Goal: Task Accomplishment & Management: Manage account settings

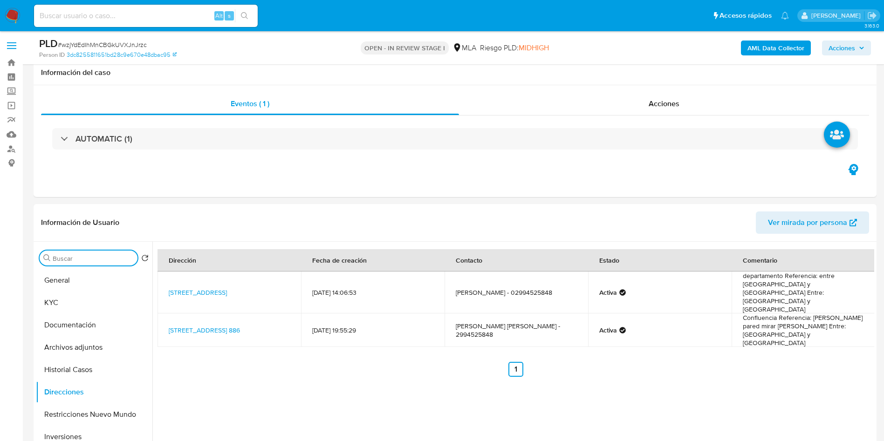
select select "10"
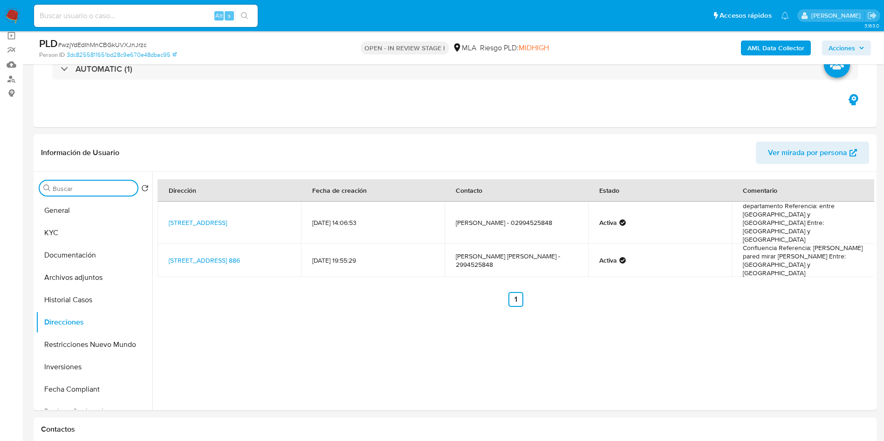
scroll to position [478, 0]
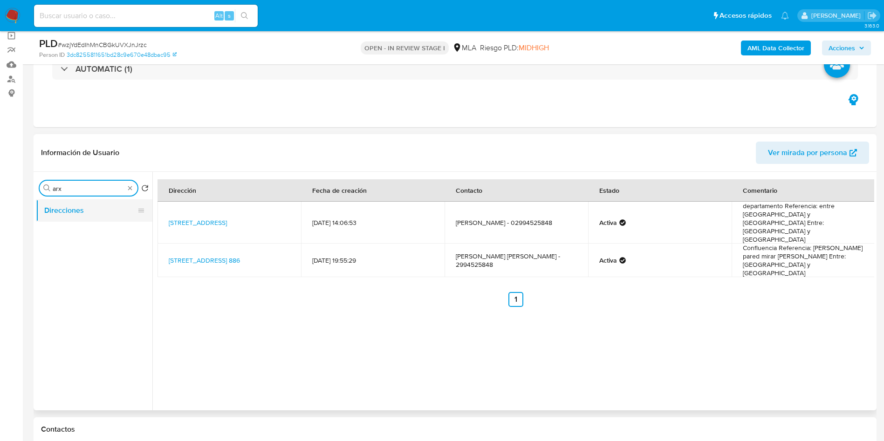
click at [76, 215] on button "Direcciones" at bounding box center [90, 211] width 109 height 22
click at [83, 187] on input "arx" at bounding box center [89, 189] width 72 height 8
type input "arc"
click at [93, 214] on button "Archivos adjuntos" at bounding box center [90, 211] width 109 height 22
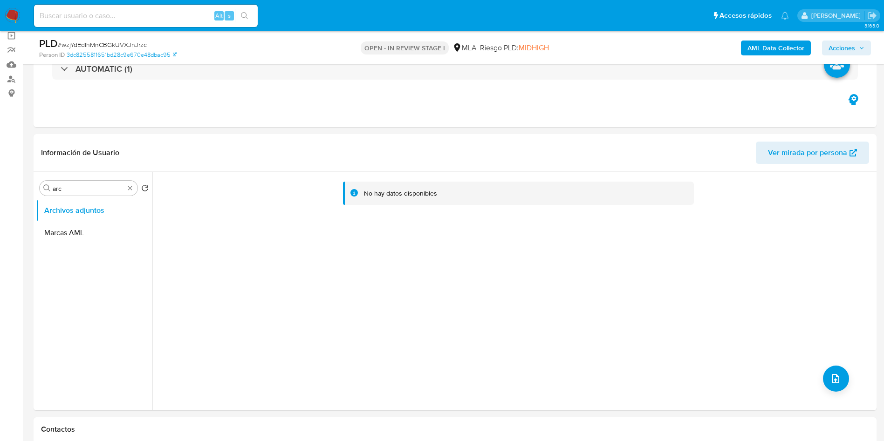
click at [797, 45] on b "AML Data Collector" at bounding box center [776, 48] width 57 height 15
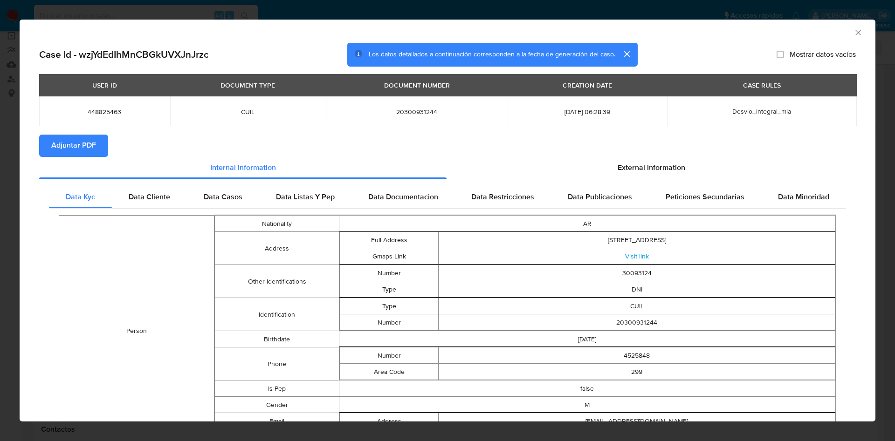
click at [60, 145] on span "Adjuntar PDF" at bounding box center [73, 146] width 45 height 21
click at [854, 28] on icon "Cerrar ventana" at bounding box center [858, 32] width 9 height 9
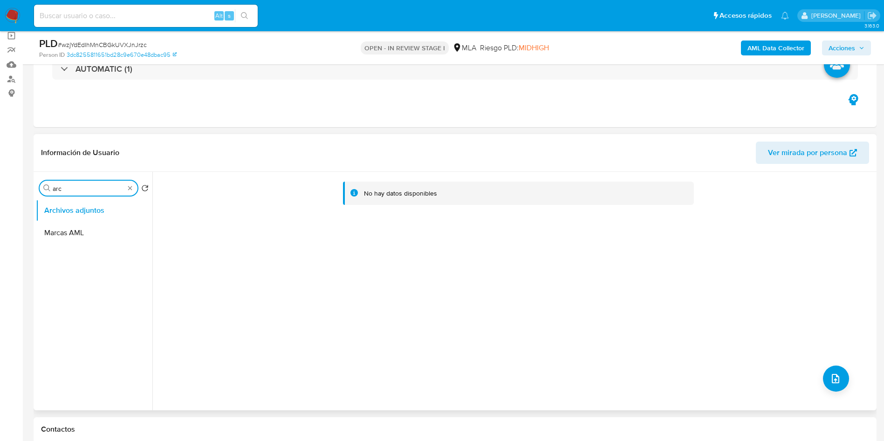
click at [70, 189] on input "arc" at bounding box center [89, 189] width 72 height 8
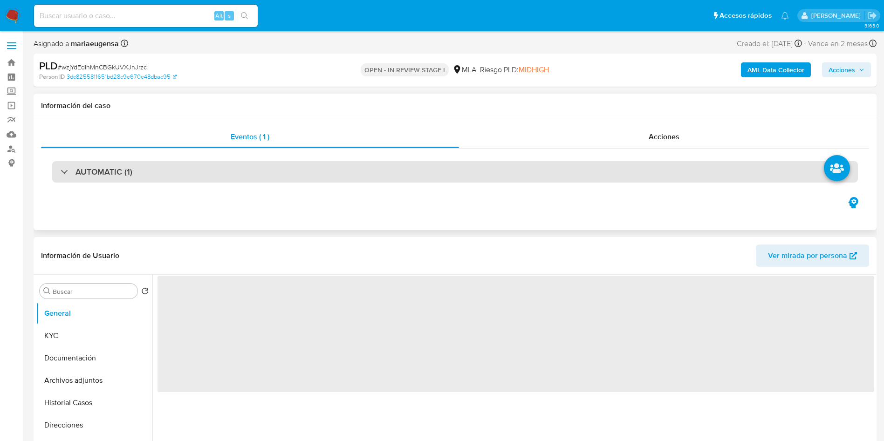
select select "10"
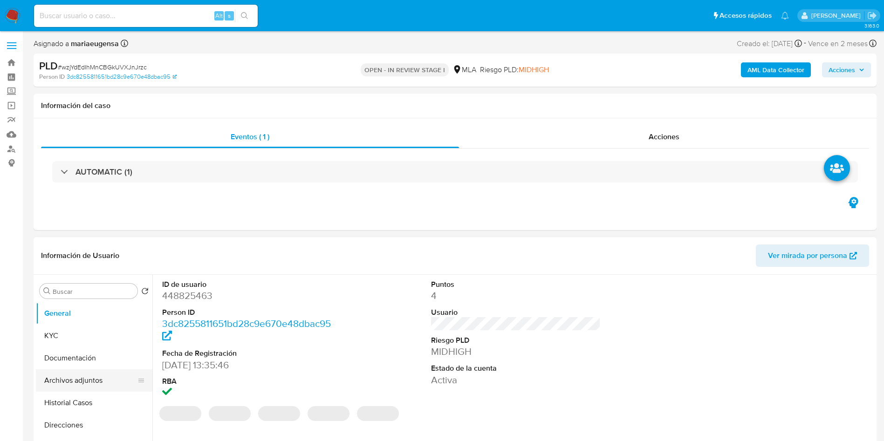
click at [96, 375] on button "Archivos adjuntos" at bounding box center [90, 381] width 109 height 22
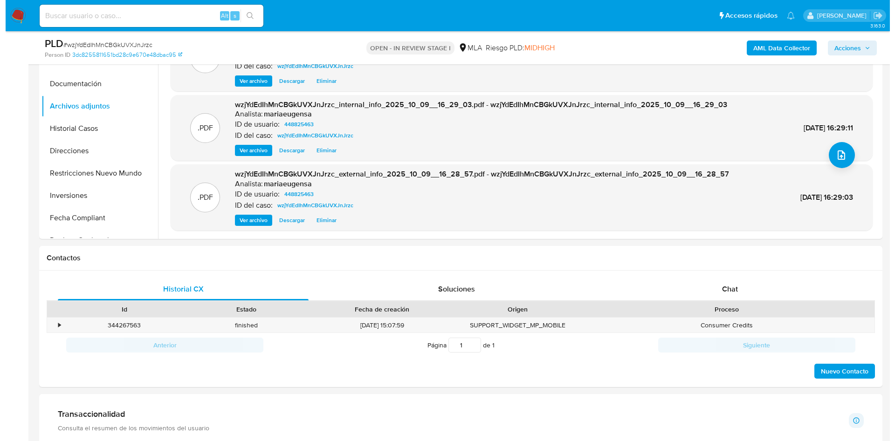
scroll to position [214, 0]
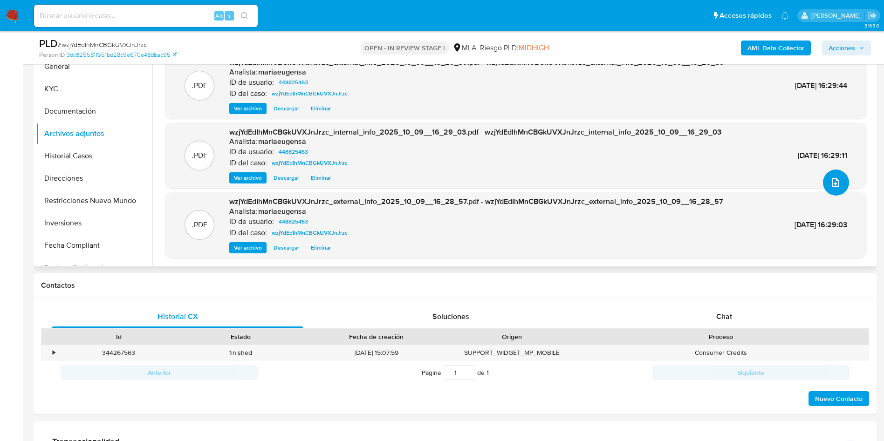
click at [825, 186] on button "upload-file" at bounding box center [836, 183] width 26 height 26
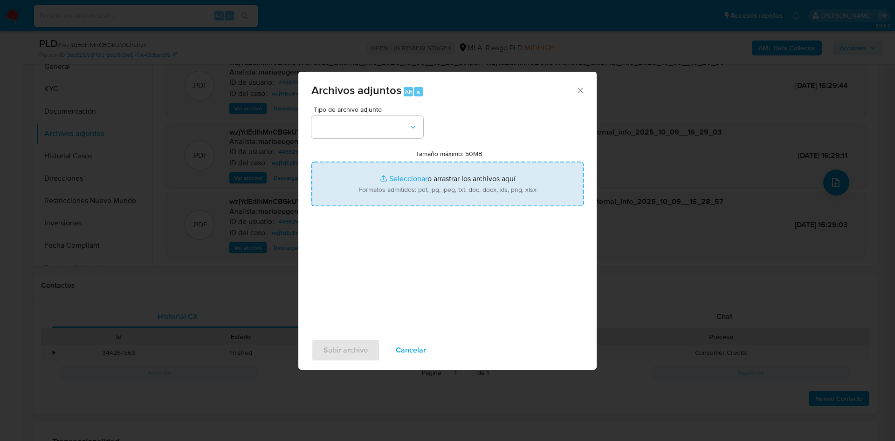
click at [457, 177] on input "Tamaño máximo: 50MB Seleccionar archivos" at bounding box center [447, 184] width 272 height 45
type input "C:\fakepath\Caselog wzjYdEdIhMnCBGkUVXJnJrzc_2025_09_17_15_09_44 (1).docx"
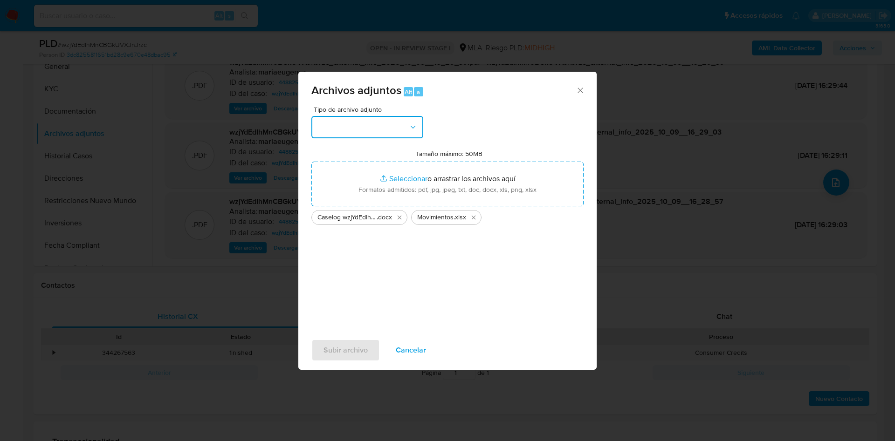
click at [345, 125] on button "button" at bounding box center [367, 127] width 112 height 22
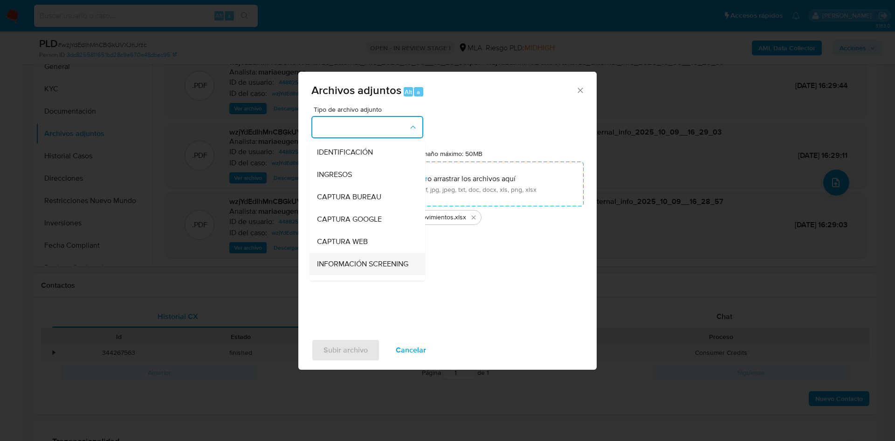
scroll to position [140, 0]
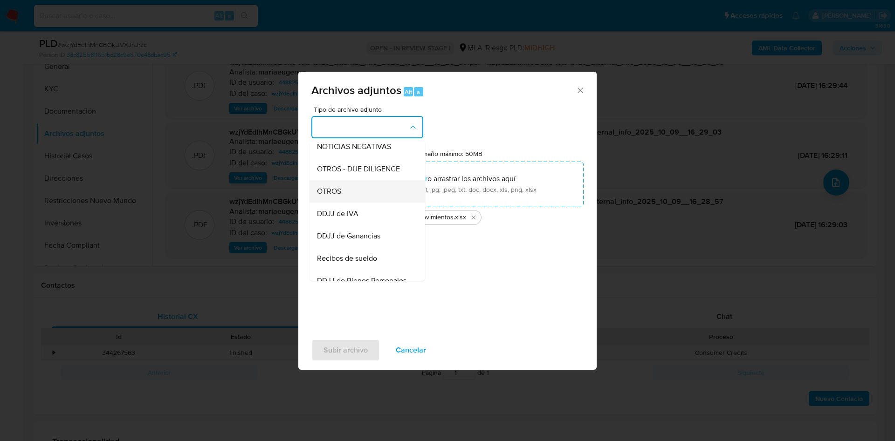
click at [333, 196] on span "OTROS" at bounding box center [329, 191] width 24 height 9
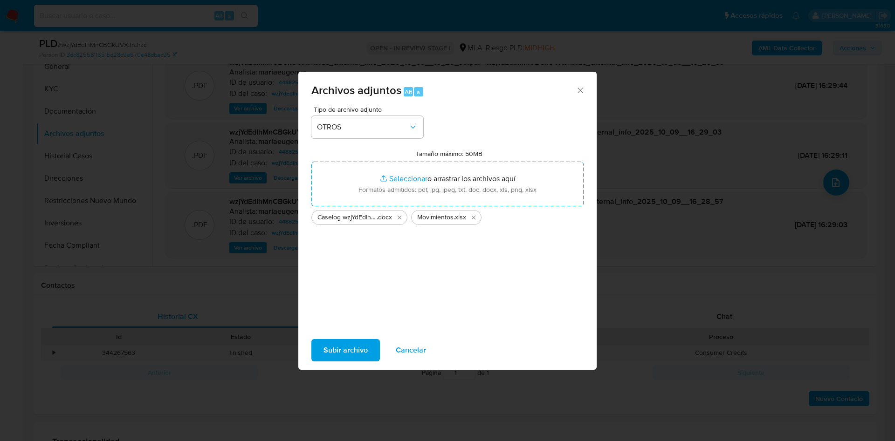
click at [350, 350] on span "Subir archivo" at bounding box center [346, 350] width 44 height 21
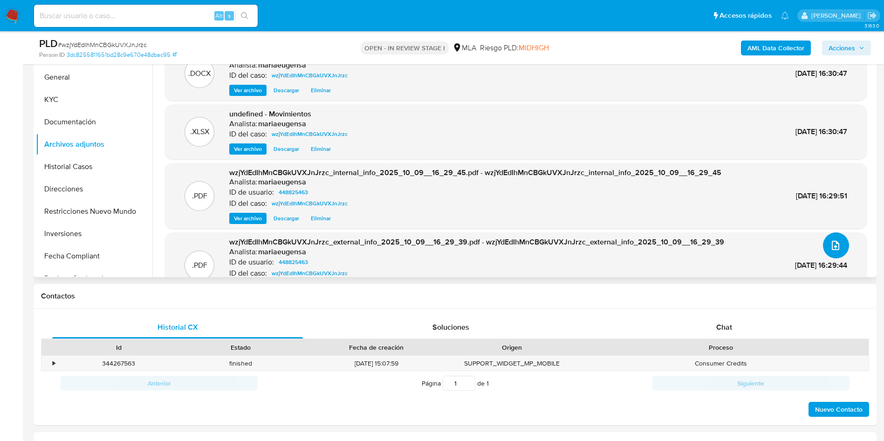
scroll to position [144, 0]
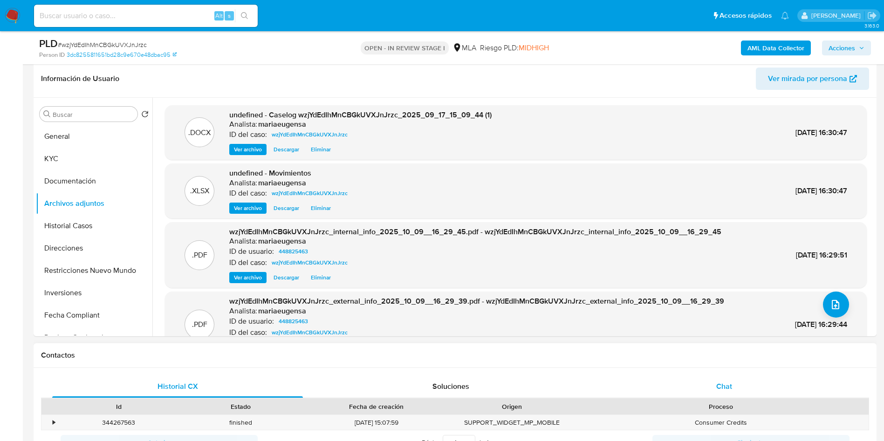
click at [742, 396] on div "Chat" at bounding box center [724, 387] width 251 height 22
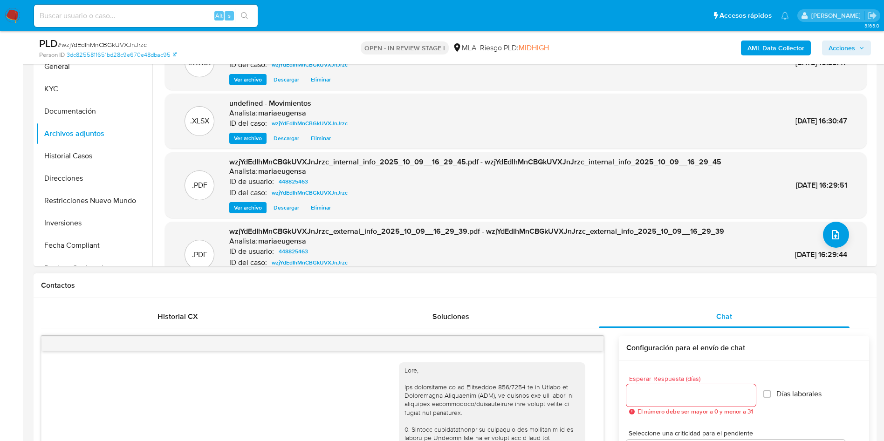
scroll to position [478, 0]
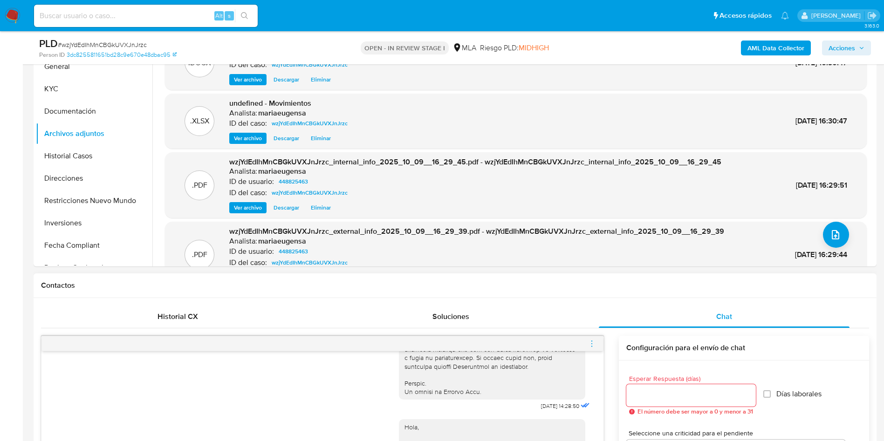
click at [592, 345] on icon "menu-action" at bounding box center [592, 344] width 8 height 8
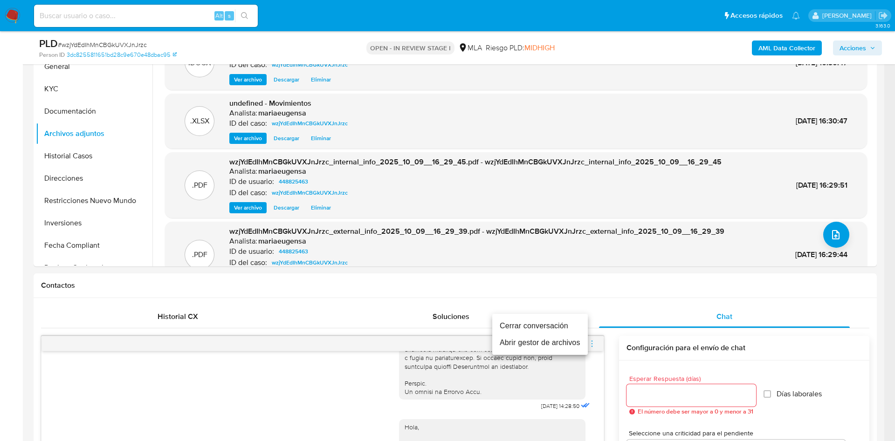
click at [534, 321] on li "Cerrar conversación" at bounding box center [540, 326] width 96 height 17
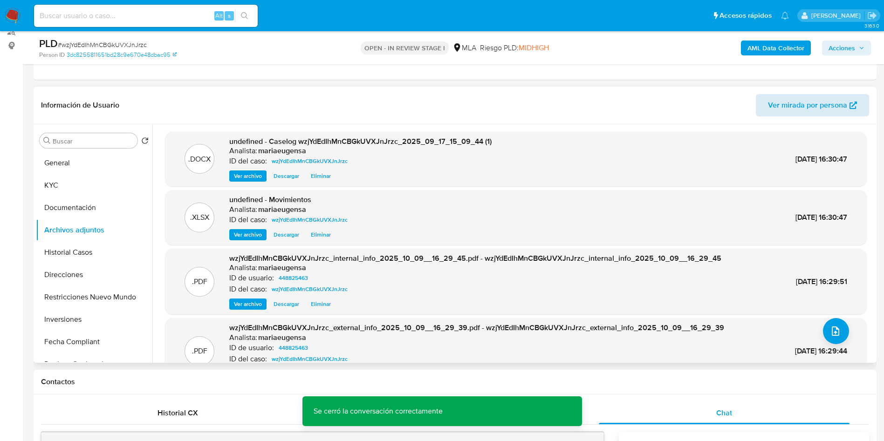
scroll to position [100, 0]
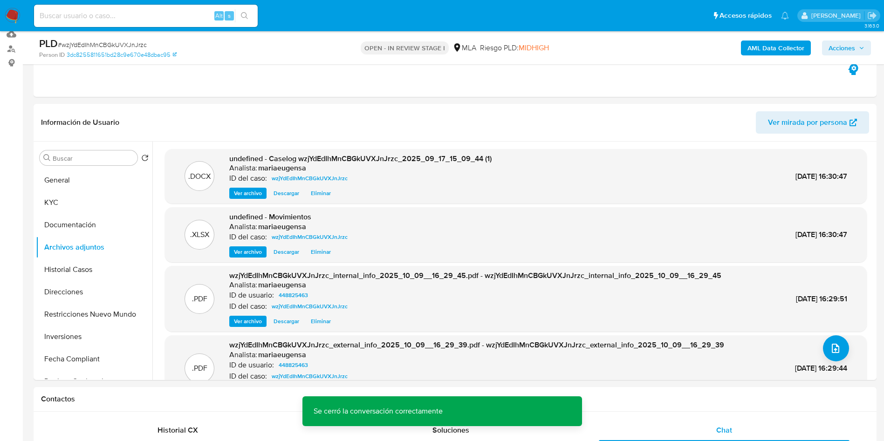
drag, startPoint x: 852, startPoint y: 47, endPoint x: 829, endPoint y: 54, distance: 23.8
click at [847, 48] on span "Acciones" at bounding box center [842, 48] width 27 height 15
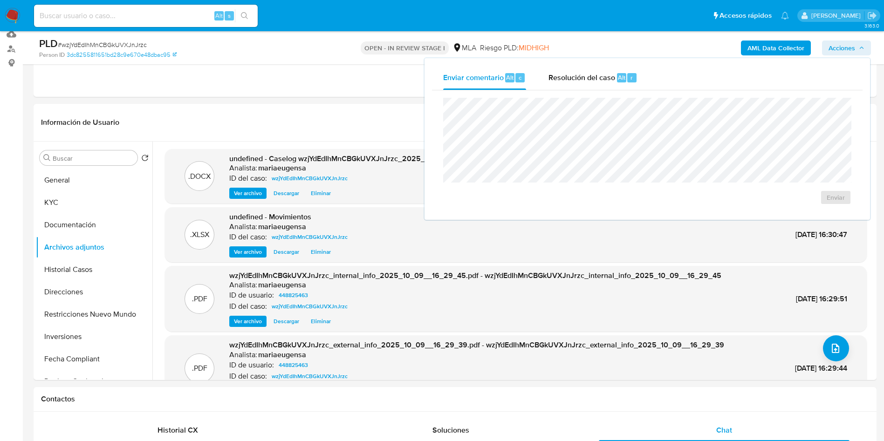
drag, startPoint x: 595, startPoint y: 80, endPoint x: 593, endPoint y: 91, distance: 11.4
click at [595, 79] on span "Resolución del caso" at bounding box center [582, 77] width 67 height 11
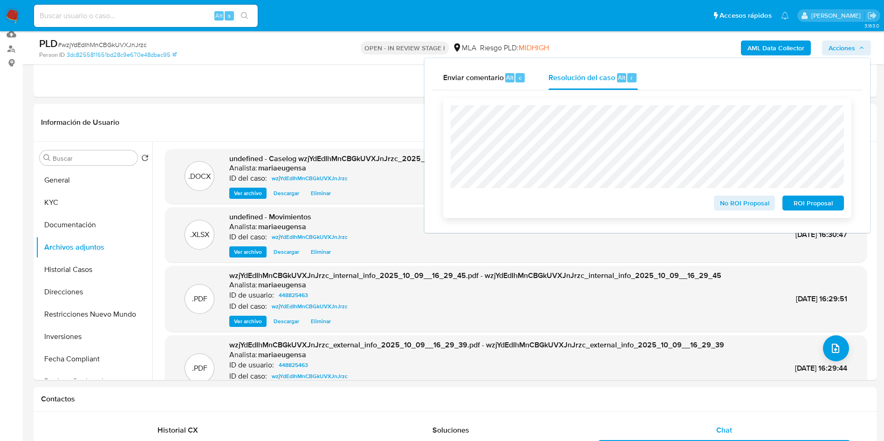
click at [725, 206] on span "No ROI Proposal" at bounding box center [745, 203] width 48 height 13
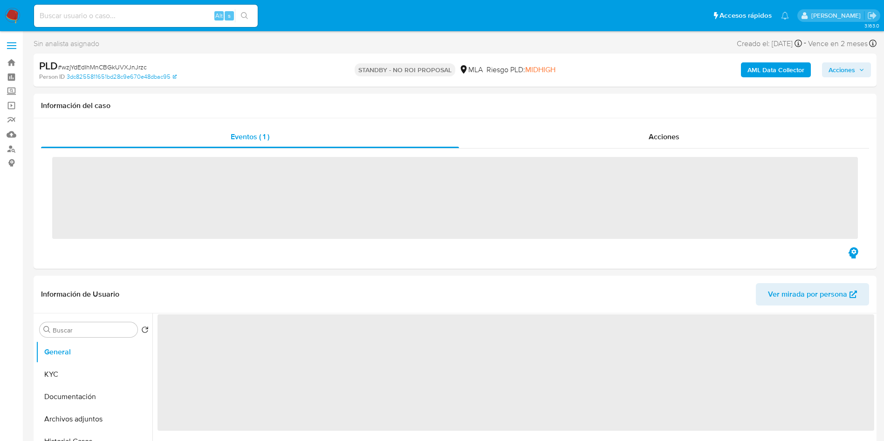
click at [93, 14] on input at bounding box center [146, 16] width 224 height 12
paste input "mLWIINwRU2dDUbDaWUudHi11"
type input "mLWIINwRU2dDUbDaWUudHi11"
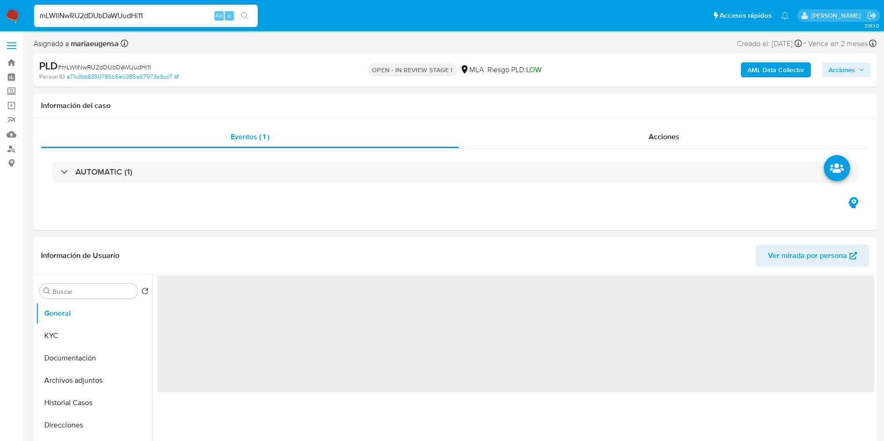
select select "10"
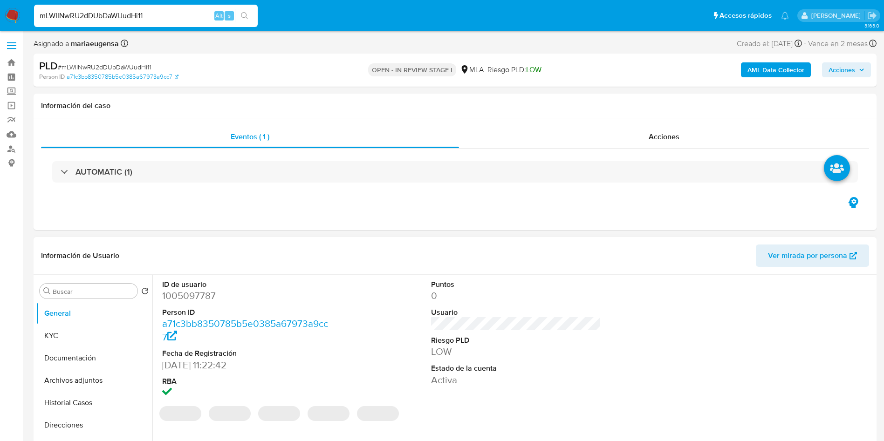
click at [191, 297] on dd "1005097787" at bounding box center [247, 296] width 170 height 13
copy dd "1005097787"
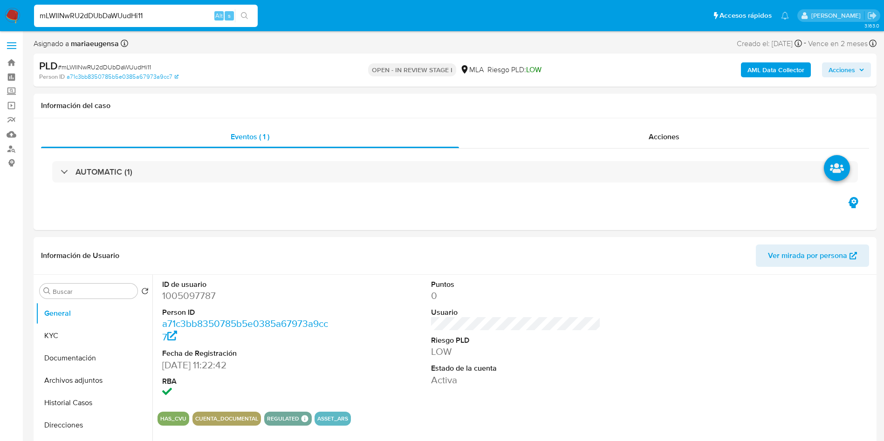
click at [105, 18] on input "mLWIINwRU2dDUbDaWUudHi11" at bounding box center [146, 16] width 224 height 12
paste input "1005097787"
type input "1005097787"
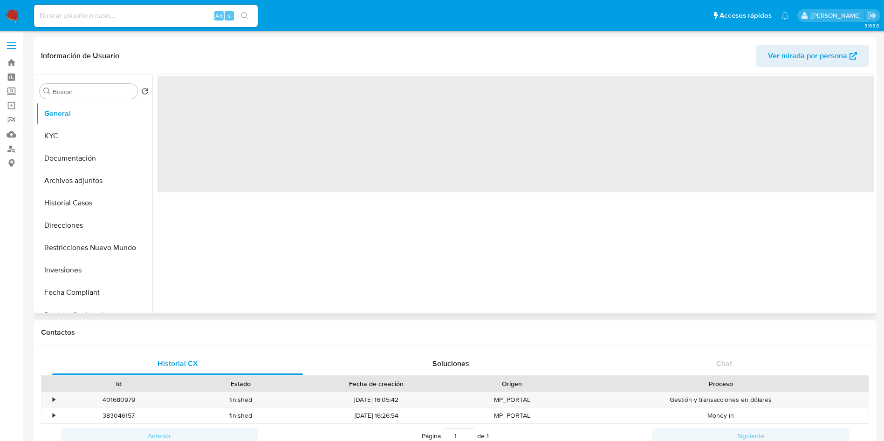
select select "10"
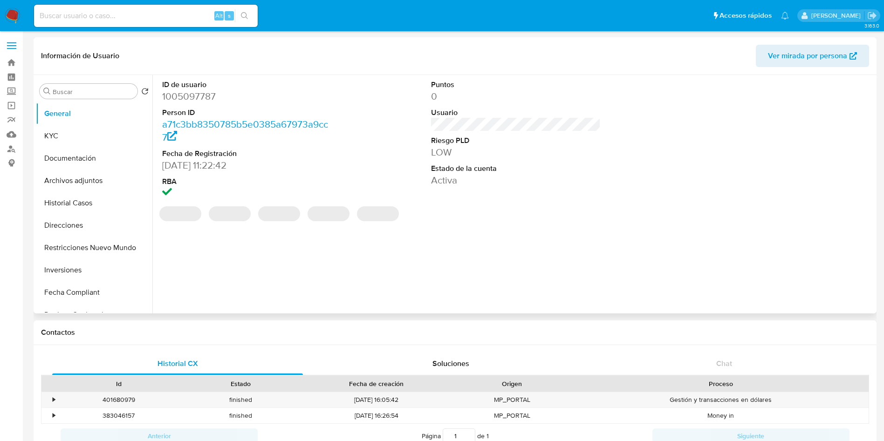
click at [206, 90] on dd "1005097787" at bounding box center [247, 96] width 170 height 13
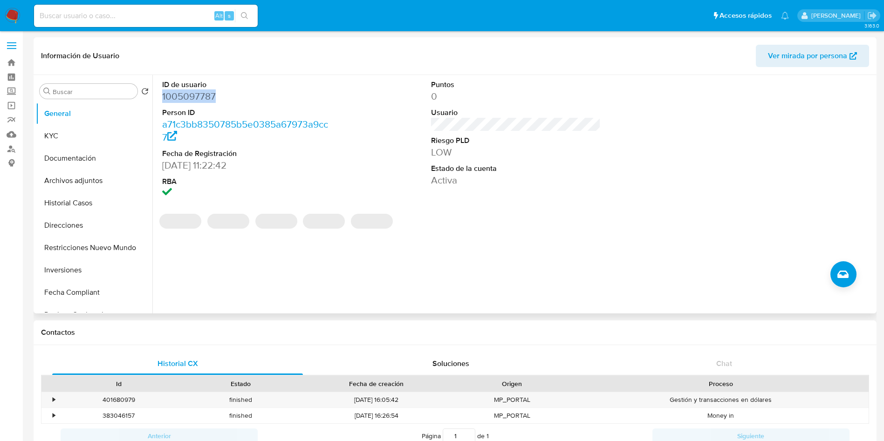
click at [206, 90] on dd "1005097787" at bounding box center [247, 96] width 170 height 13
copy dd "1005097787"
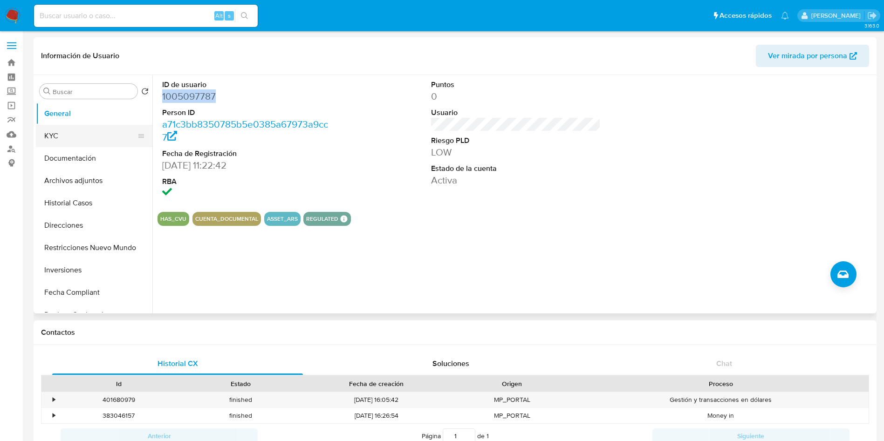
click at [120, 134] on button "KYC" at bounding box center [90, 136] width 109 height 22
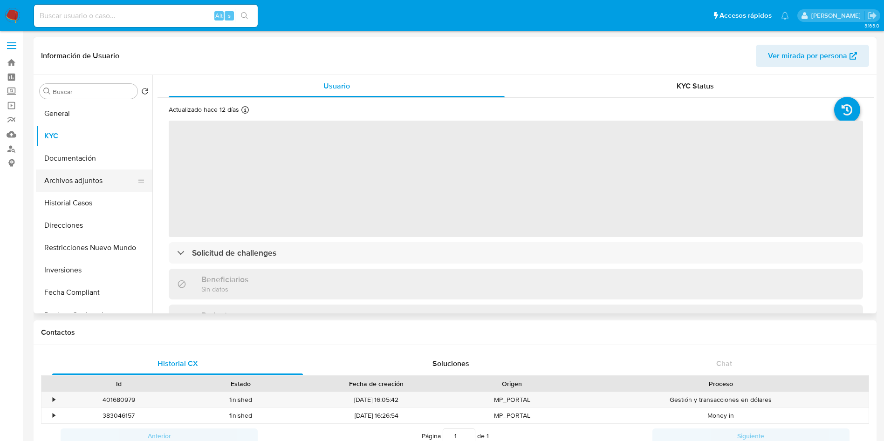
click at [97, 180] on button "Archivos adjuntos" at bounding box center [90, 181] width 109 height 22
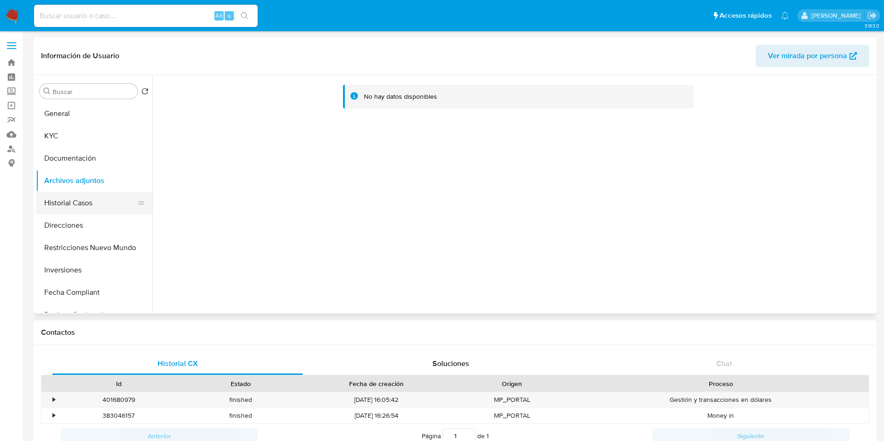
click at [68, 207] on button "Historial Casos" at bounding box center [90, 203] width 109 height 22
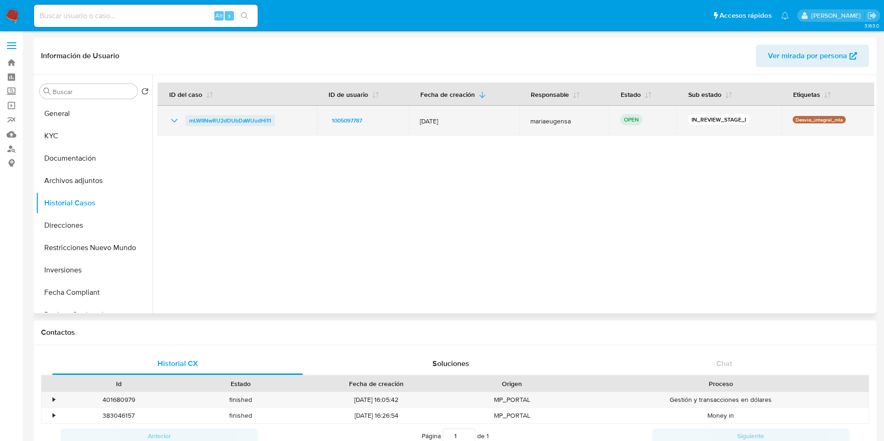
click at [228, 118] on span "mLWIINwRU2dDUbDaWUudHi11" at bounding box center [230, 120] width 82 height 11
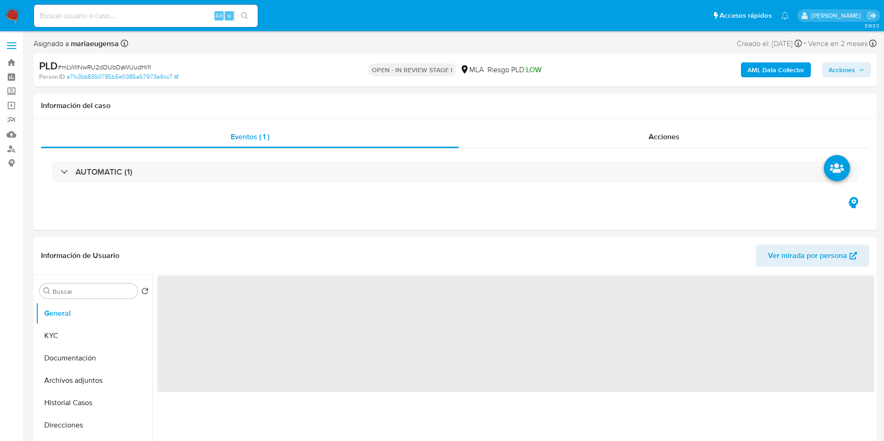
click at [780, 72] on b "AML Data Collector" at bounding box center [776, 69] width 57 height 15
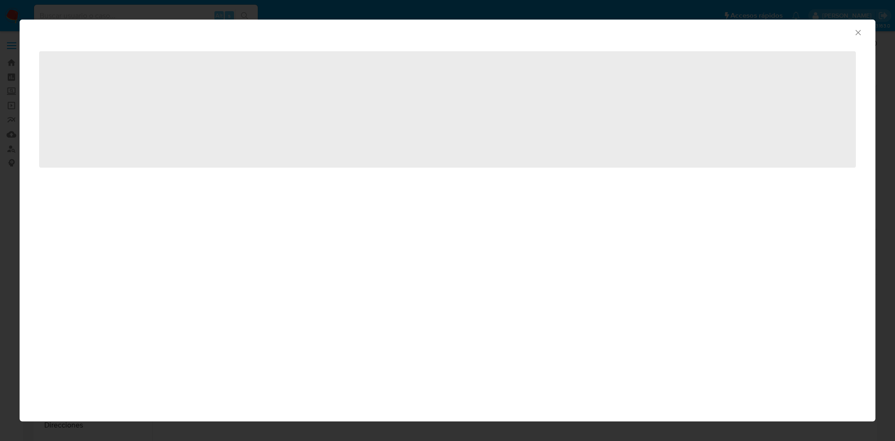
select select "10"
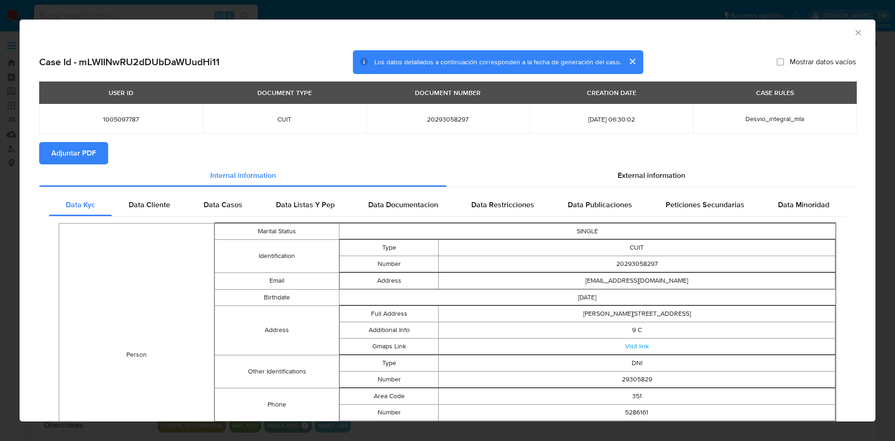
click at [88, 156] on span "Adjuntar PDF" at bounding box center [73, 153] width 45 height 21
click at [854, 30] on div "AML Data Collector" at bounding box center [448, 31] width 856 height 23
click at [854, 34] on icon "Cerrar ventana" at bounding box center [858, 32] width 9 height 9
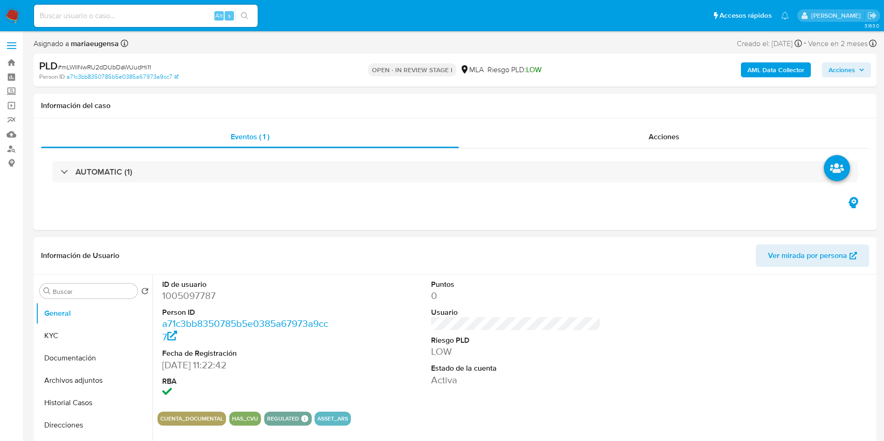
click at [224, 297] on dd "1005097787" at bounding box center [247, 296] width 170 height 13
click at [208, 297] on dd "1005097787" at bounding box center [247, 296] width 170 height 13
copy dd "1005097787"
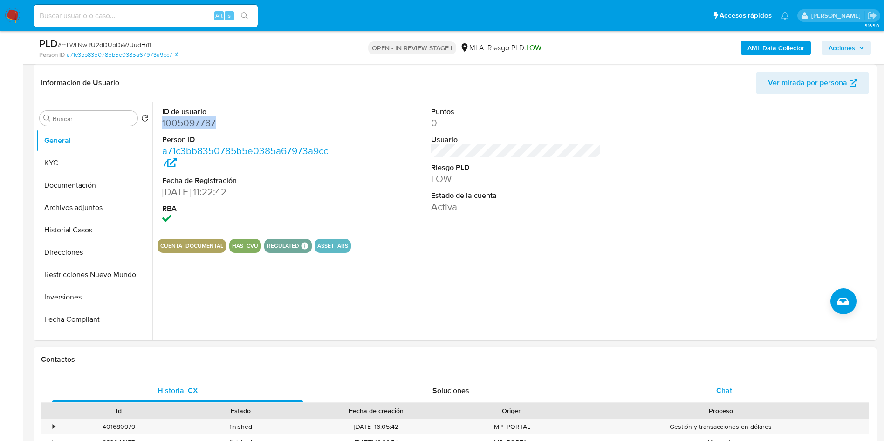
click at [681, 385] on div "Chat" at bounding box center [724, 391] width 251 height 22
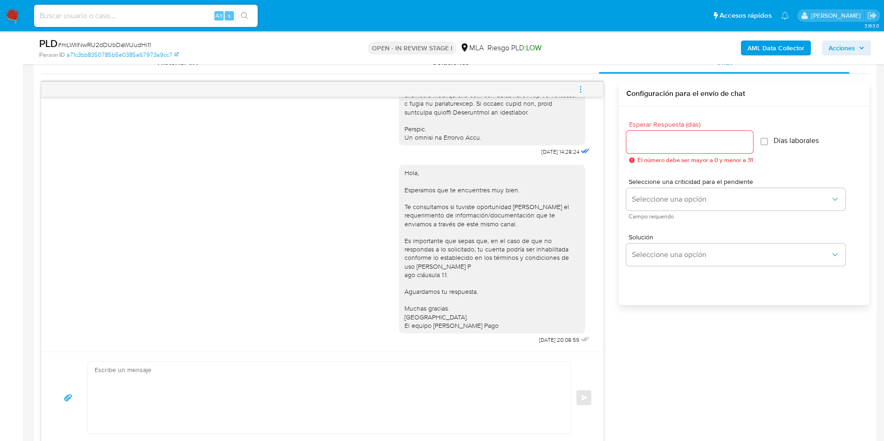
scroll to position [490, 0]
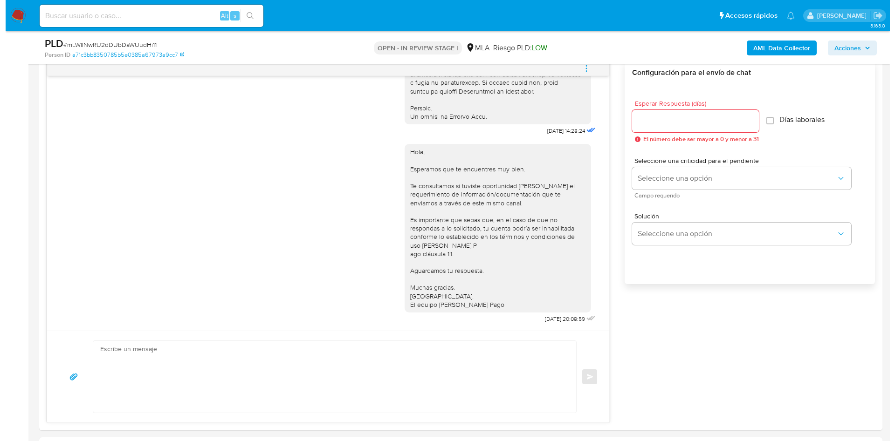
scroll to position [140, 0]
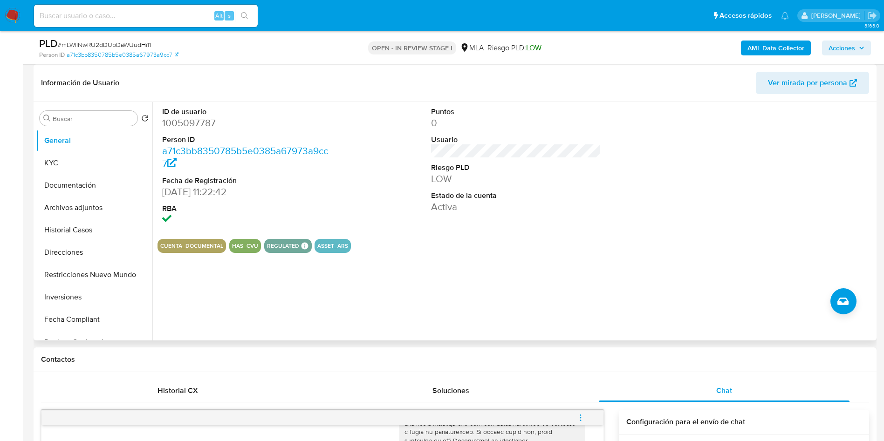
click at [171, 123] on dd "1005097787" at bounding box center [247, 123] width 170 height 13
copy dd "1005097787"
click at [102, 155] on button "KYC" at bounding box center [90, 163] width 109 height 22
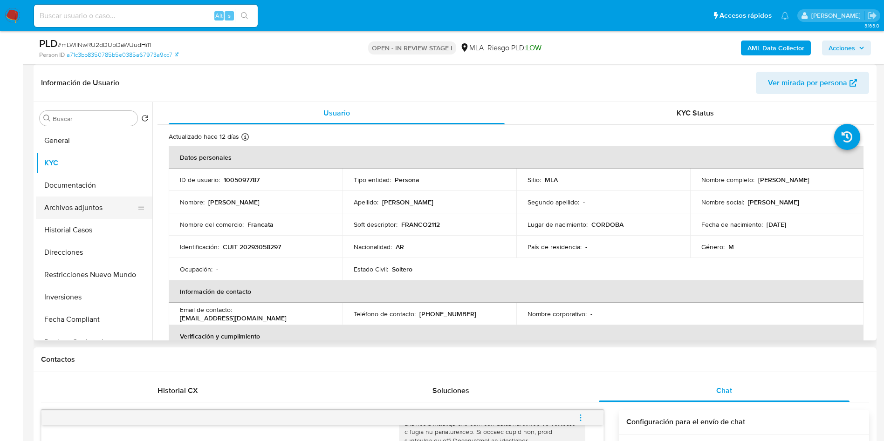
click at [90, 204] on button "Archivos adjuntos" at bounding box center [90, 208] width 109 height 22
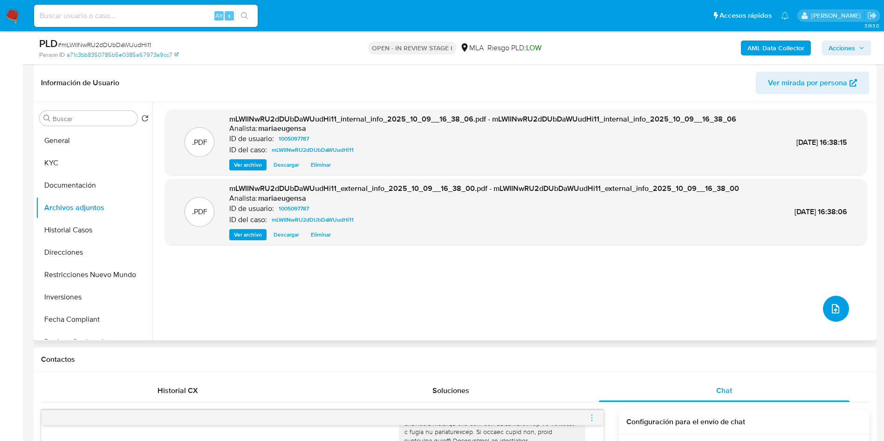
click at [841, 305] on button "upload-file" at bounding box center [836, 309] width 26 height 26
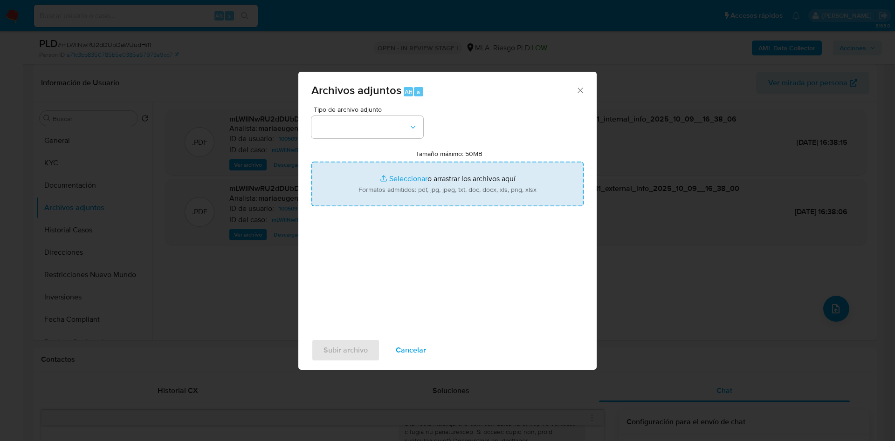
click at [364, 200] on input "Tamaño máximo: 50MB Seleccionar archivos" at bounding box center [447, 184] width 272 height 45
type input "C:\fakepath\Movimientos.xlsx"
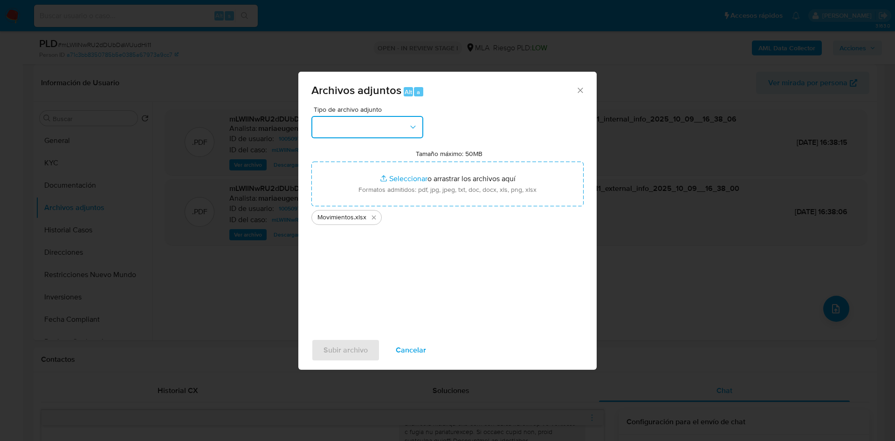
click at [379, 131] on button "button" at bounding box center [367, 127] width 112 height 22
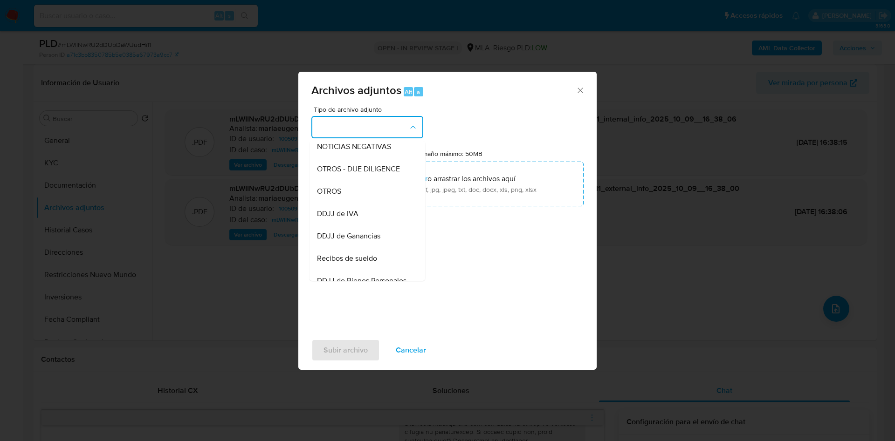
drag, startPoint x: 345, startPoint y: 200, endPoint x: 332, endPoint y: 329, distance: 130.3
click at [346, 203] on div "OTROS" at bounding box center [364, 191] width 95 height 22
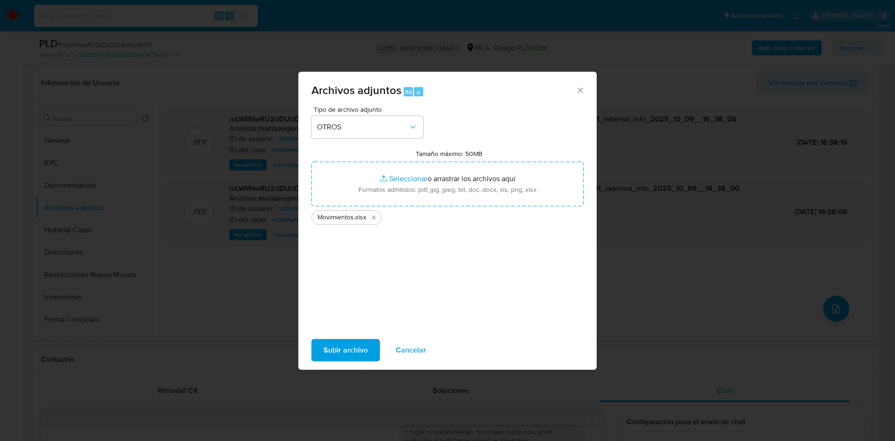
click at [334, 337] on div "Subir archivo Cancelar" at bounding box center [447, 350] width 298 height 35
click at [342, 346] on span "Subir archivo" at bounding box center [346, 350] width 44 height 21
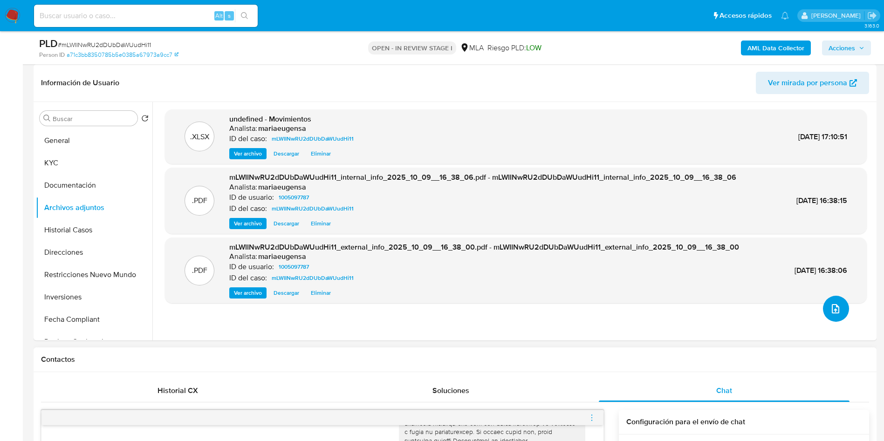
scroll to position [420, 0]
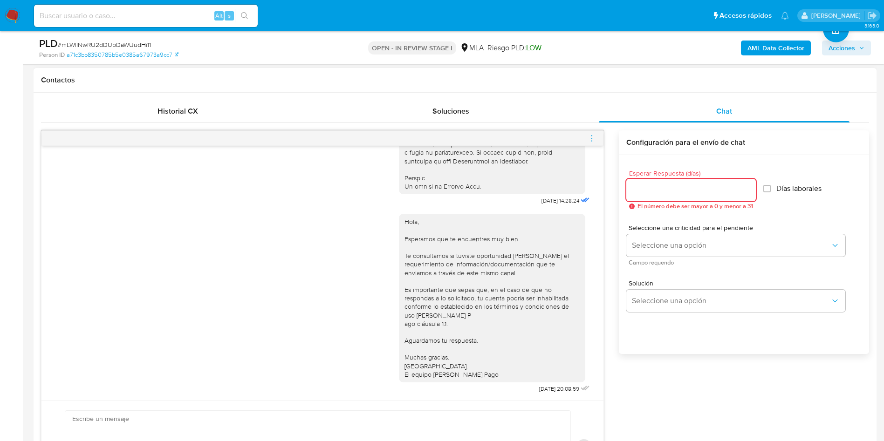
click at [667, 192] on input "Esperar Respuesta (días)" at bounding box center [692, 190] width 130 height 12
type input "2"
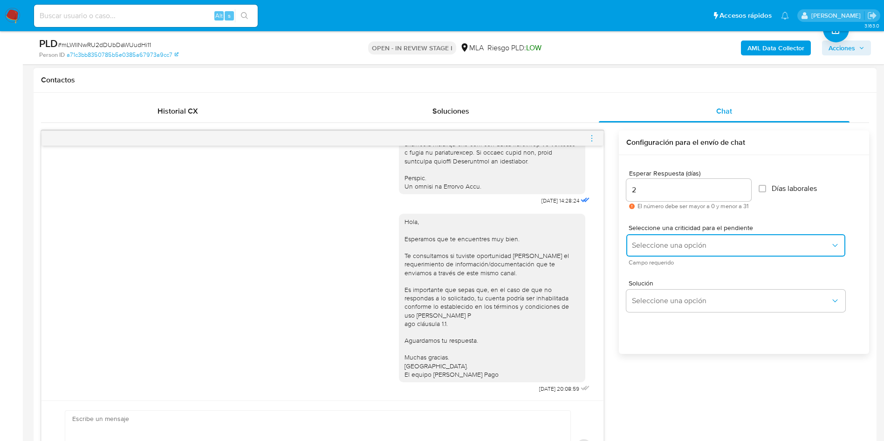
click at [649, 242] on span "Seleccione una opción" at bounding box center [731, 245] width 199 height 9
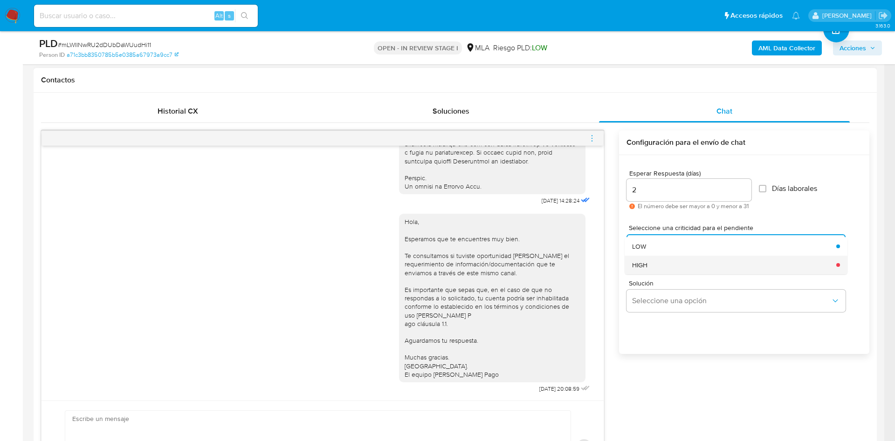
click at [650, 268] on div "HIGH" at bounding box center [731, 265] width 199 height 19
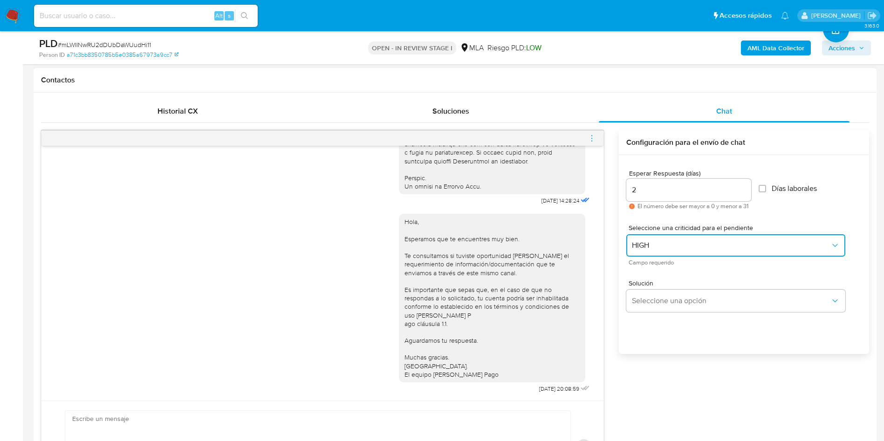
click at [650, 253] on button "HIGH" at bounding box center [736, 245] width 219 height 22
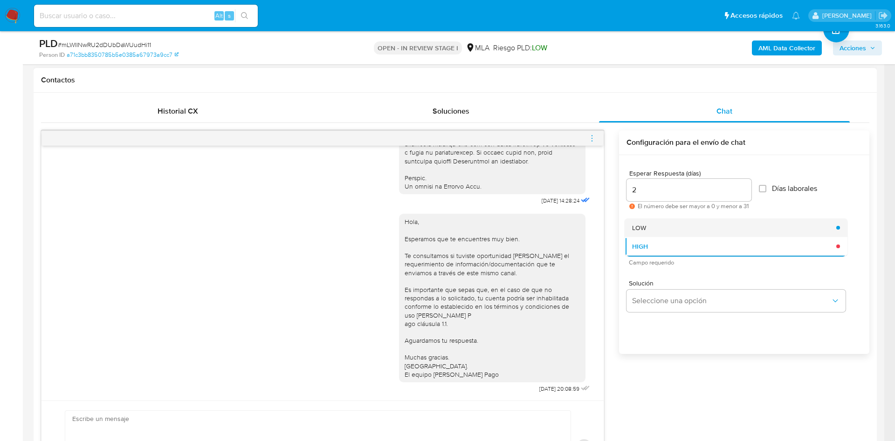
click at [655, 226] on div "LOW" at bounding box center [731, 228] width 199 height 19
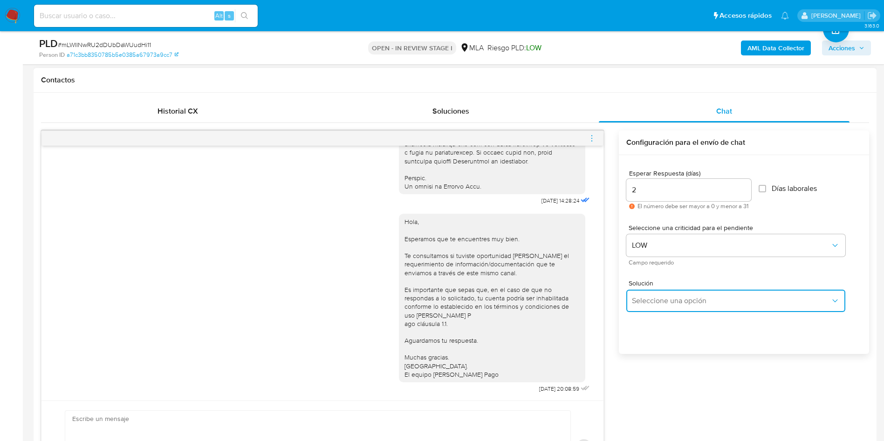
click at [654, 304] on span "Seleccione una opción" at bounding box center [731, 301] width 199 height 9
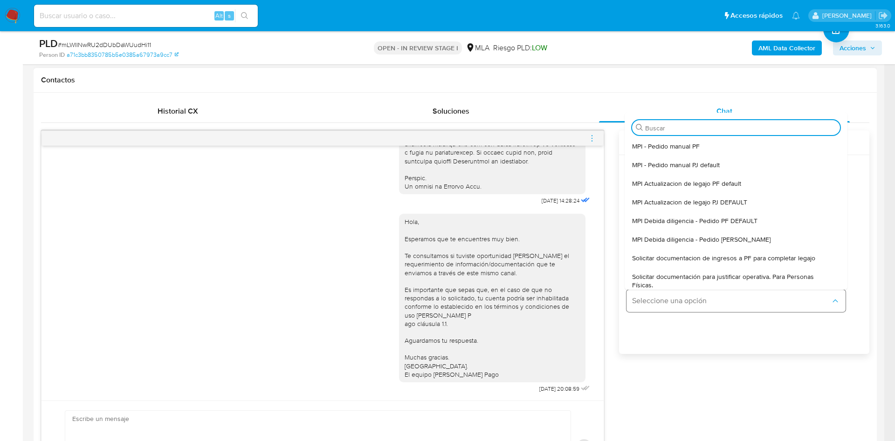
click at [647, 303] on span "Seleccione una opción" at bounding box center [731, 301] width 199 height 9
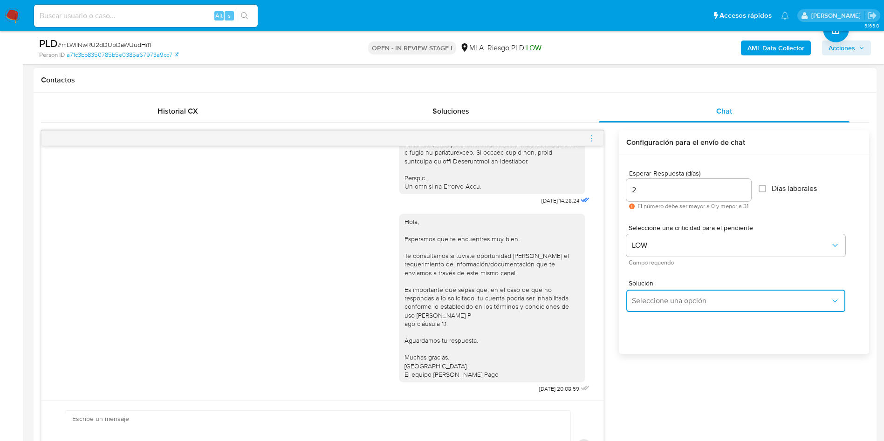
click at [640, 303] on span "Seleccione una opción" at bounding box center [731, 301] width 199 height 9
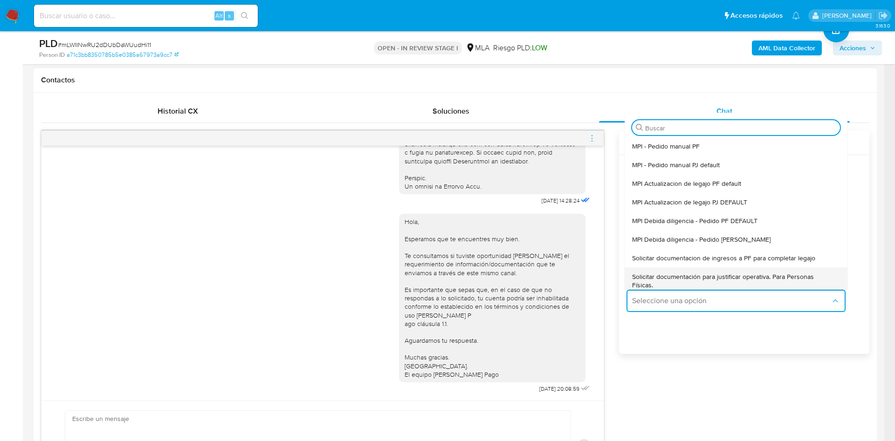
click at [643, 288] on span "Solicitar documentación para justificar operativa. Para Personas Físicas." at bounding box center [733, 281] width 202 height 17
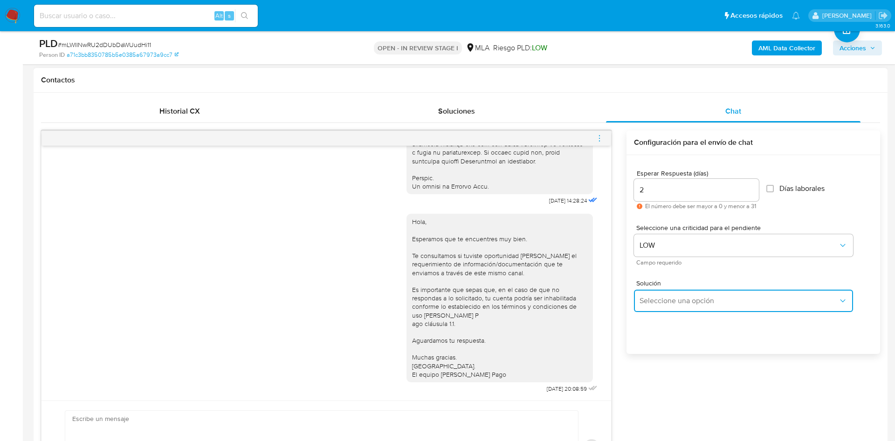
type textarea "Hola,En función de las operaciones registradas en tu cuenta de Mercado Pago, ne…"
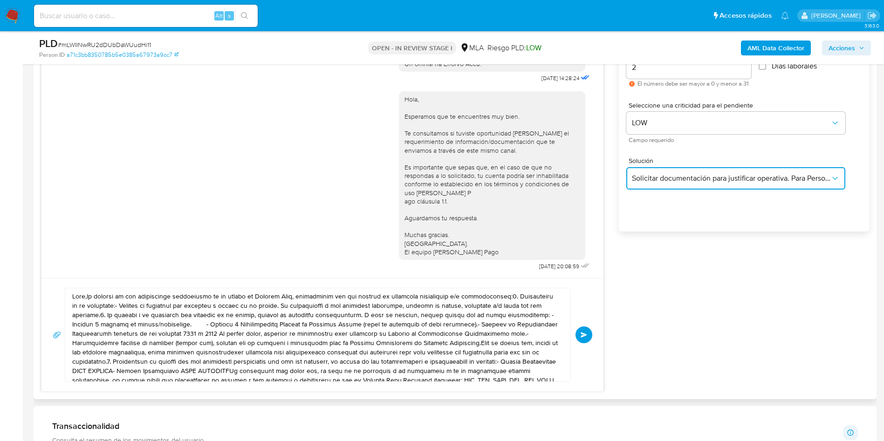
scroll to position [629, 0]
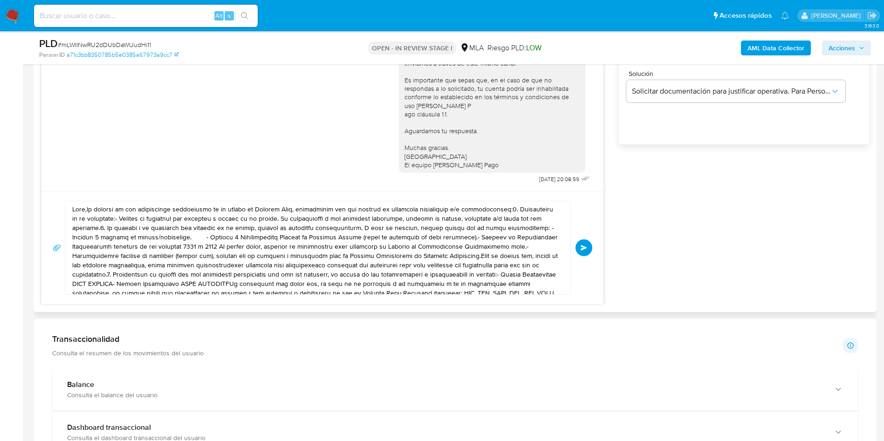
click at [324, 234] on textarea at bounding box center [315, 247] width 487 height 93
click at [324, 233] on textarea at bounding box center [315, 247] width 487 height 93
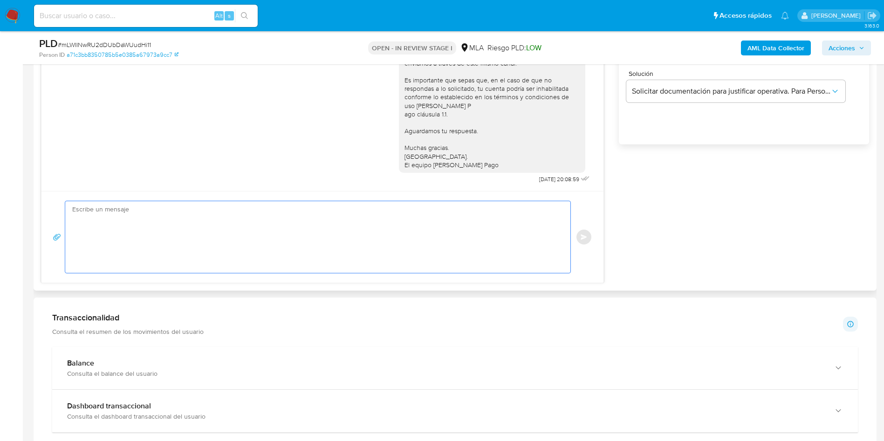
paste textarea "Hola, En función de las operaciones registradas en tu cuenta de Mercado Pago, n…"
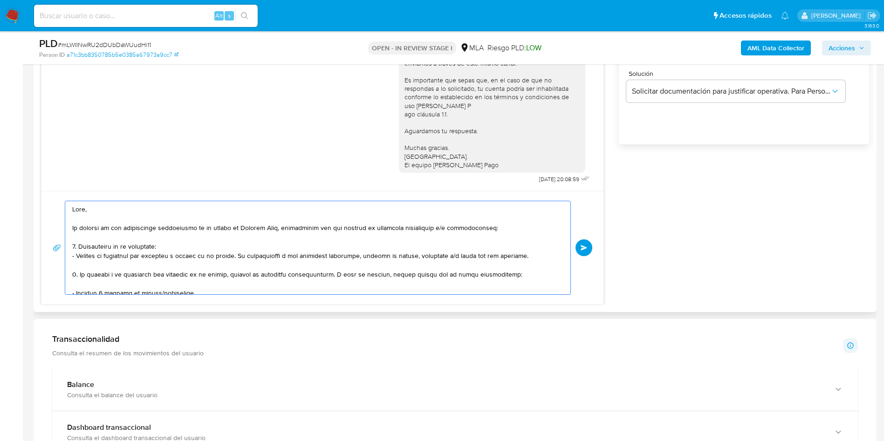
scroll to position [330, 0]
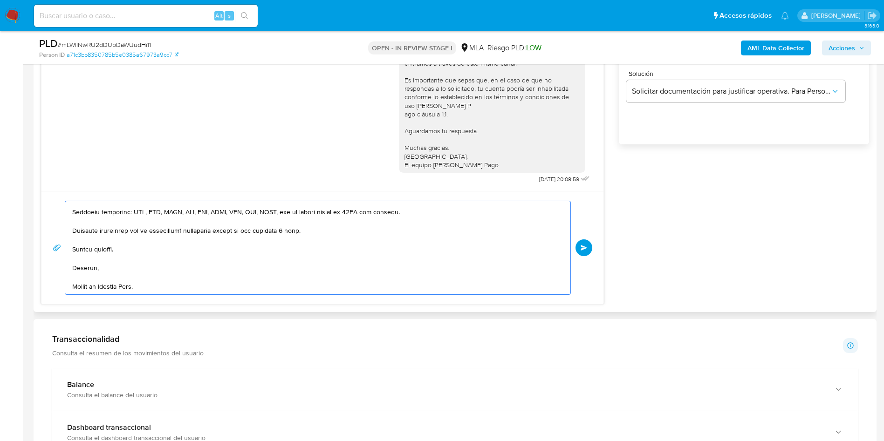
click at [317, 250] on textarea at bounding box center [315, 247] width 487 height 93
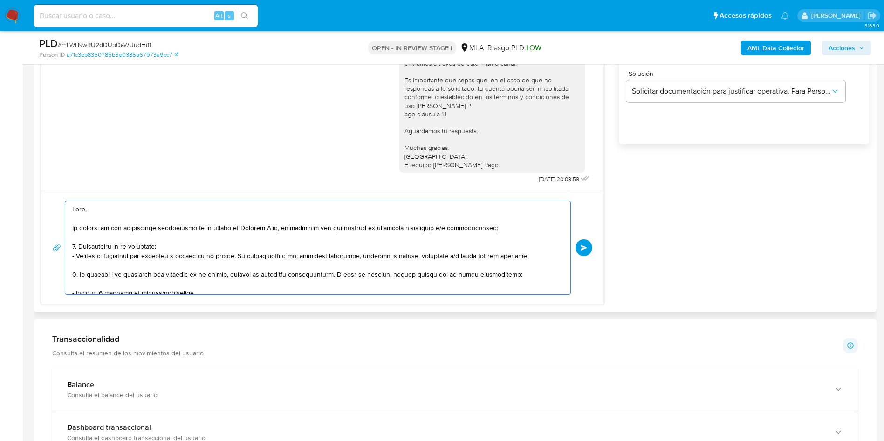
click at [284, 232] on textarea at bounding box center [315, 247] width 487 height 93
click at [342, 223] on textarea at bounding box center [315, 247] width 487 height 93
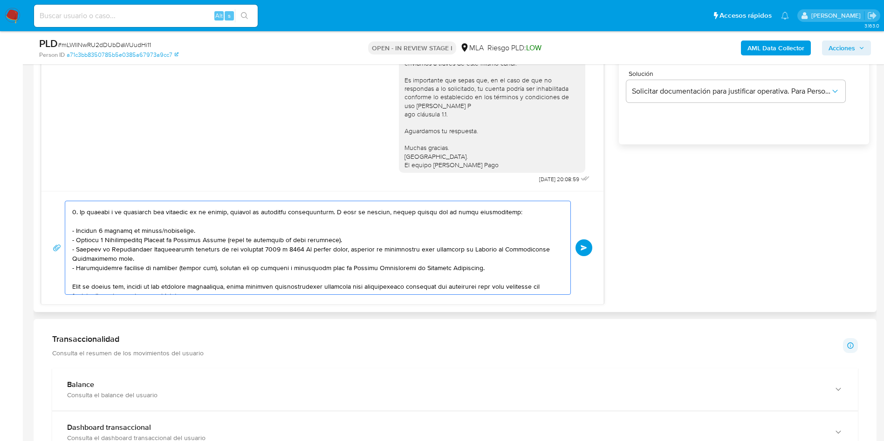
scroll to position [140, 0]
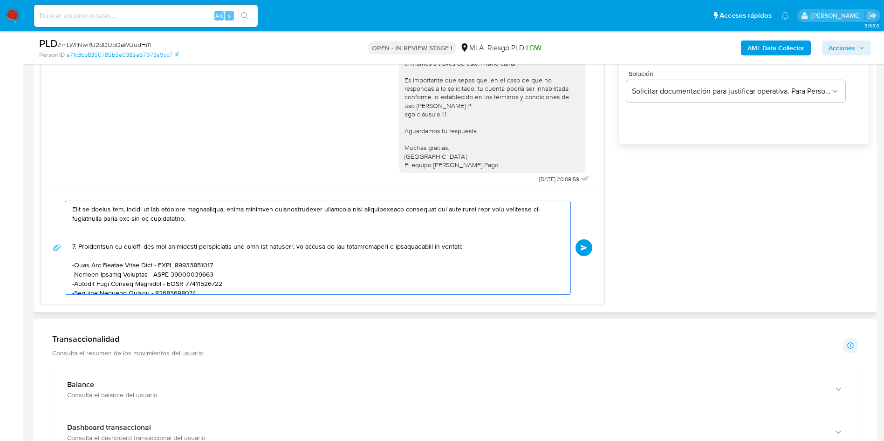
click at [269, 237] on textarea at bounding box center [315, 247] width 487 height 93
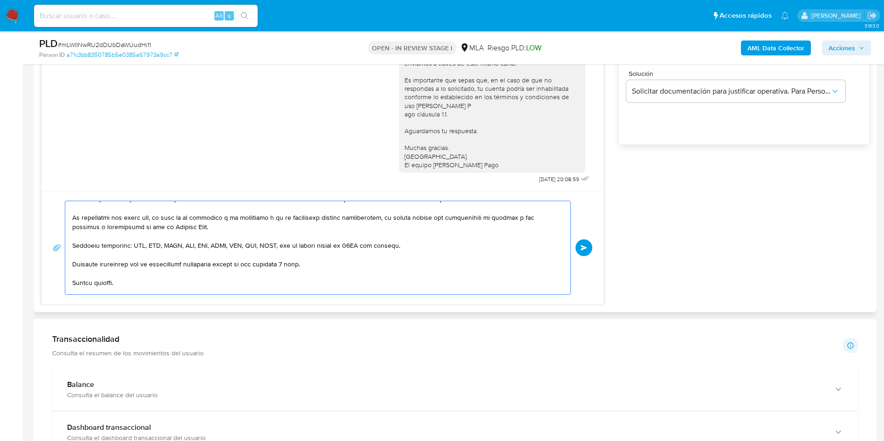
scroll to position [324, 0]
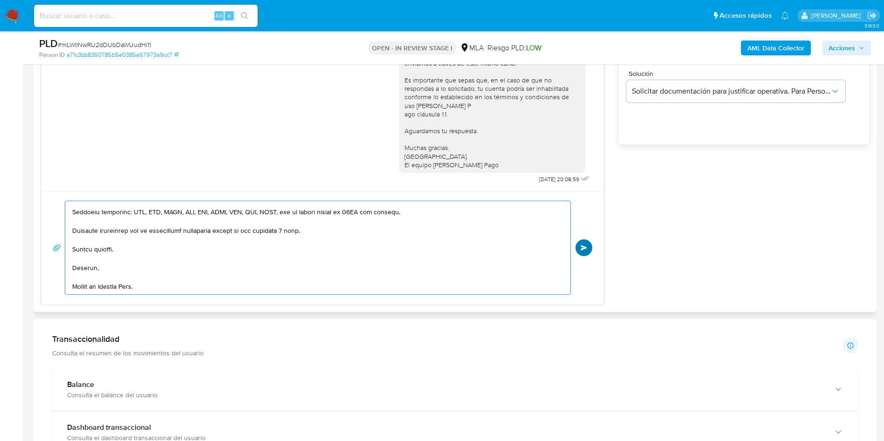
type textarea "Hola, En función de las operaciones registradas en tu cuenta de Mercado Pago, n…"
click at [586, 249] on span "Enviar" at bounding box center [584, 248] width 7 height 6
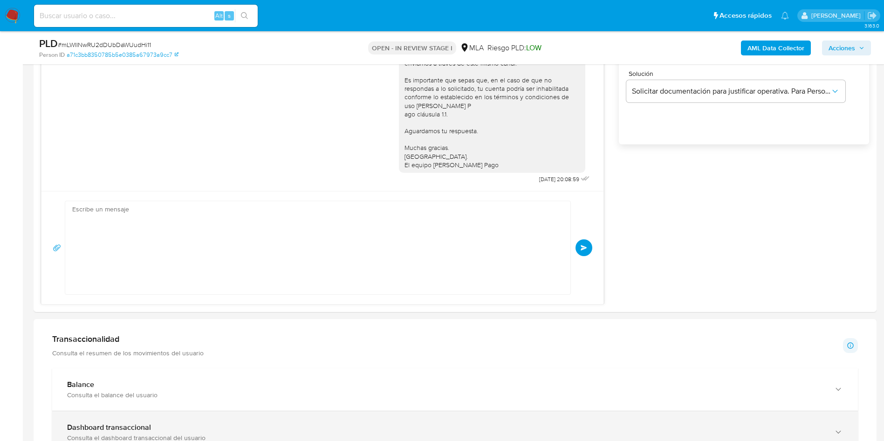
scroll to position [0, 0]
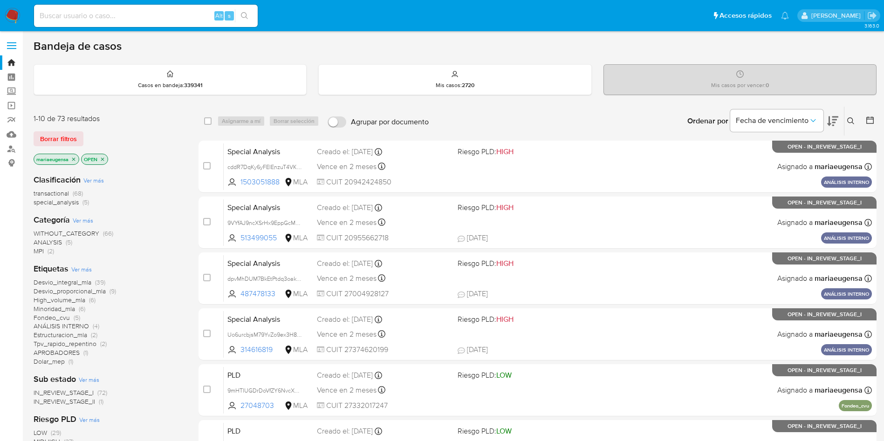
click at [132, 15] on input at bounding box center [146, 16] width 224 height 12
paste input "5HPZD4d5NcwDV6izzMhAhByo"
type input "5HPZD4d5NcwDV6izzMhAhByo"
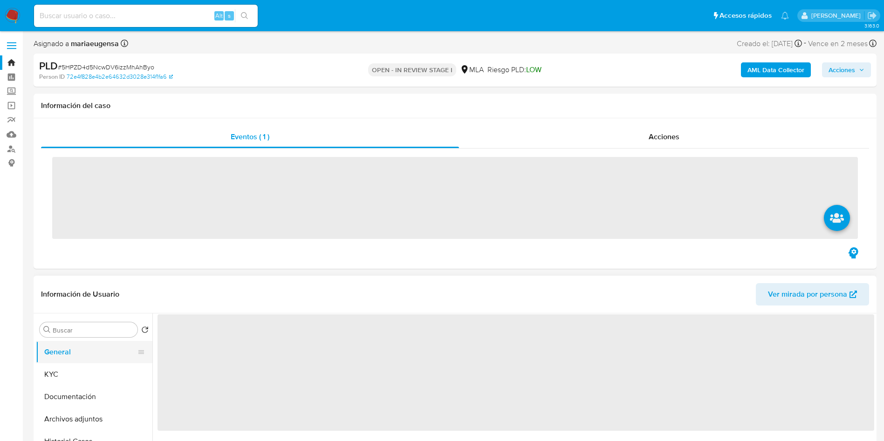
select select "10"
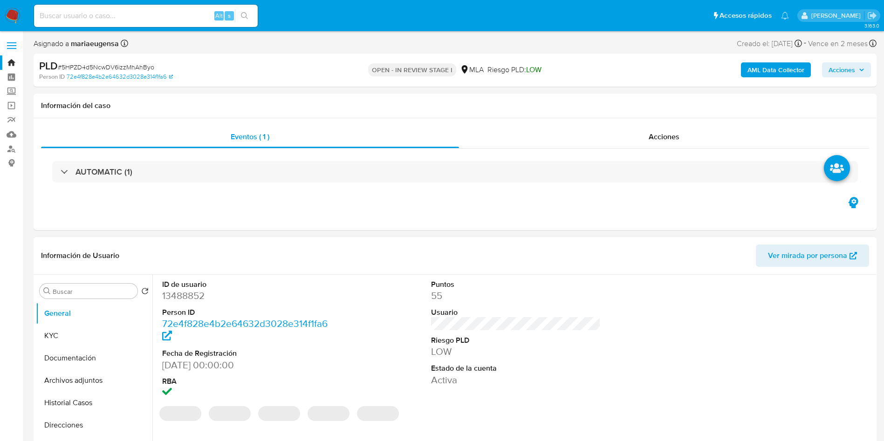
click at [188, 297] on dd "13488852" at bounding box center [247, 296] width 170 height 13
copy dd "13488852"
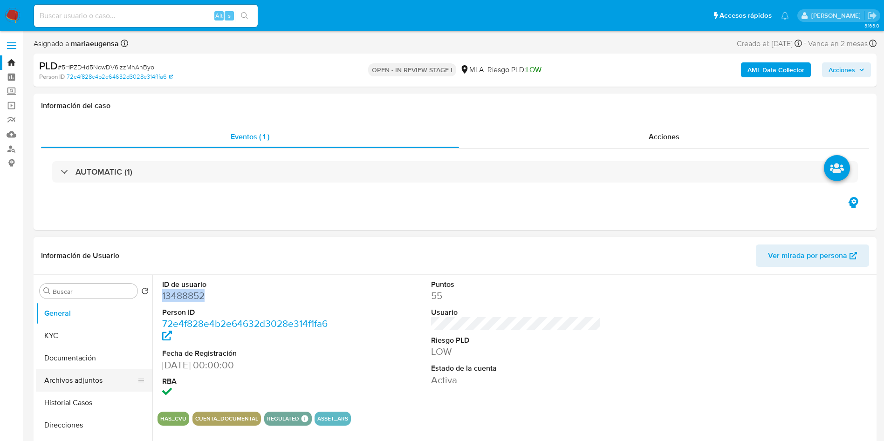
drag, startPoint x: 75, startPoint y: 406, endPoint x: 79, endPoint y: 376, distance: 30.1
click at [76, 326] on ul "General KYC Documentación Archivos adjuntos Historial Casos Direcciones Restric…" at bounding box center [94, 408] width 117 height 210
click at [81, 326] on button "Archivos adjuntos" at bounding box center [90, 381] width 109 height 22
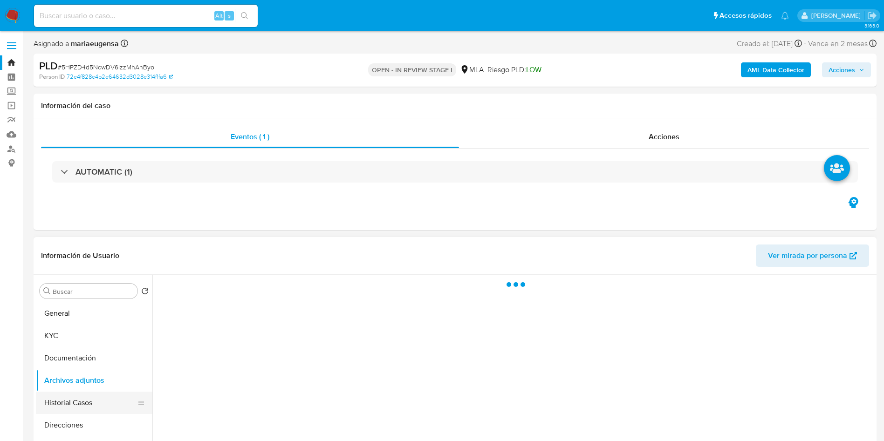
click at [76, 326] on button "Historial Casos" at bounding box center [90, 403] width 109 height 22
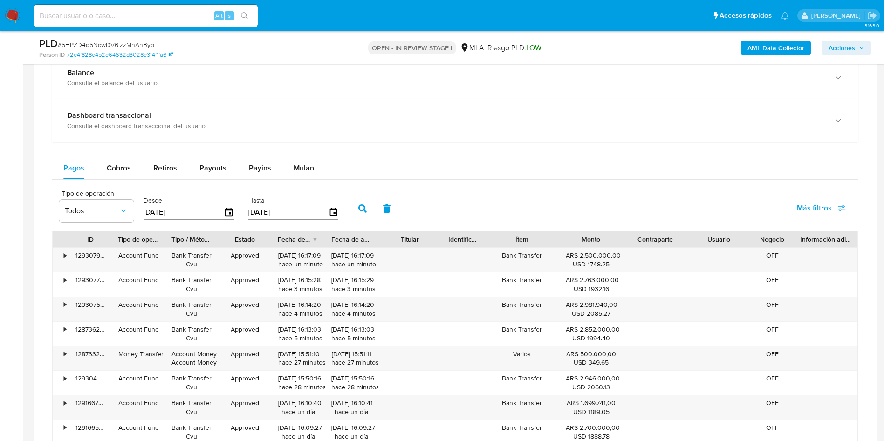
scroll to position [559, 0]
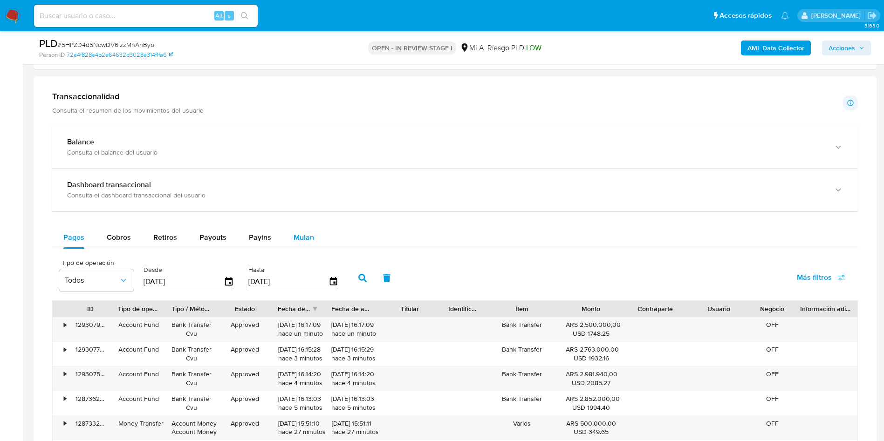
click at [290, 241] on button "Mulan" at bounding box center [304, 238] width 43 height 22
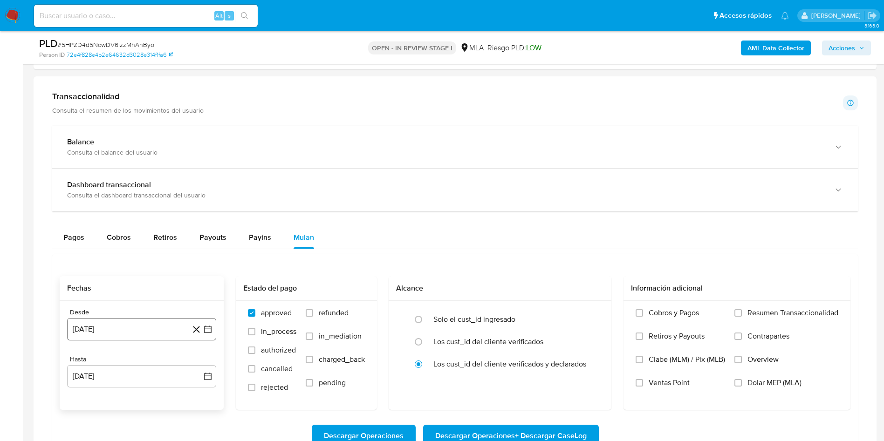
click at [158, 325] on button "[DATE]" at bounding box center [141, 329] width 149 height 22
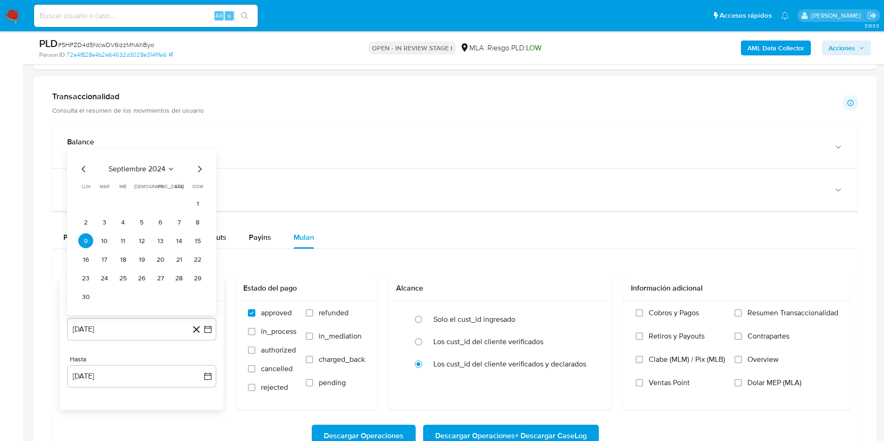
click at [122, 165] on span "septiembre 2024" at bounding box center [137, 169] width 57 height 9
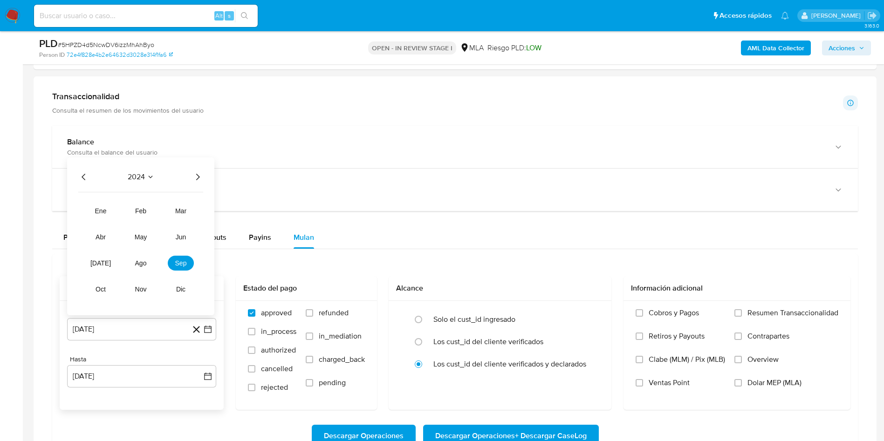
click at [194, 177] on icon "Año siguiente" at bounding box center [197, 177] width 11 height 11
click at [103, 264] on span "[DATE]" at bounding box center [100, 263] width 21 height 7
click at [102, 221] on button "1" at bounding box center [104, 222] width 15 height 15
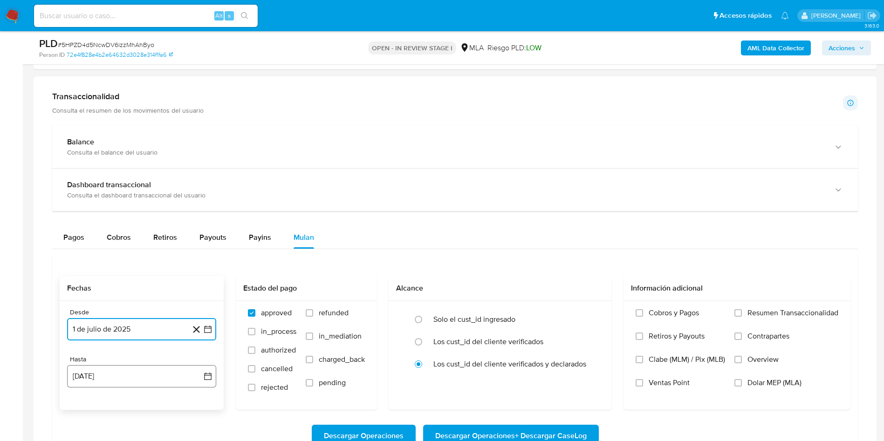
click at [124, 326] on button "[DATE]" at bounding box center [141, 376] width 149 height 22
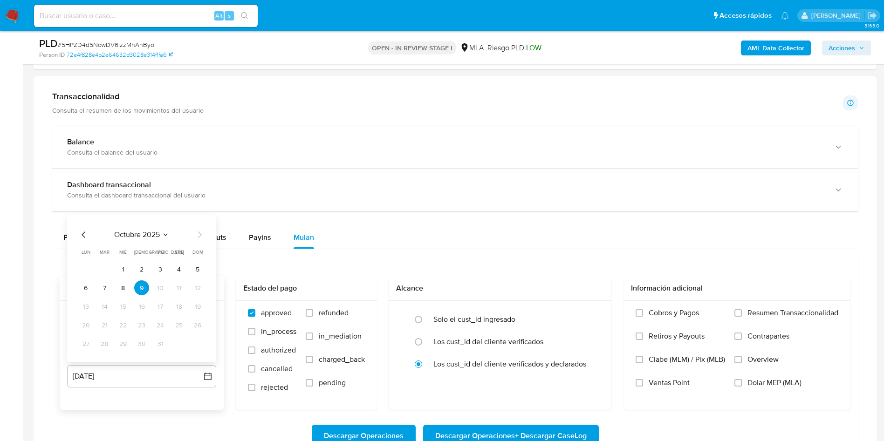
drag, startPoint x: 83, startPoint y: 224, endPoint x: 83, endPoint y: 234, distance: 10.3
click at [83, 234] on div "octubre 2025 octubre 2025 lun lunes mar martes mié miércoles jue jueves vie vie…" at bounding box center [141, 288] width 149 height 147
click at [83, 234] on icon "Mes anterior" at bounding box center [84, 235] width 4 height 7
click at [85, 228] on div "[DATE] [DATE] lun [DATE] [PERSON_NAME][DATE] mié [DATE] jue [DATE] vie [DATE] s…" at bounding box center [141, 288] width 149 height 147
click at [85, 236] on icon "Mes anterior" at bounding box center [83, 234] width 11 height 11
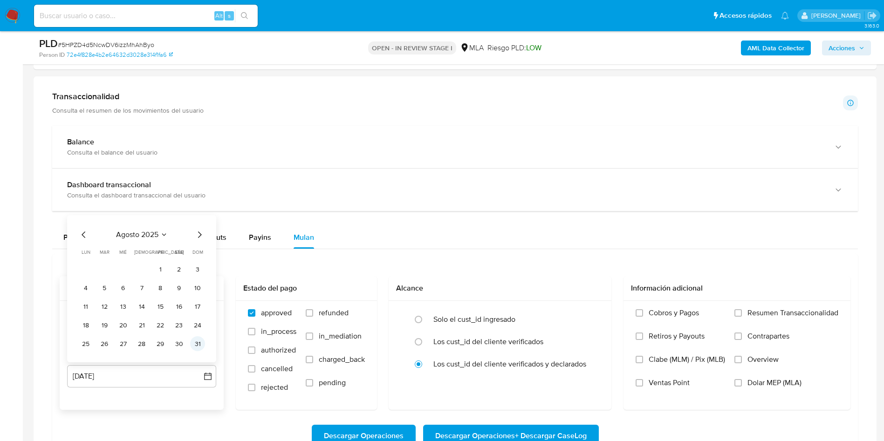
click at [199, 326] on button "31" at bounding box center [197, 344] width 15 height 15
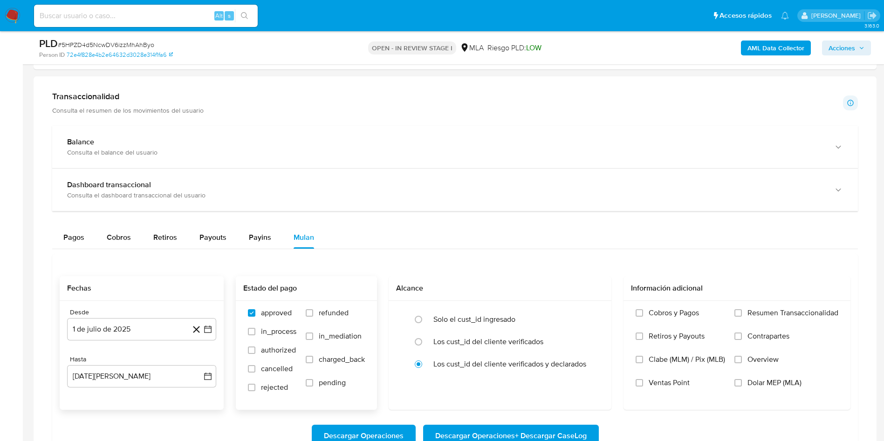
click at [323, 311] on span "refunded" at bounding box center [334, 313] width 30 height 9
click at [313, 311] on input "refunded" at bounding box center [309, 313] width 7 height 7
checkbox input "true"
click at [662, 326] on span "Dolar MEP (MLA)" at bounding box center [775, 383] width 54 height 9
click at [662, 326] on input "Dolar MEP (MLA)" at bounding box center [738, 382] width 7 height 7
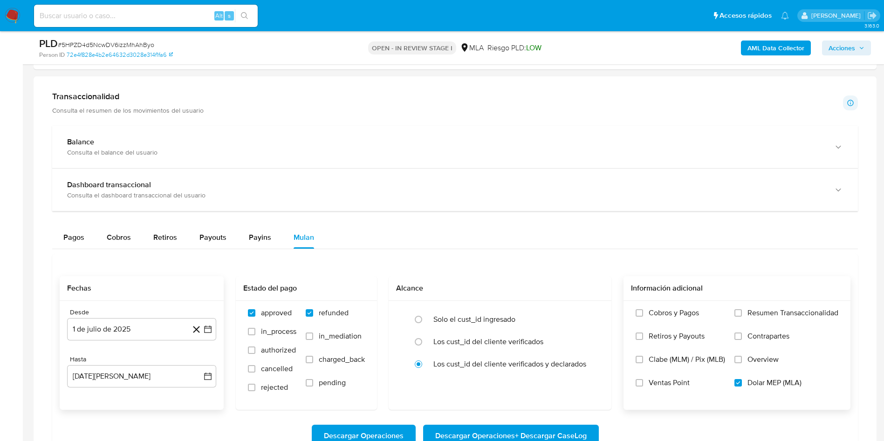
click at [529, 326] on span "Descargar Operaciones + Descargar CaseLog" at bounding box center [511, 436] width 152 height 21
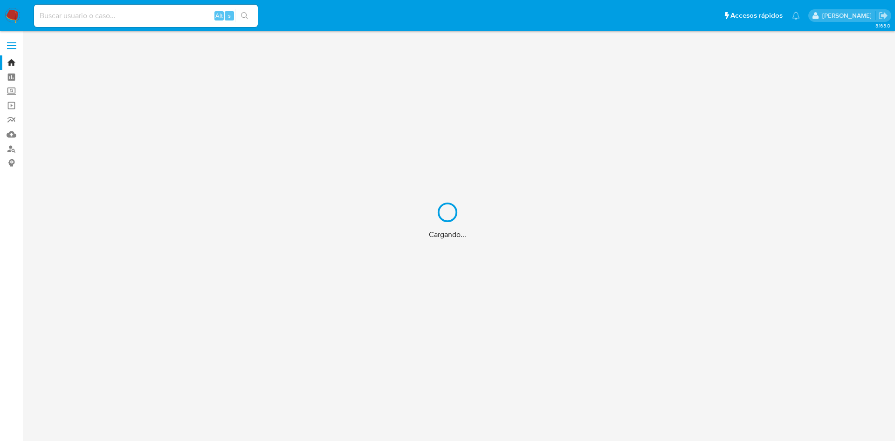
click at [70, 18] on div "Cargando..." at bounding box center [447, 220] width 895 height 441
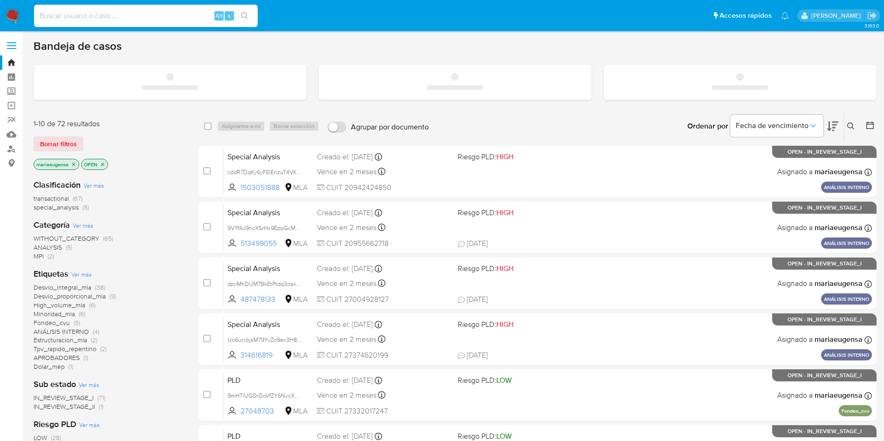
click at [70, 18] on input at bounding box center [146, 16] width 224 height 12
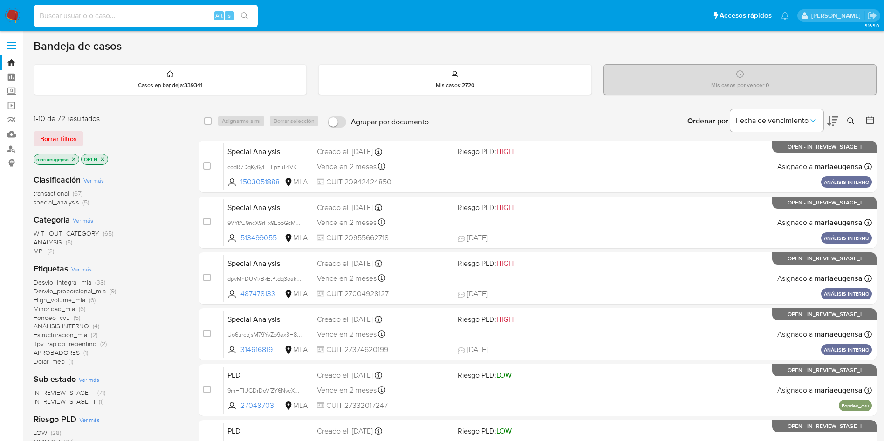
click at [70, 17] on input at bounding box center [146, 16] width 224 height 12
paste input "sunWhuVfQNwVZCUYPiZcZXGE"
type input "sunWhuVfQNwVZCUYPiZcZXGE"
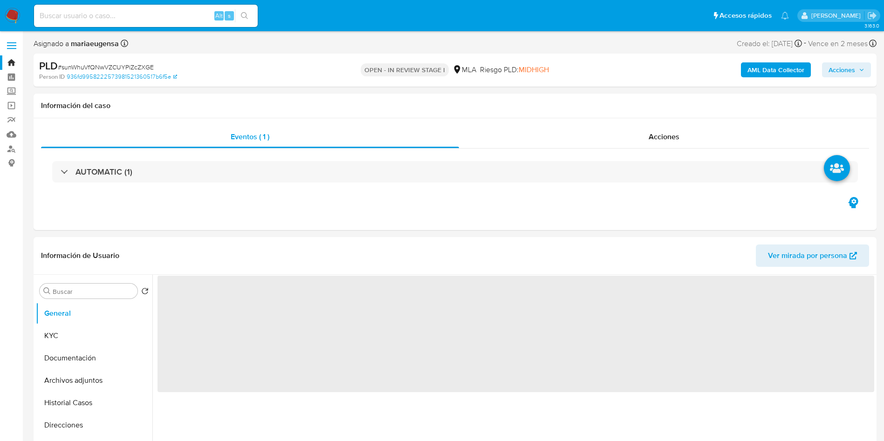
select select "10"
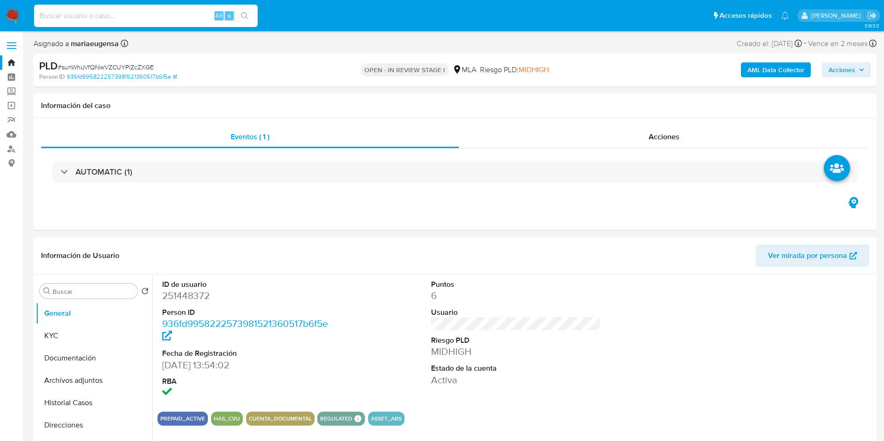
click at [153, 12] on input at bounding box center [146, 16] width 224 height 12
paste input "5HPZD4d5NcwDV6izzMhAhByo"
type input "5HPZD4d5NcwDV6izzMhAhByo"
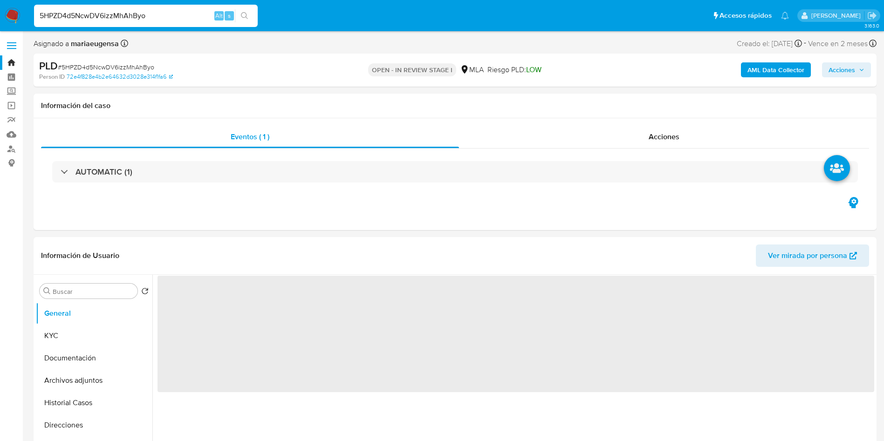
select select "10"
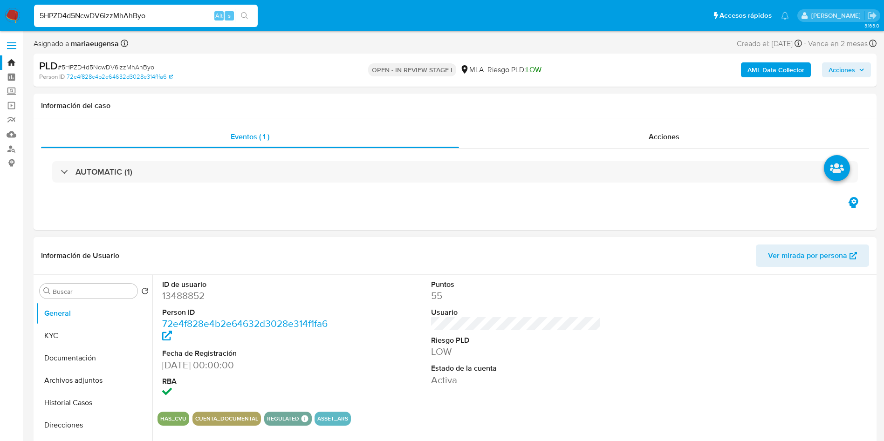
click at [157, 291] on div "ID de usuario 13488852 Person ID 72e4f828e4b2e64632d3028e314f1fa6 Fecha de Regi…" at bounding box center [513, 394] width 722 height 239
click at [166, 297] on dd "13488852" at bounding box center [247, 296] width 170 height 13
copy dd "13488852"
click at [128, 65] on span "# 5HPZD4d5NcwDV6izzMhAhByo" at bounding box center [106, 66] width 97 height 9
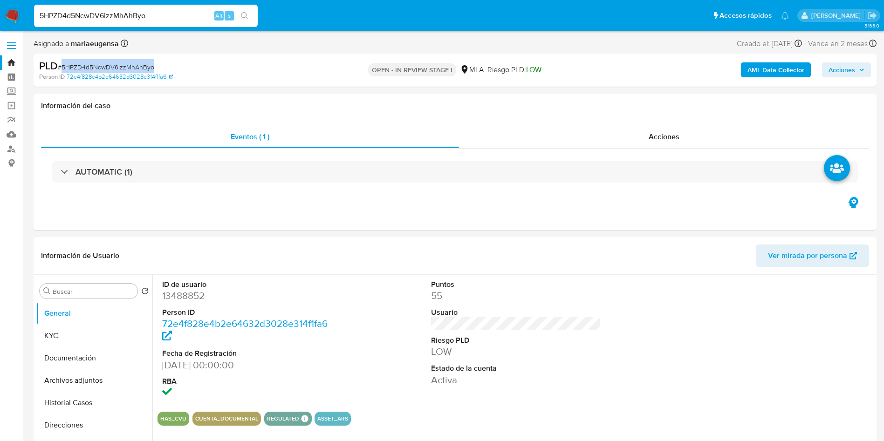
click at [128, 64] on span "# 5HPZD4d5NcwDV6izzMhAhByo" at bounding box center [106, 66] width 97 height 9
copy span "5HPZD4d5NcwDV6izzMhAhByo"
click at [177, 301] on dd "13488852" at bounding box center [247, 296] width 170 height 13
copy dd "13488852"
click at [177, 301] on dd "13488852" at bounding box center [247, 296] width 170 height 13
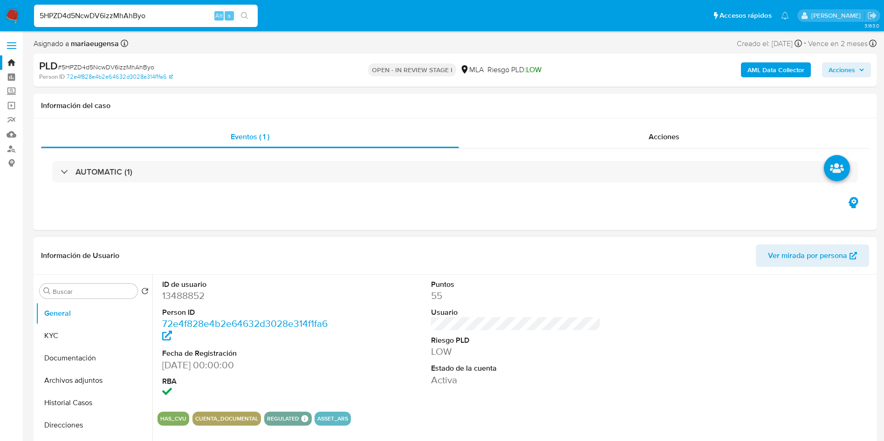
click at [84, 301] on div "Buscar Volver al orden por defecto General KYC Documentación Archivos adjuntos …" at bounding box center [94, 394] width 117 height 237
click at [85, 294] on input "Buscar" at bounding box center [93, 292] width 81 height 8
type input "ARC"
click at [76, 340] on button "Archivos adjuntos" at bounding box center [90, 336] width 109 height 22
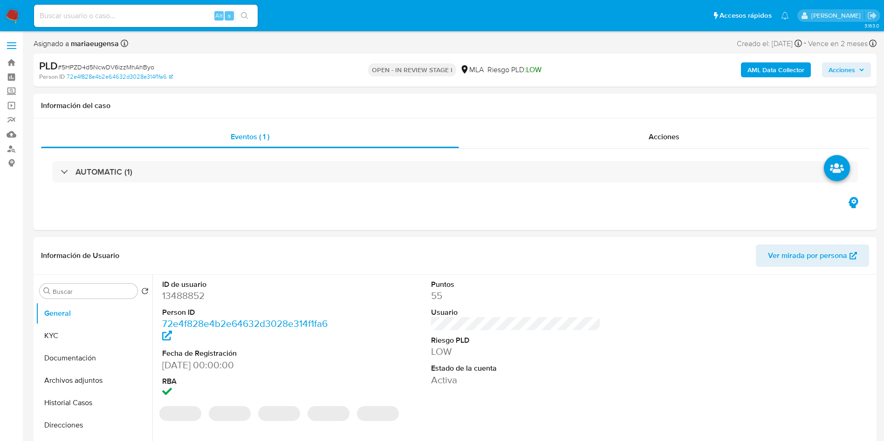
select select "10"
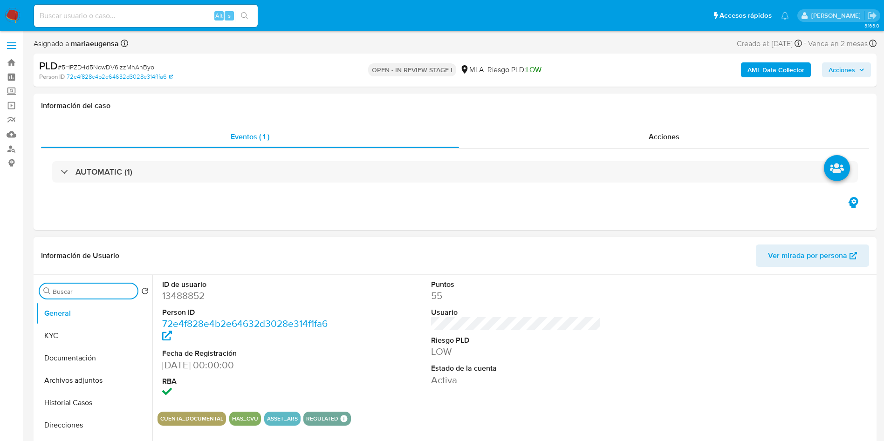
click at [79, 292] on input "Buscar" at bounding box center [93, 292] width 81 height 8
type input "arc"
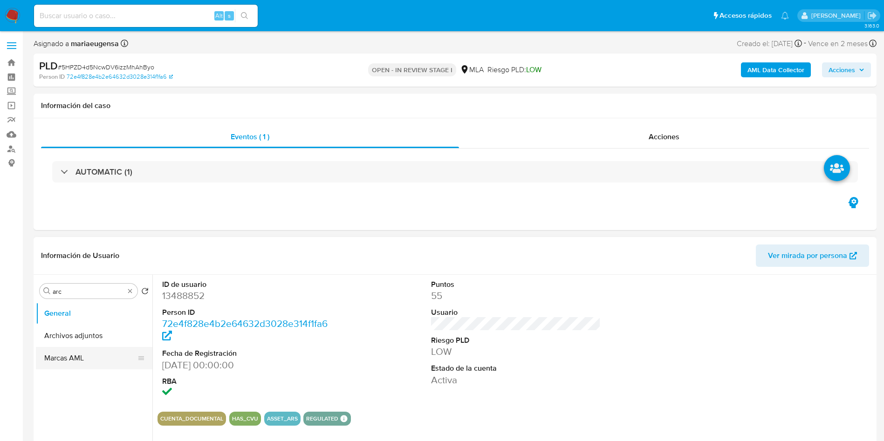
drag, startPoint x: 87, startPoint y: 340, endPoint x: 81, endPoint y: 326, distance: 15.1
click at [87, 338] on button "Archivos adjuntos" at bounding box center [94, 336] width 117 height 22
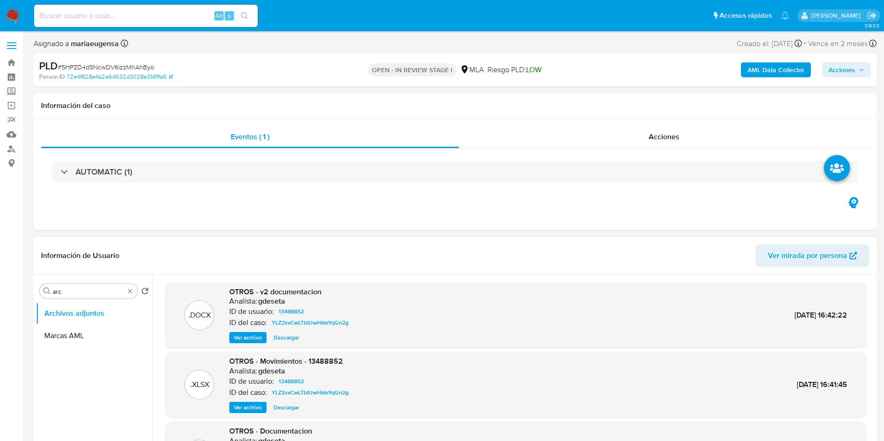
click at [248, 335] on span "Ver archivo" at bounding box center [248, 337] width 28 height 9
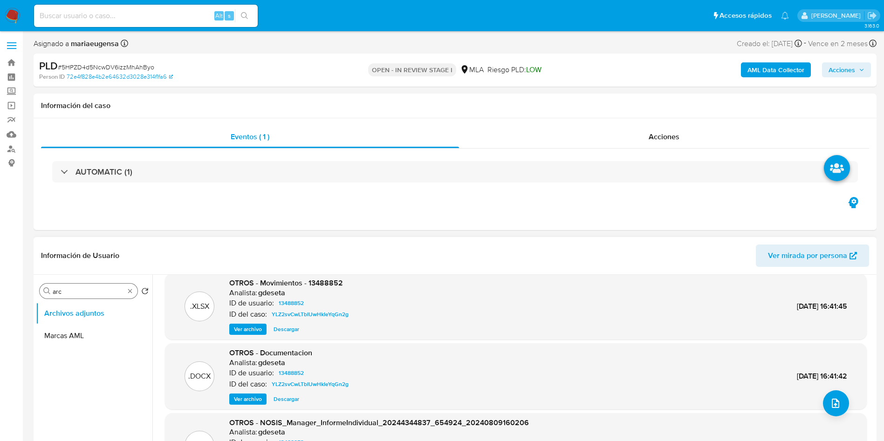
click at [69, 291] on input "arc" at bounding box center [89, 292] width 72 height 8
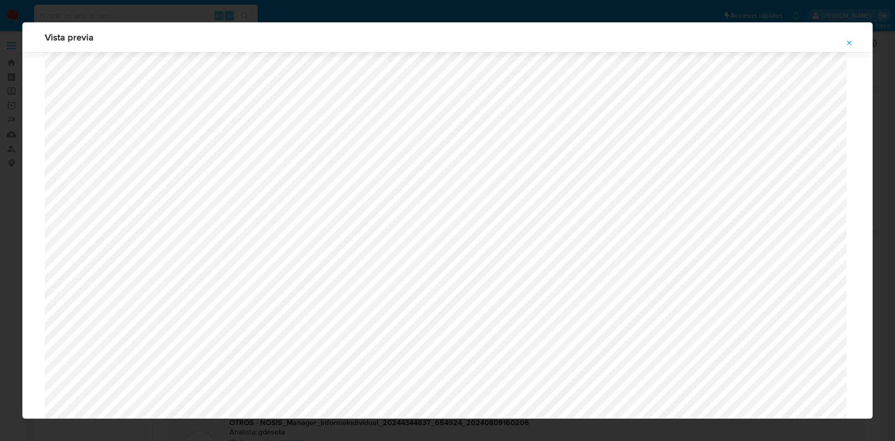
scroll to position [51, 0]
click at [848, 38] on span "Attachment preview" at bounding box center [849, 42] width 7 height 13
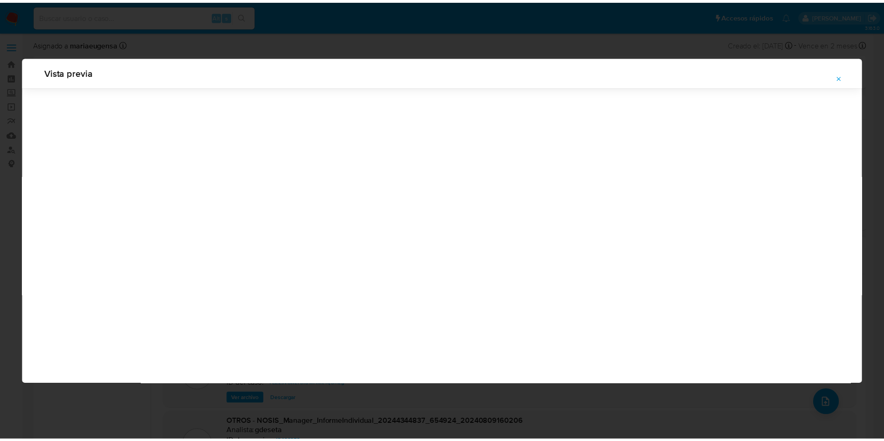
scroll to position [0, 0]
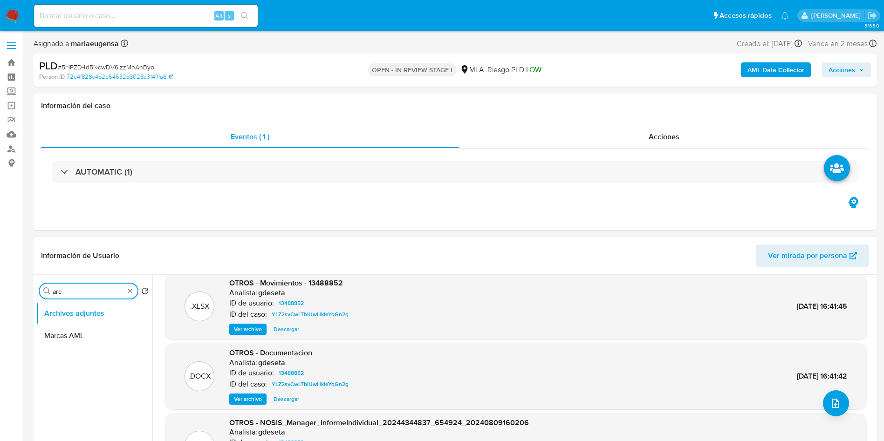
click at [90, 294] on input "arc" at bounding box center [89, 292] width 72 height 8
click at [90, 293] on input "arc" at bounding box center [89, 292] width 72 height 8
type input "i"
type input "genera"
click at [100, 326] on button "Archivos adjuntos" at bounding box center [90, 336] width 109 height 22
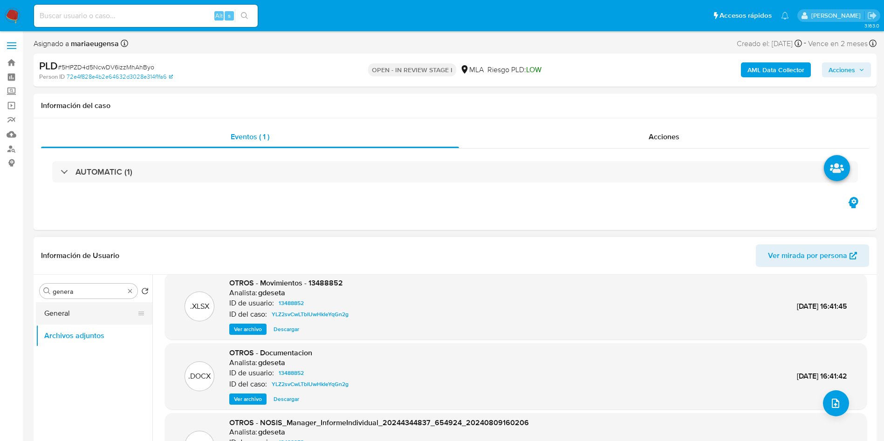
click at [100, 324] on button "General" at bounding box center [90, 314] width 109 height 22
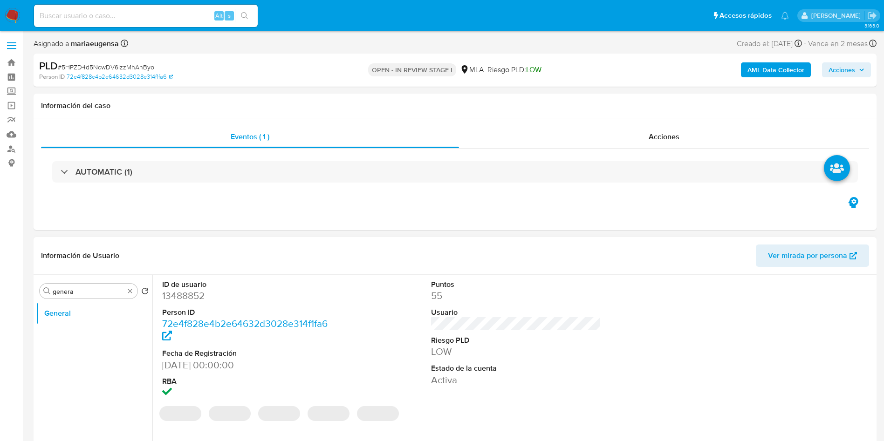
click at [179, 297] on dd "13488852" at bounding box center [247, 296] width 170 height 13
click at [179, 296] on dd "13488852" at bounding box center [247, 296] width 170 height 13
copy dd "13488852"
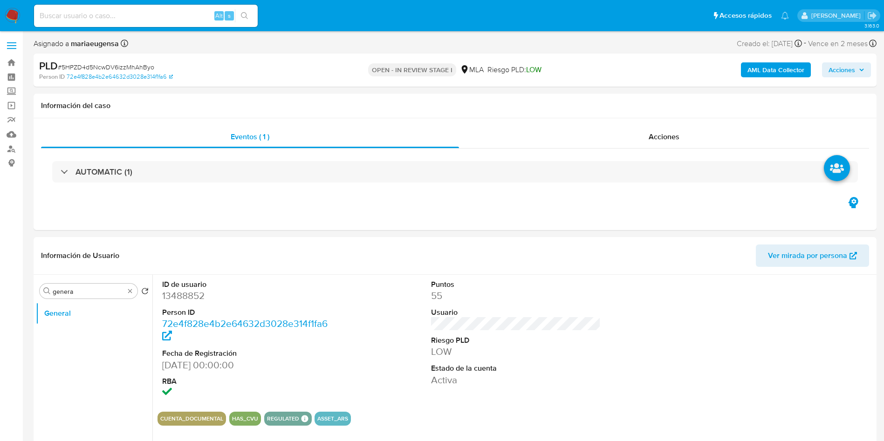
click at [159, 10] on input at bounding box center [146, 16] width 224 height 12
paste input "sunWhuVfQNwVZCUYPiZcZXGE"
type input "sunWhuVfQNwVZCUYPiZcZXGE"
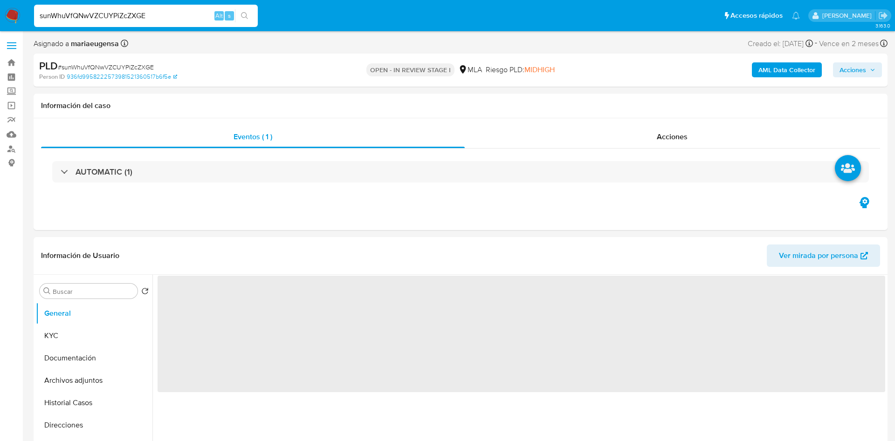
select select "10"
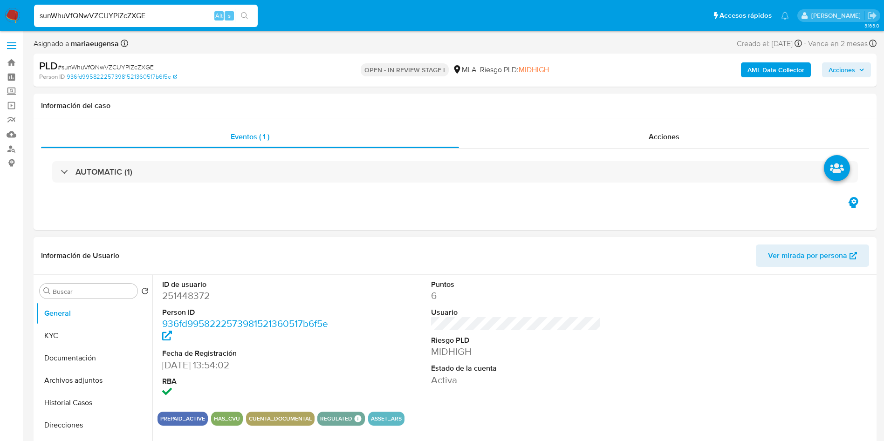
click at [191, 292] on dd "251448372" at bounding box center [247, 296] width 170 height 13
click at [191, 291] on dd "251448372" at bounding box center [247, 296] width 170 height 13
copy dd "251448372"
click at [187, 298] on dd "251448372" at bounding box center [247, 296] width 170 height 13
click at [187, 297] on dd "251448372" at bounding box center [247, 296] width 170 height 13
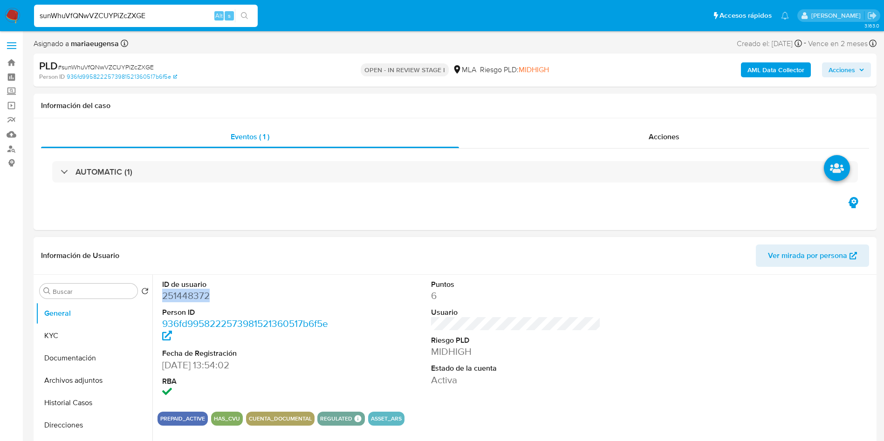
copy dd "251448372"
click at [108, 292] on input "Buscar" at bounding box center [93, 292] width 81 height 8
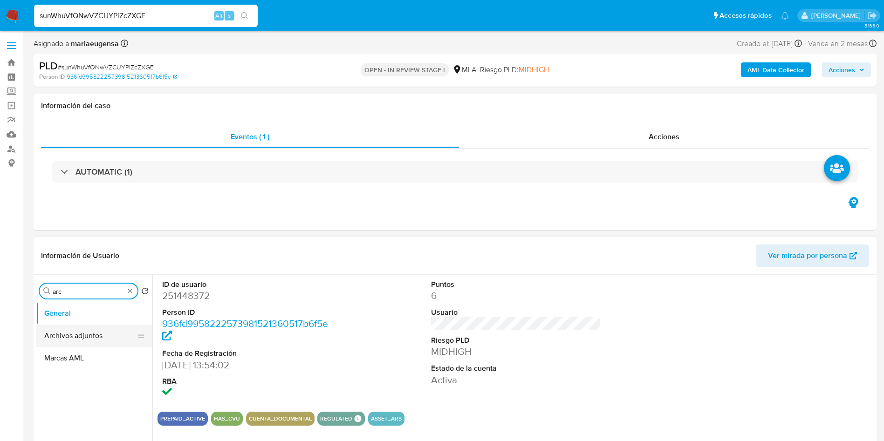
type input "arc"
click at [76, 340] on button "Archivos adjuntos" at bounding box center [94, 336] width 117 height 22
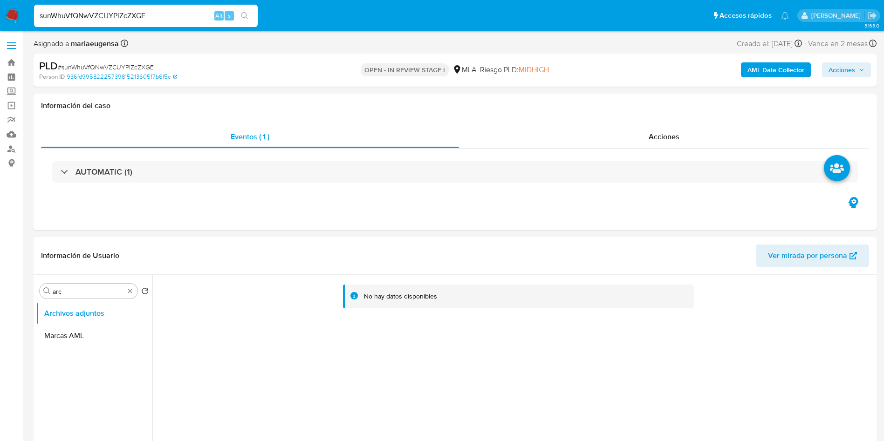
click at [763, 68] on b "AML Data Collector" at bounding box center [776, 69] width 57 height 15
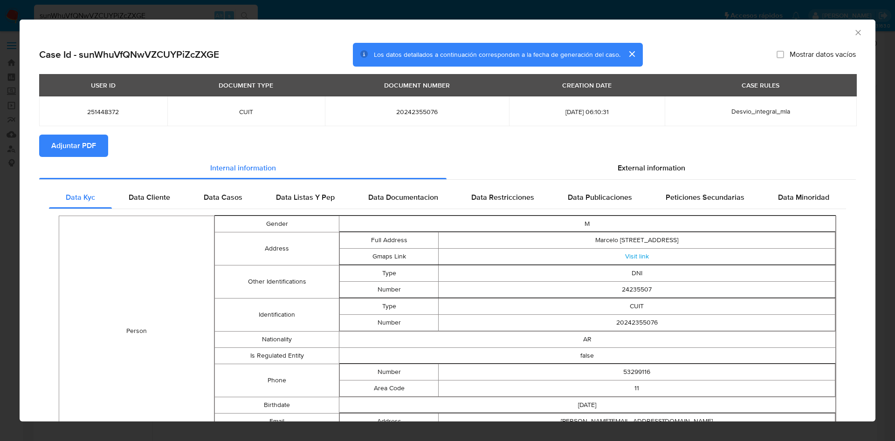
click at [90, 143] on span "Adjuntar PDF" at bounding box center [73, 146] width 45 height 21
click at [854, 35] on icon "Cerrar ventana" at bounding box center [858, 32] width 9 height 9
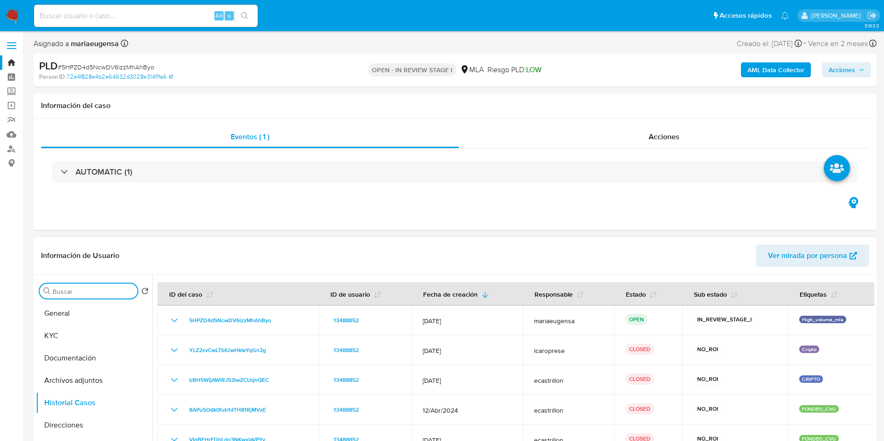
click at [70, 292] on input "Buscar" at bounding box center [93, 292] width 81 height 8
type input "arc"
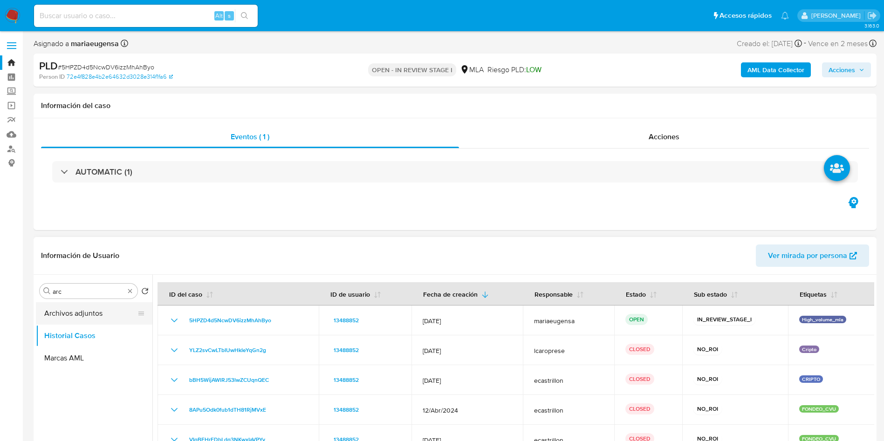
click at [123, 315] on button "Archivos adjuntos" at bounding box center [90, 314] width 109 height 22
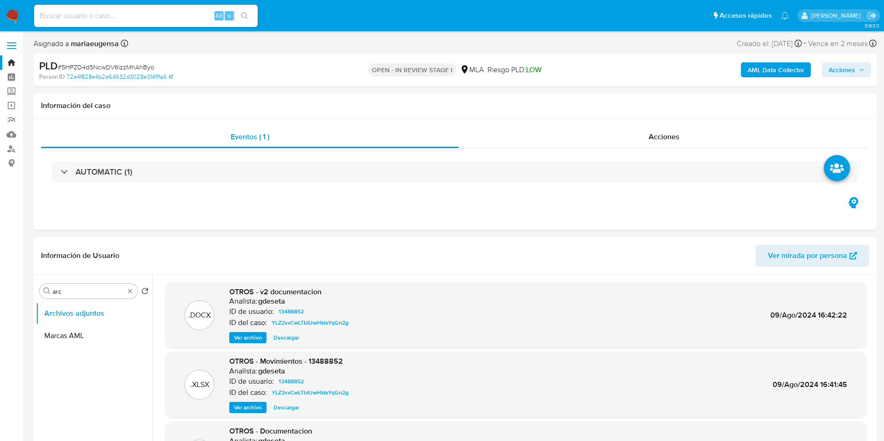
click at [741, 72] on button "AML Data Collector" at bounding box center [776, 69] width 70 height 15
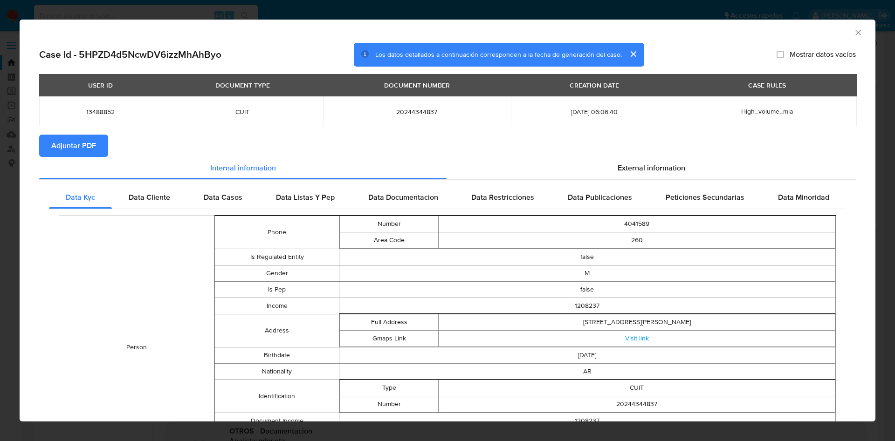
click at [82, 136] on span "Adjuntar PDF" at bounding box center [73, 146] width 45 height 21
click at [854, 29] on icon "Cerrar ventana" at bounding box center [858, 32] width 9 height 9
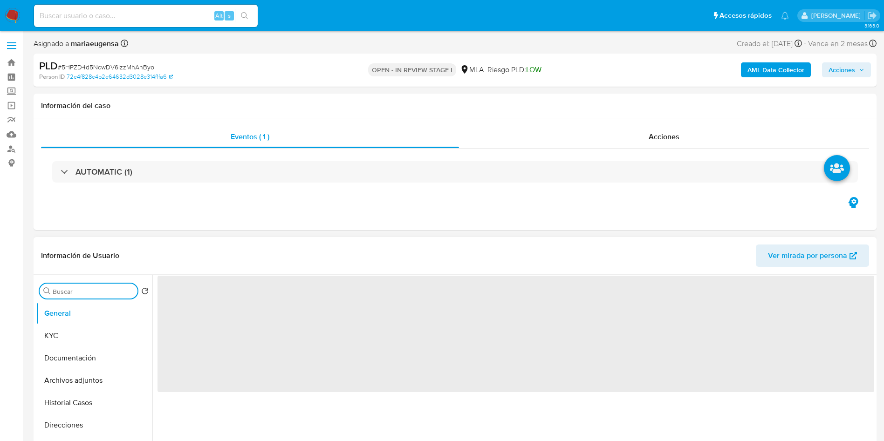
click at [108, 290] on input "Buscar" at bounding box center [93, 292] width 81 height 8
type input "a"
select select "10"
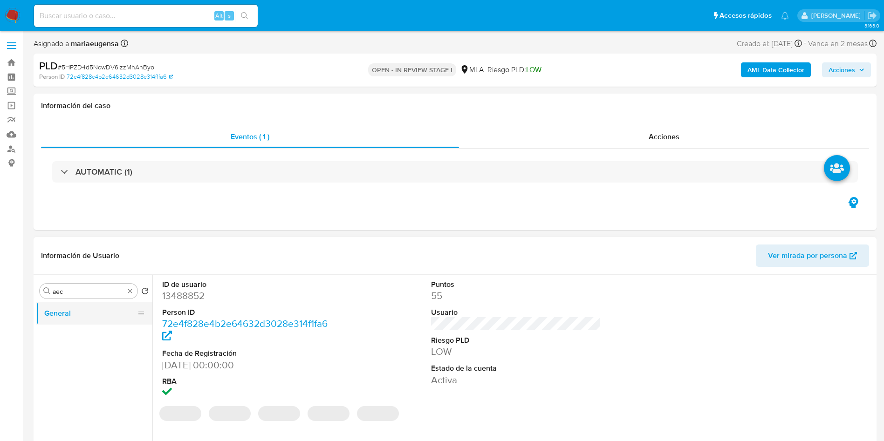
click at [104, 318] on button "General" at bounding box center [90, 314] width 109 height 22
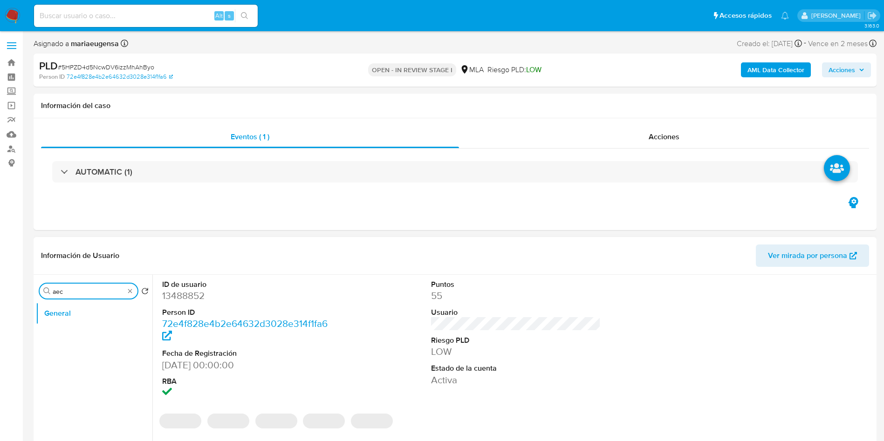
click at [99, 290] on input "aec" at bounding box center [89, 292] width 72 height 8
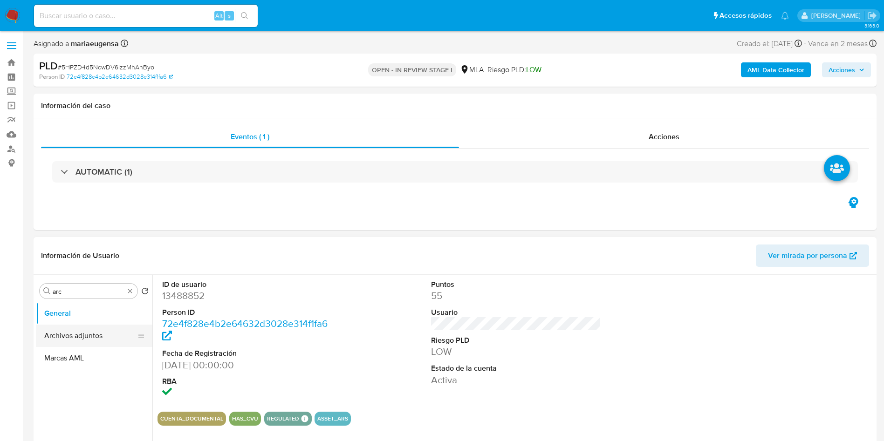
click at [105, 341] on button "Archivos adjuntos" at bounding box center [90, 336] width 109 height 22
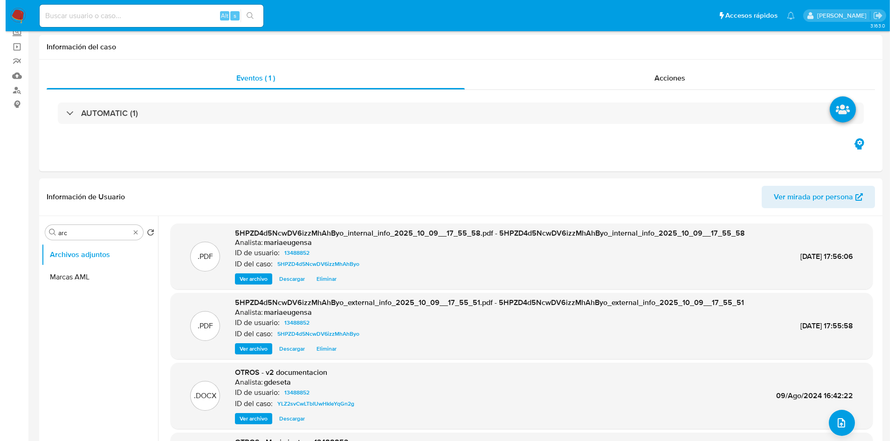
scroll to position [140, 0]
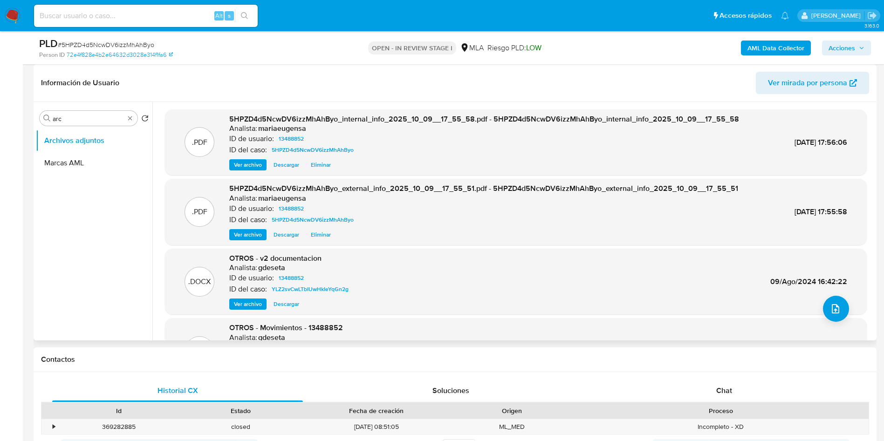
drag, startPoint x: 253, startPoint y: 305, endPoint x: 224, endPoint y: 299, distance: 29.2
click at [253, 305] on span "Ver archivo" at bounding box center [248, 304] width 28 height 9
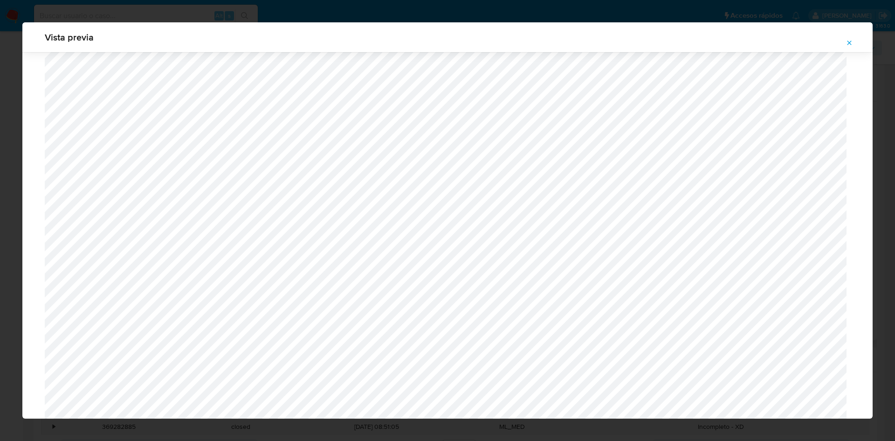
scroll to position [2230, 0]
click at [846, 41] on button "Attachment preview" at bounding box center [849, 42] width 21 height 15
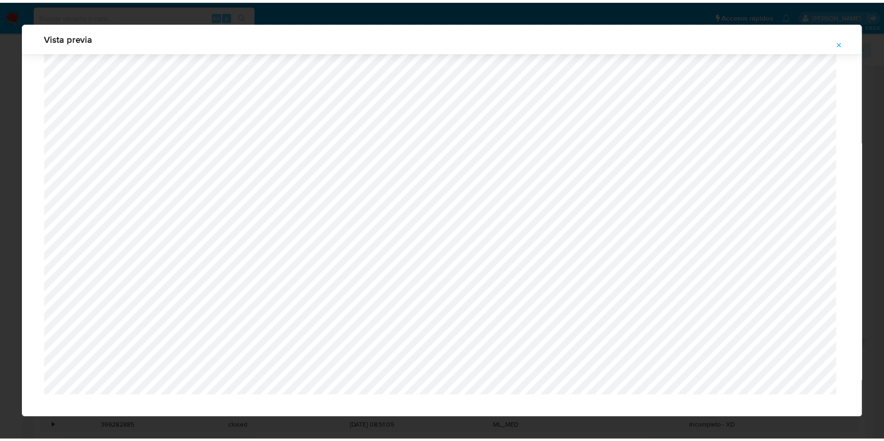
scroll to position [0, 0]
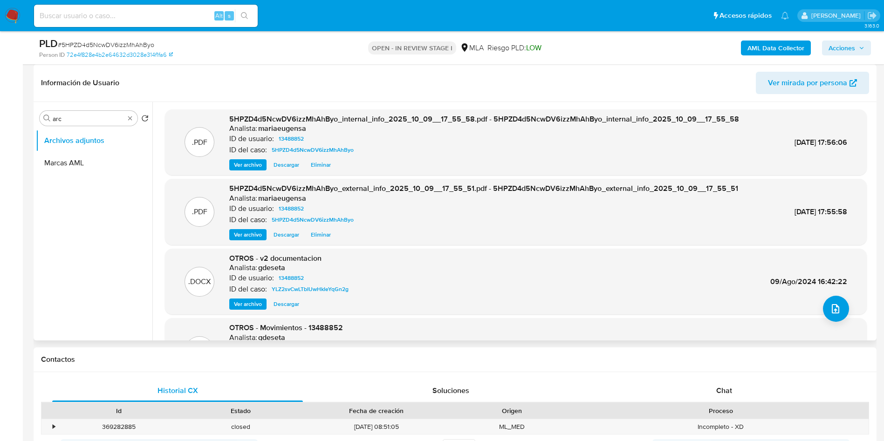
click at [248, 303] on span "Ver archivo" at bounding box center [248, 304] width 28 height 9
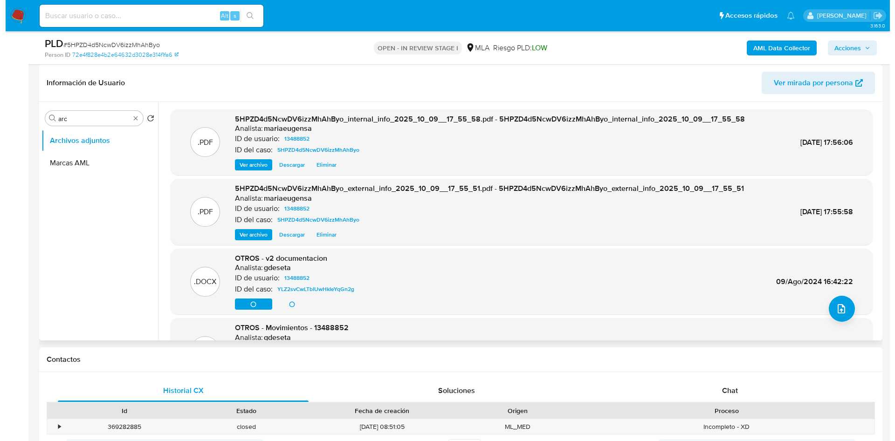
scroll to position [70, 0]
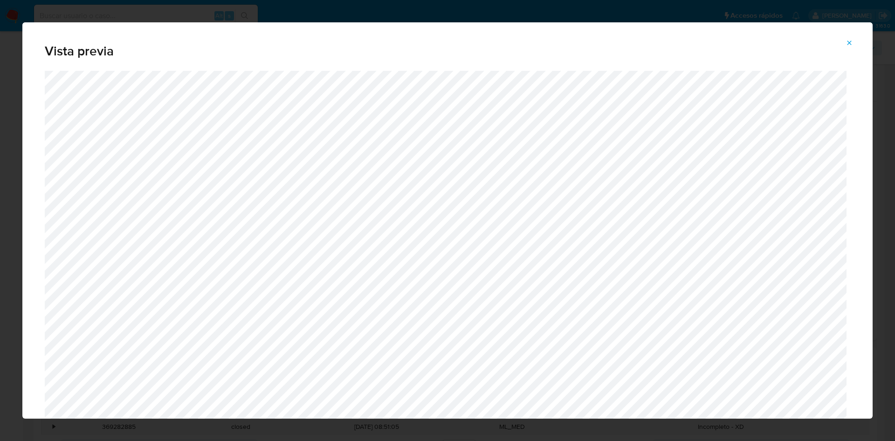
click at [846, 45] on icon "Attachment preview" at bounding box center [849, 42] width 7 height 7
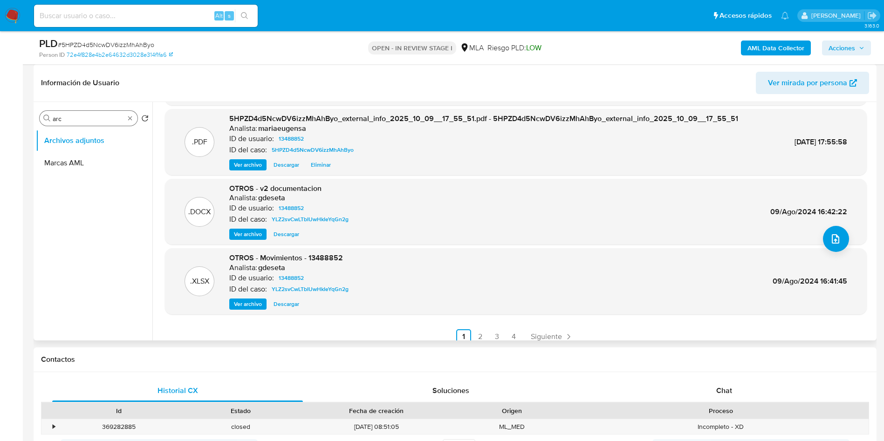
click at [93, 112] on div "Buscar arc" at bounding box center [89, 118] width 98 height 15
click at [92, 119] on input "arc" at bounding box center [89, 119] width 72 height 8
type input "a"
type input "arc"
drag, startPoint x: 84, startPoint y: 139, endPoint x: 477, endPoint y: 121, distance: 393.4
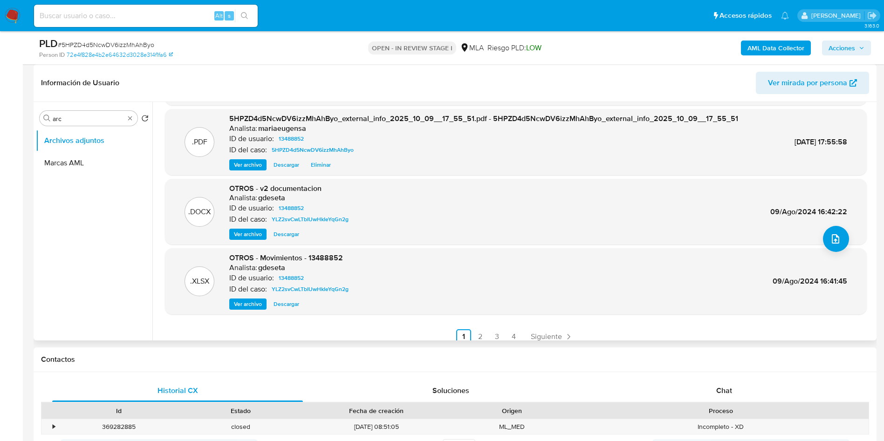
click at [99, 131] on button "Archivos adjuntos" at bounding box center [94, 141] width 117 height 22
click at [843, 236] on button "upload-file" at bounding box center [836, 239] width 26 height 26
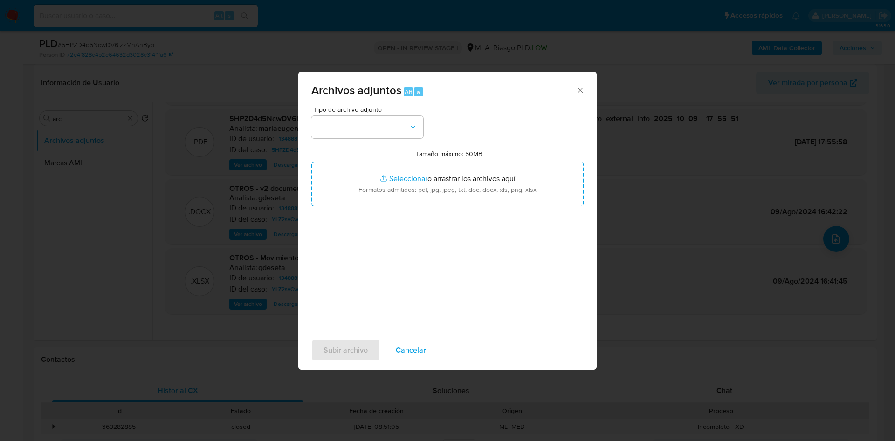
click at [533, 270] on div "Tipo de archivo adjunto Tamaño máximo: 50MB Seleccionar archivos Seleccionar o …" at bounding box center [447, 216] width 272 height 220
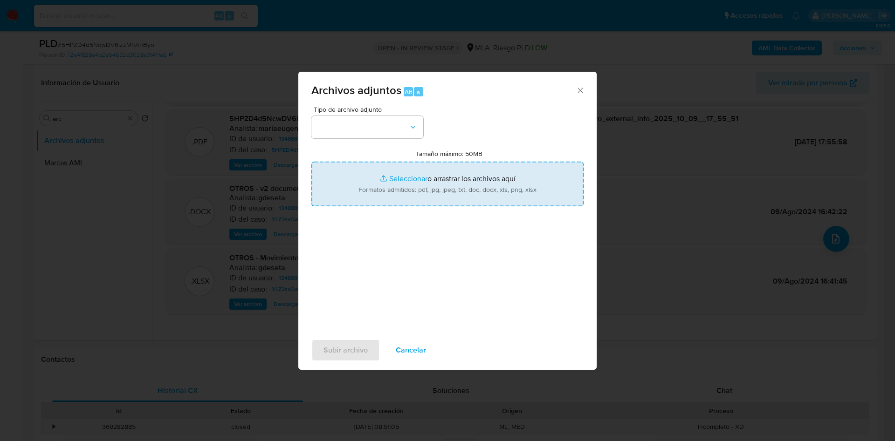
click at [396, 191] on input "Tamaño máximo: 50MB Seleccionar archivos" at bounding box center [447, 184] width 272 height 45
type input "C:\fakepath\Caselog 5HPZD4d5NcwDV6izzMhAhByo_2025_09_18_03_57_07 (2).docx"
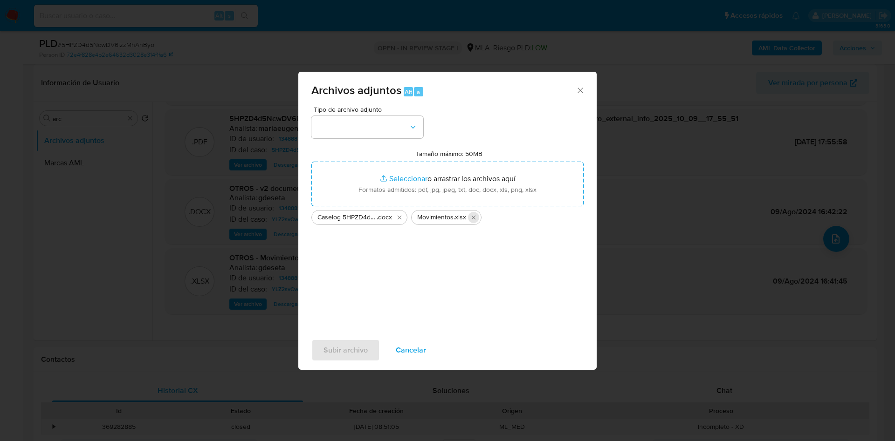
click at [476, 217] on icon "Eliminar Movimientos.xlsx" at bounding box center [473, 217] width 7 height 7
click at [402, 218] on icon "Eliminar Caselog 5HPZD4d5NcwDV6izzMhAhByo_2025_09_18_03_57_07 (2).docx" at bounding box center [399, 217] width 7 height 7
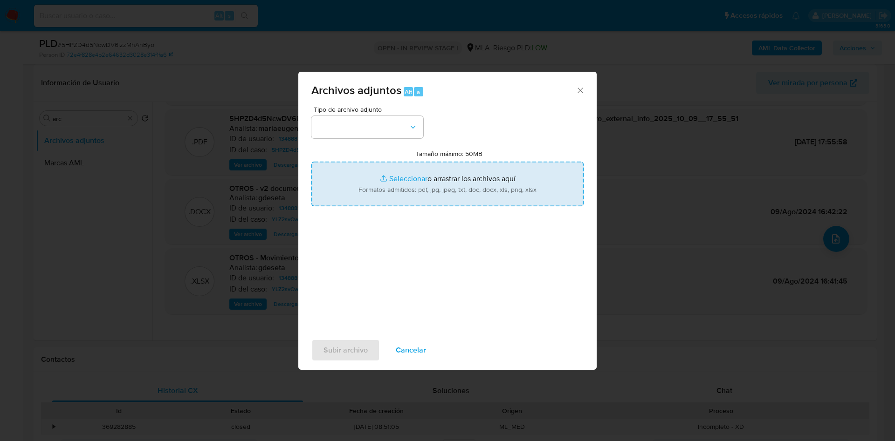
click at [400, 185] on input "Tamaño máximo: 50MB Seleccionar archivos" at bounding box center [447, 184] width 272 height 45
type input "C:\fakepath\Caselog 5HPZD4d5NcwDV6izzMhAhByo_2025_09_18_03_57_07 (2).docx"
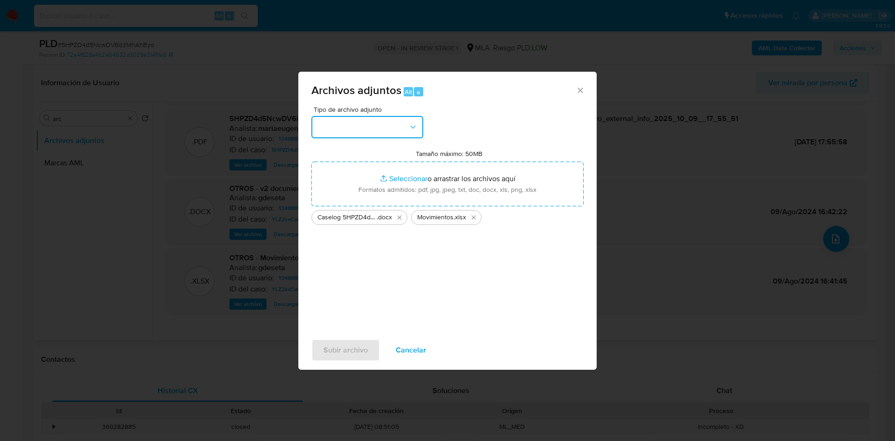
click at [389, 126] on button "button" at bounding box center [367, 127] width 112 height 22
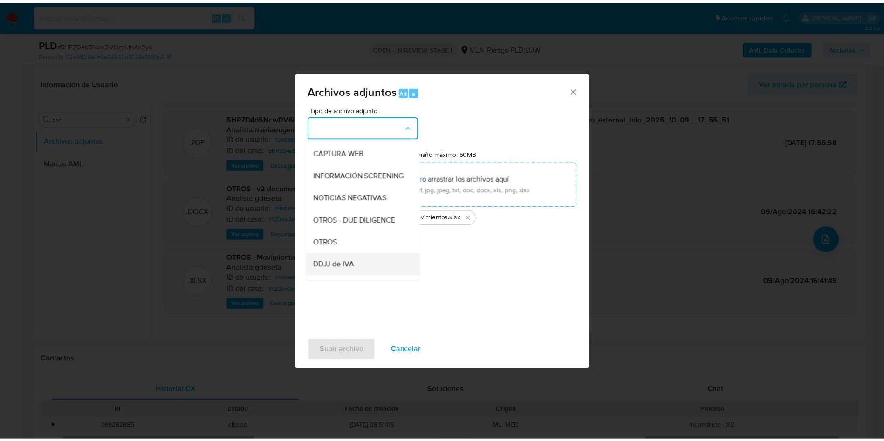
scroll to position [140, 0]
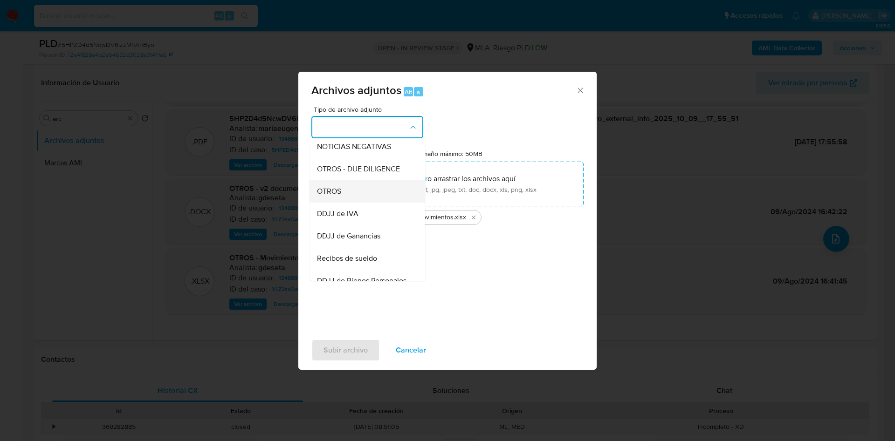
click at [350, 203] on div "OTROS" at bounding box center [364, 191] width 95 height 22
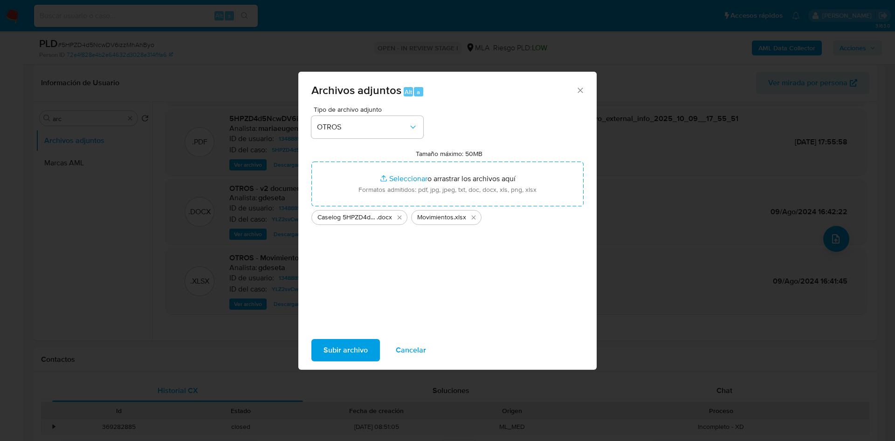
click at [344, 348] on span "Subir archivo" at bounding box center [346, 350] width 44 height 21
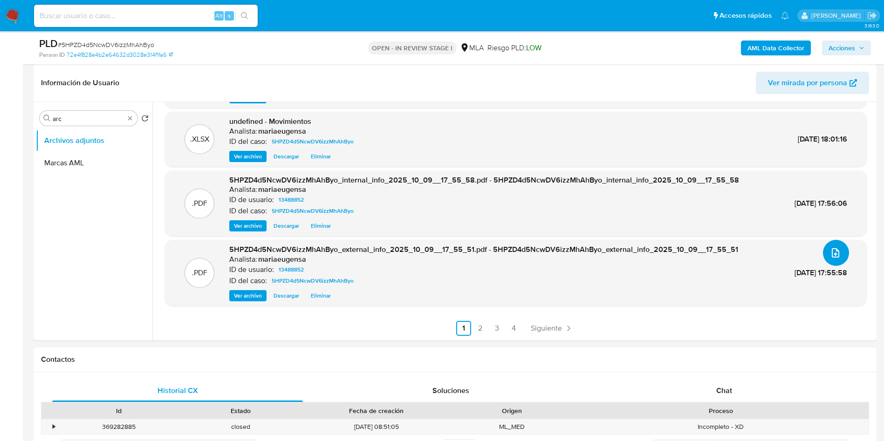
scroll to position [56, 0]
click at [707, 387] on div "Chat" at bounding box center [724, 391] width 251 height 22
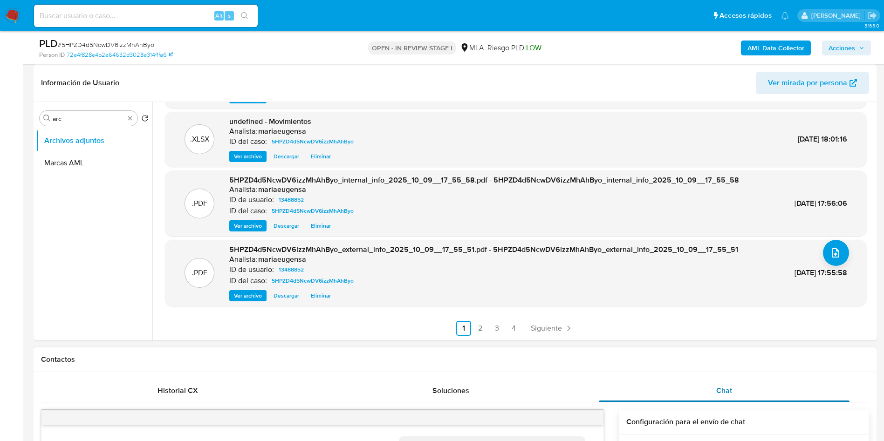
scroll to position [367, 0]
click at [591, 420] on icon "menu-action" at bounding box center [592, 418] width 8 height 8
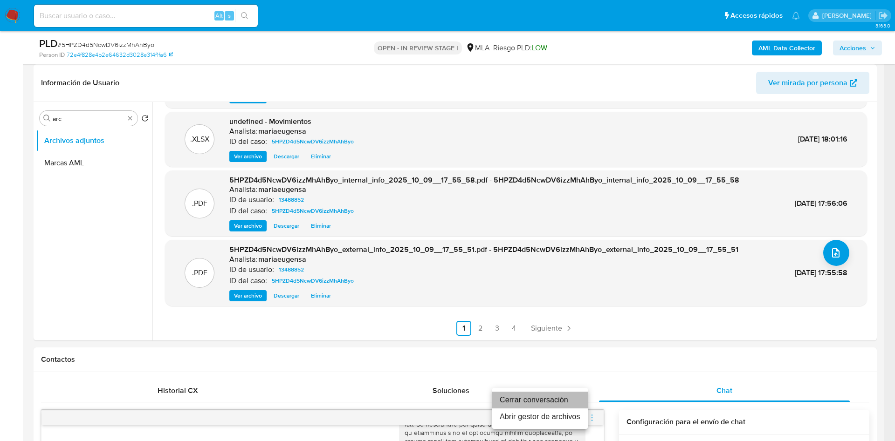
drag, startPoint x: 556, startPoint y: 398, endPoint x: 615, endPoint y: 386, distance: 60.1
click at [556, 398] on li "Cerrar conversación" at bounding box center [540, 400] width 96 height 17
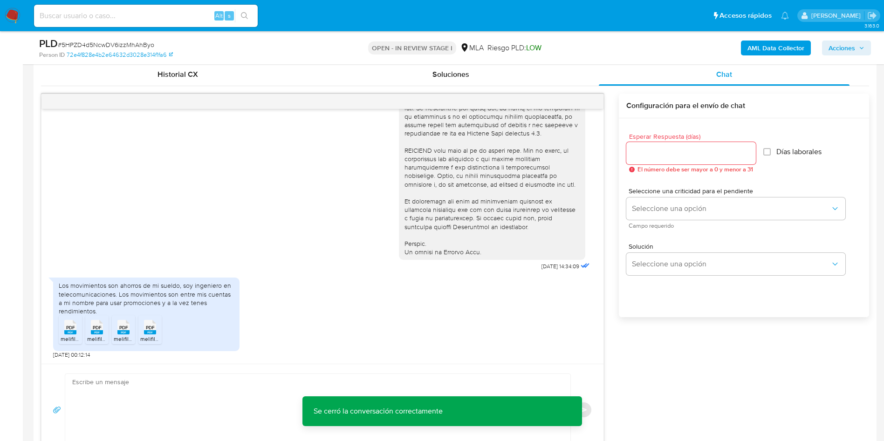
scroll to position [467, 0]
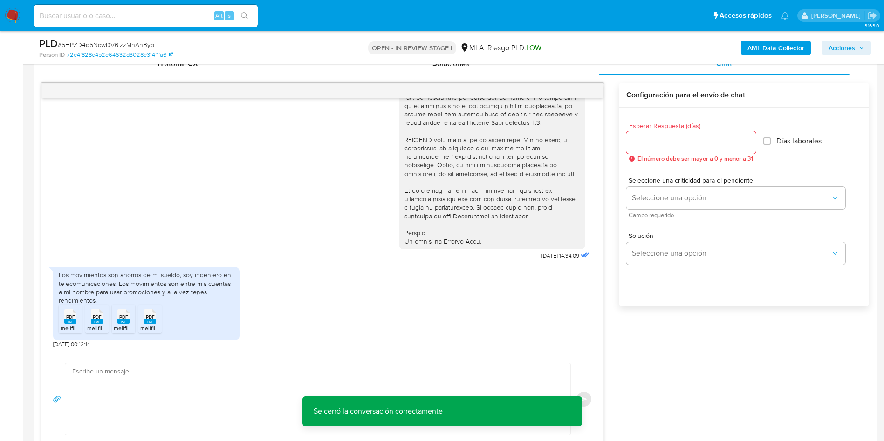
click at [73, 314] on span "PDF" at bounding box center [70, 317] width 9 height 6
drag, startPoint x: 96, startPoint y: 320, endPoint x: 136, endPoint y: 314, distance: 40.6
click at [97, 320] on span "PDF" at bounding box center [97, 317] width 9 height 6
click at [127, 316] on span "PDF" at bounding box center [123, 317] width 9 height 6
click at [154, 318] on span "PDF" at bounding box center [150, 317] width 9 height 6
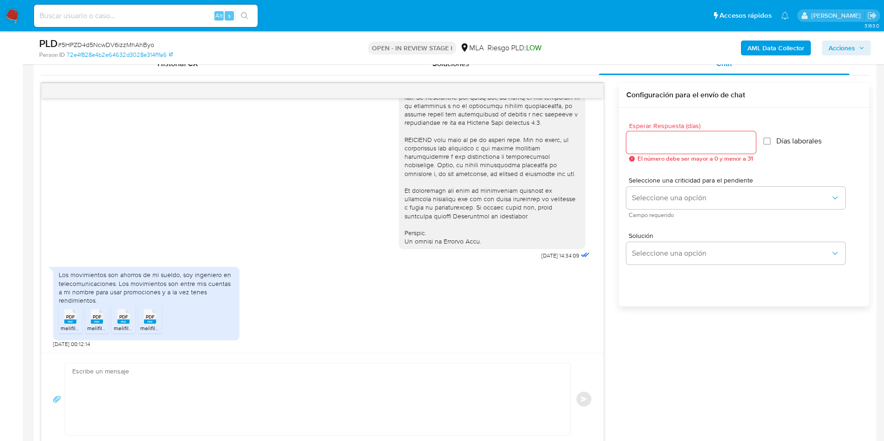
click at [123, 40] on span "# 5HPZD4d5NcwDV6izzMhAhByo" at bounding box center [106, 44] width 97 height 9
copy span "5HPZD4d5NcwDV6izzMhAhByo"
click at [119, 44] on span "# 5HPZD4d5NcwDV6izzMhAhByo" at bounding box center [106, 44] width 97 height 9
click at [119, 43] on span "# 5HPZD4d5NcwDV6izzMhAhByo" at bounding box center [106, 44] width 97 height 9
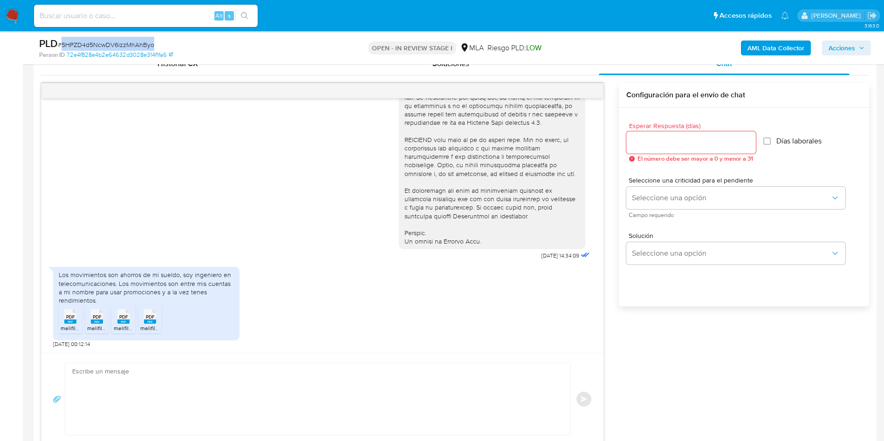
copy span "5HPZD4d5NcwDV6izzMhAhByo"
click at [638, 145] on input "Esperar Respuesta (días)" at bounding box center [692, 143] width 130 height 12
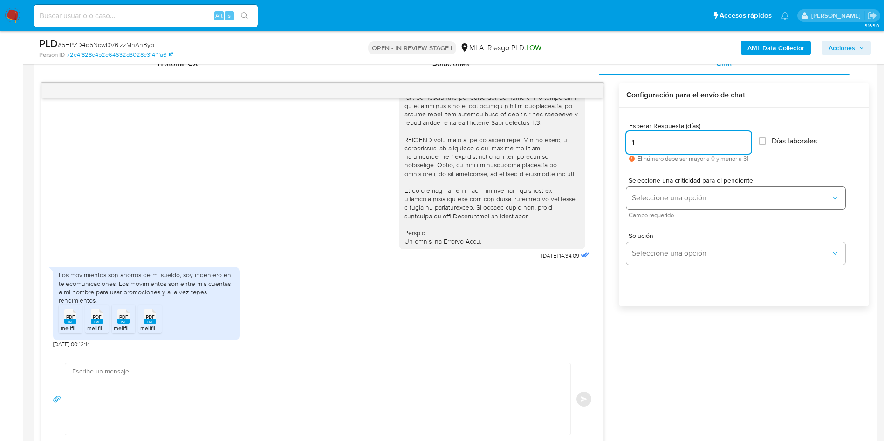
type input "1"
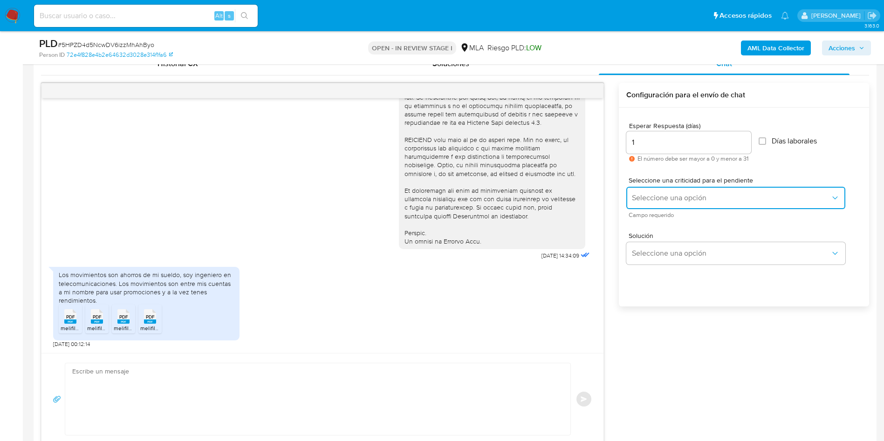
drag, startPoint x: 670, startPoint y: 189, endPoint x: 676, endPoint y: 227, distance: 38.2
click at [670, 190] on button "Seleccione una opción" at bounding box center [736, 198] width 219 height 22
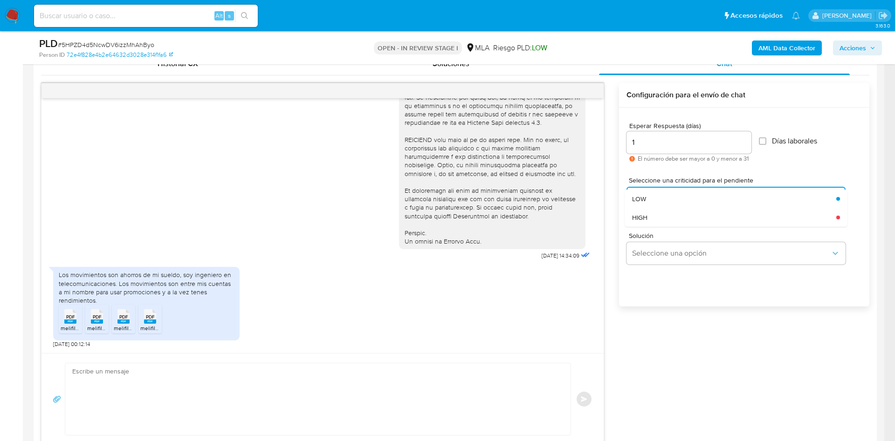
click at [662, 196] on div "LOW" at bounding box center [731, 199] width 199 height 19
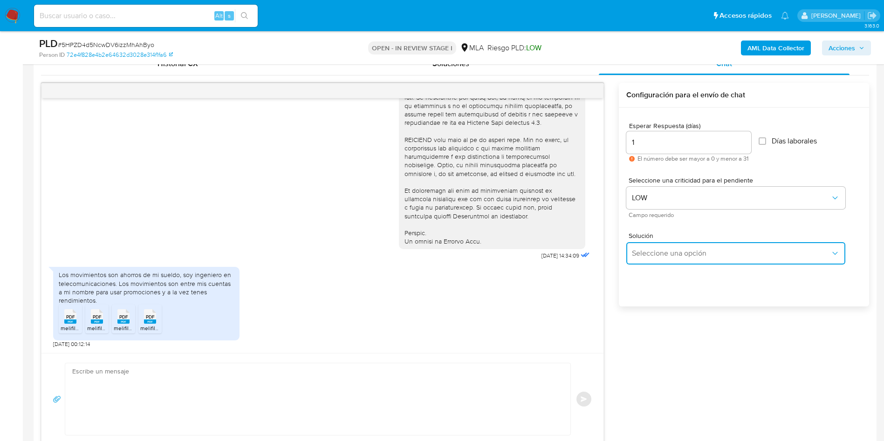
click at [661, 255] on span "Seleccione una opción" at bounding box center [731, 253] width 199 height 9
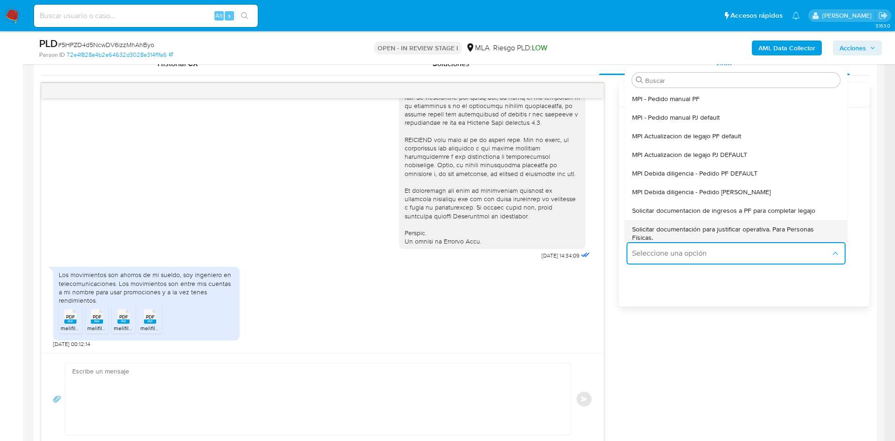
click at [666, 225] on span "Solicitar documentación para justificar operativa. Para Personas Físicas." at bounding box center [733, 233] width 202 height 17
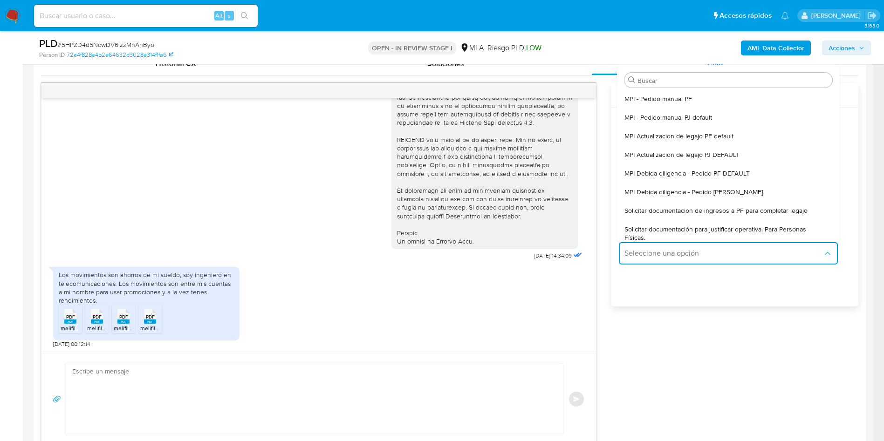
type textarea "Hola,En función de las operaciones registradas en tu cuenta de Mercado Pago, ne…"
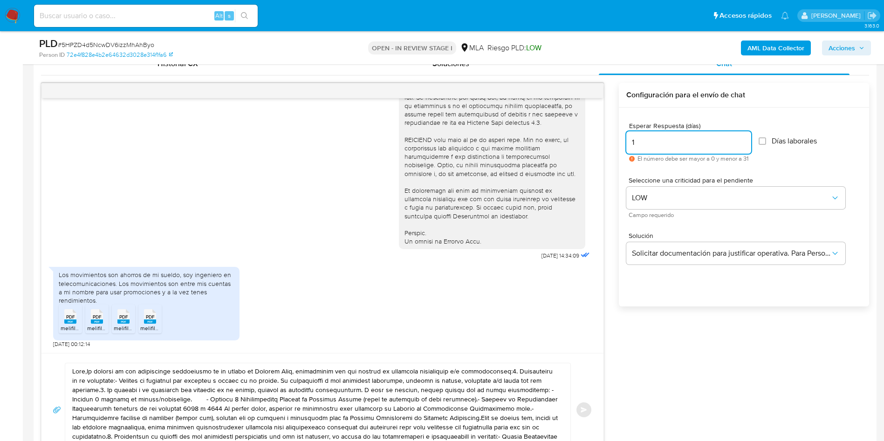
drag, startPoint x: 601, startPoint y: 138, endPoint x: 594, endPoint y: 137, distance: 7.5
click at [594, 137] on div "17/09/2025 14:34:09 Los movimientos son ahorros de mi sueldo, soy ingeniero en …" at bounding box center [455, 275] width 828 height 384
type input "0"
click at [436, 367] on textarea at bounding box center [315, 410] width 487 height 93
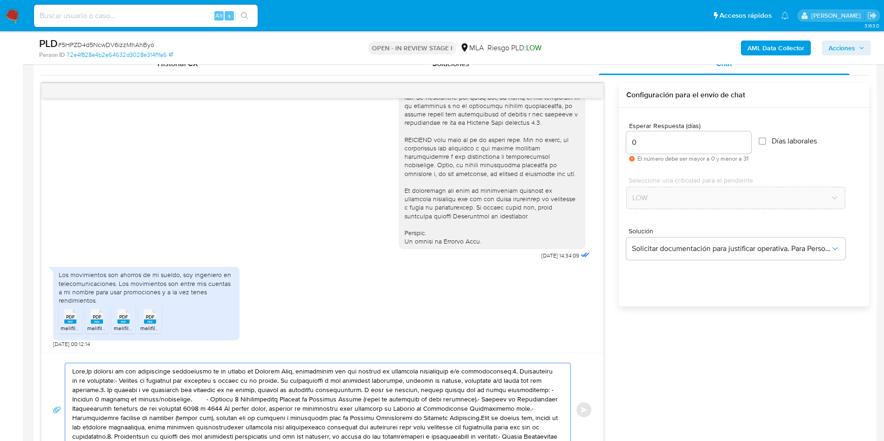
click at [436, 366] on textarea at bounding box center [315, 410] width 487 height 93
click at [479, 382] on textarea at bounding box center [315, 410] width 487 height 93
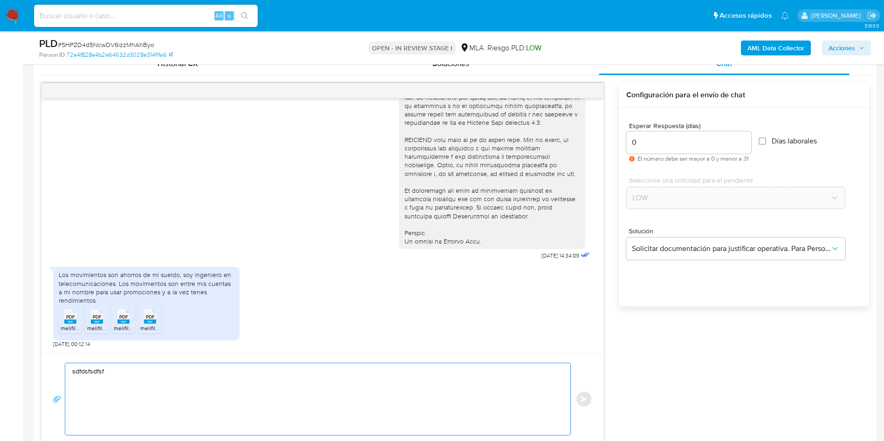
type textarea "sdfdsfsdfsfs"
drag, startPoint x: 349, startPoint y: 379, endPoint x: 240, endPoint y: 312, distance: 128.3
click at [157, 208] on div "17/09/2025 14:34:09" at bounding box center [322, 7] width 539 height 510
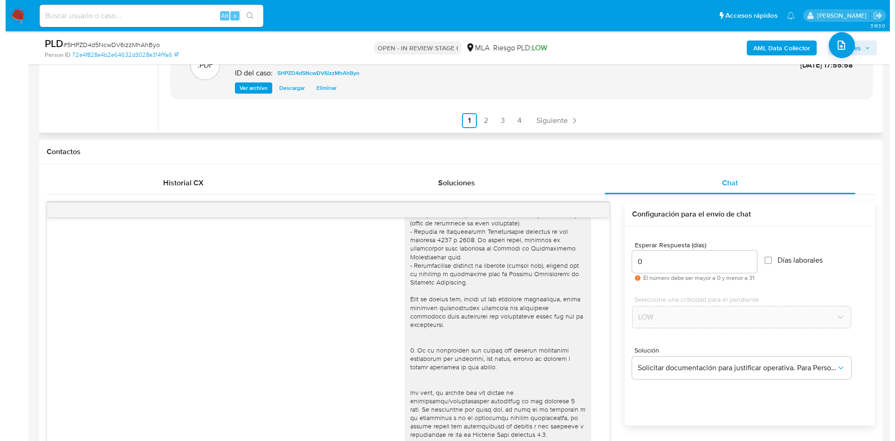
scroll to position [117, 0]
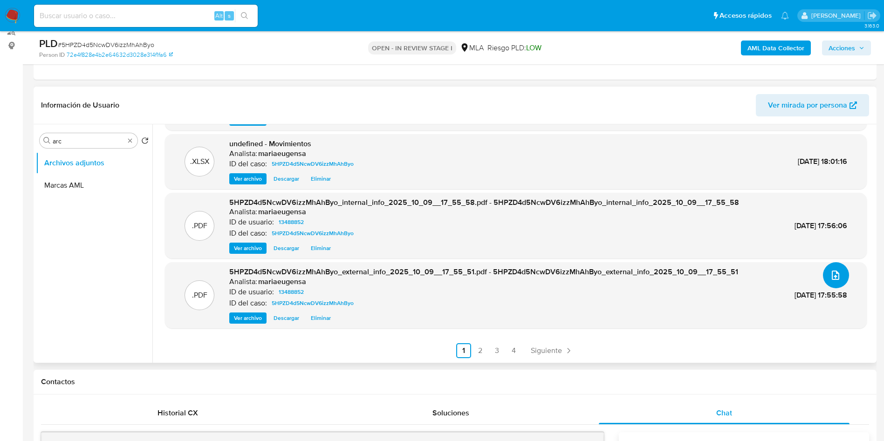
click at [838, 273] on button "upload-file" at bounding box center [836, 275] width 26 height 26
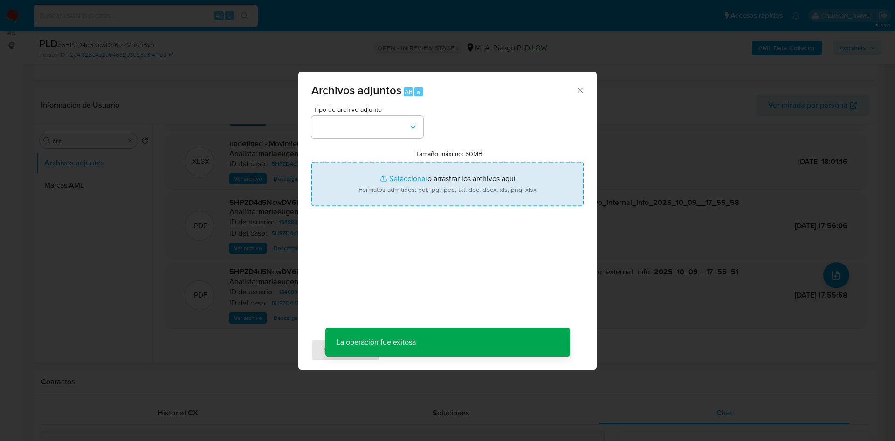
click at [428, 188] on input "Tamaño máximo: 50MB Seleccionar archivos" at bounding box center [447, 184] width 272 height 45
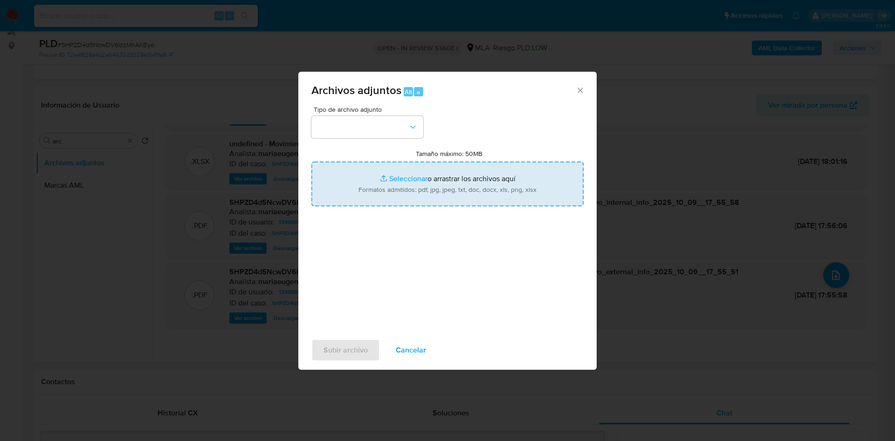
type input "C:\fakepath\Caselog 5HPZD4d5NcwDV6izzMhAhByo_2025_09_18_03_57_07 (2) - v2.docx"
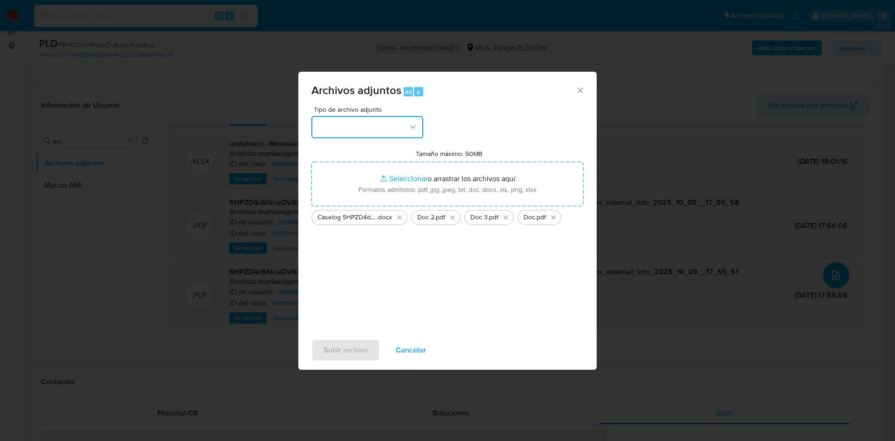
click at [394, 138] on button "button" at bounding box center [367, 127] width 112 height 22
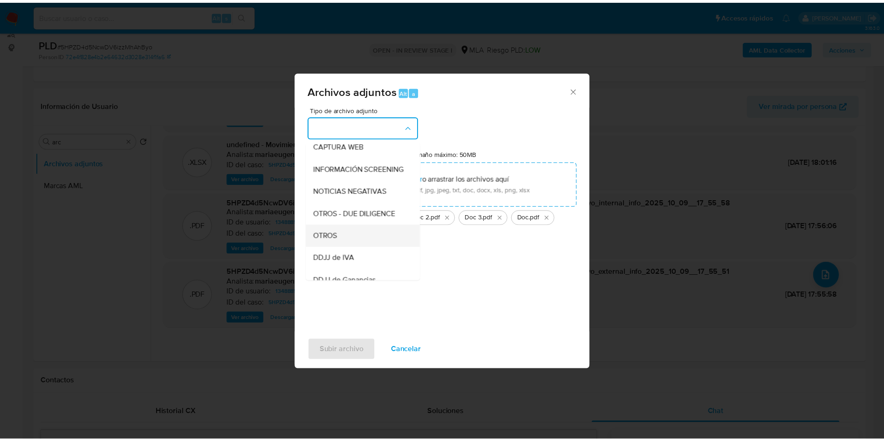
scroll to position [140, 0]
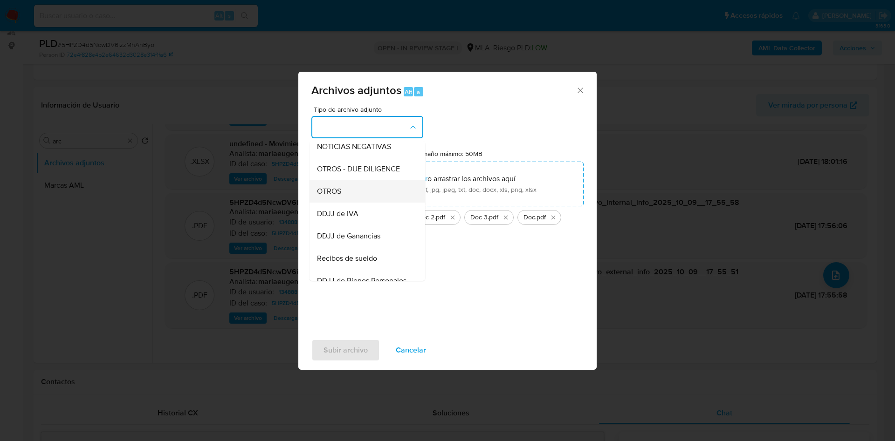
click at [370, 202] on div "OTROS" at bounding box center [364, 191] width 95 height 22
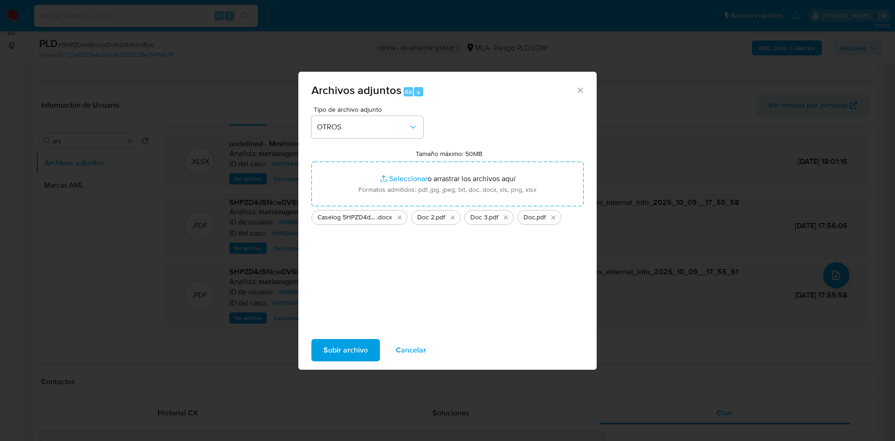
click at [355, 345] on span "Subir archivo" at bounding box center [346, 350] width 44 height 21
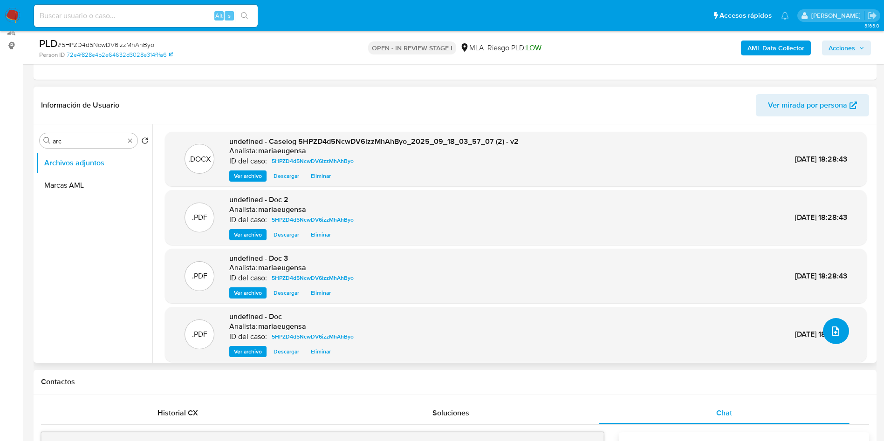
scroll to position [48, 0]
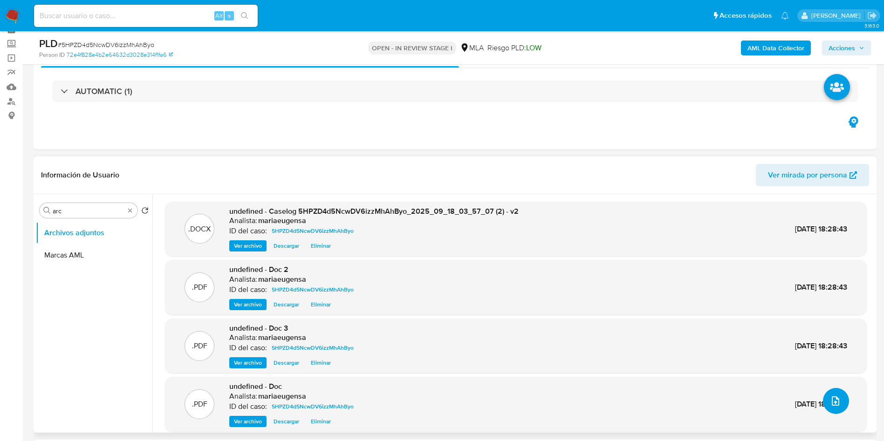
drag, startPoint x: 834, startPoint y: 397, endPoint x: 636, endPoint y: 238, distance: 253.3
click at [558, 307] on div ".DOCX undefined - Caselog 5HPZD4d5NcwDV6izzMhAhByo_2025_09_18_03_57_07 (2) - v2…" at bounding box center [516, 332] width 702 height 260
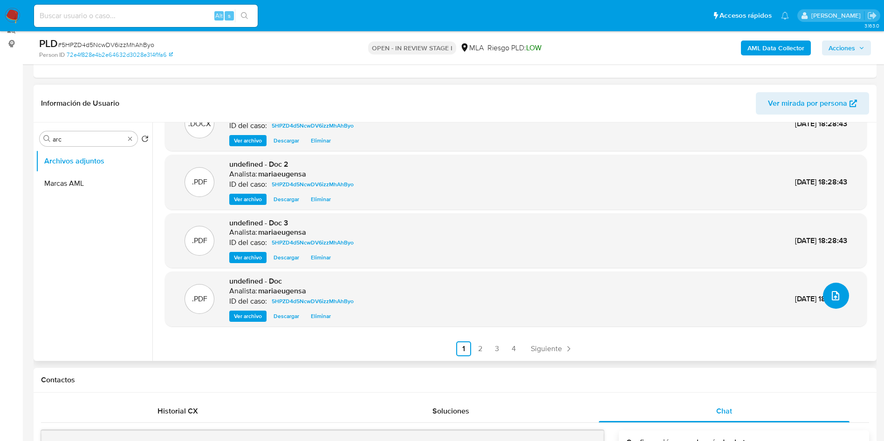
scroll to position [327, 0]
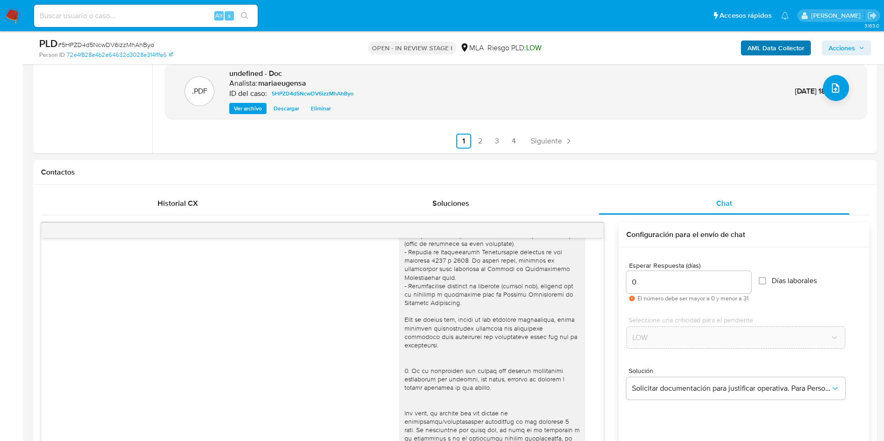
drag, startPoint x: 840, startPoint y: 49, endPoint x: 807, endPoint y: 55, distance: 33.0
click at [840, 49] on span "Acciones" at bounding box center [842, 48] width 27 height 15
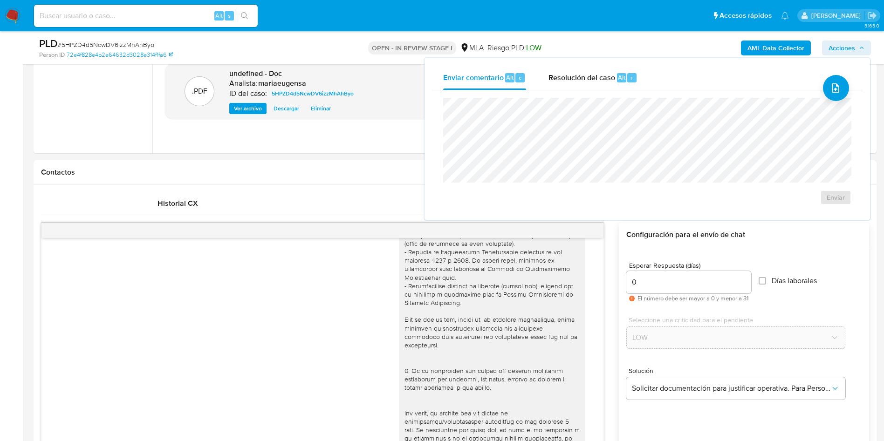
drag, startPoint x: 627, startPoint y: 70, endPoint x: 624, endPoint y: 92, distance: 22.6
click at [626, 77] on div "Resolución del caso Alt r" at bounding box center [593, 78] width 89 height 24
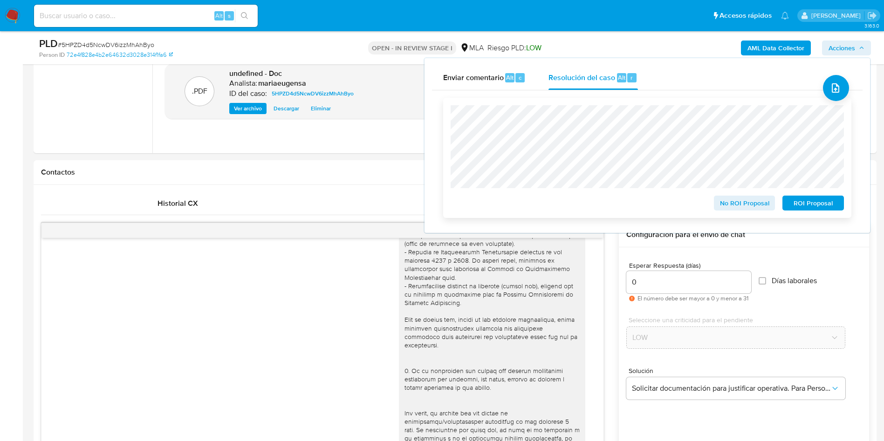
click at [742, 204] on span "No ROI Proposal" at bounding box center [745, 203] width 48 height 13
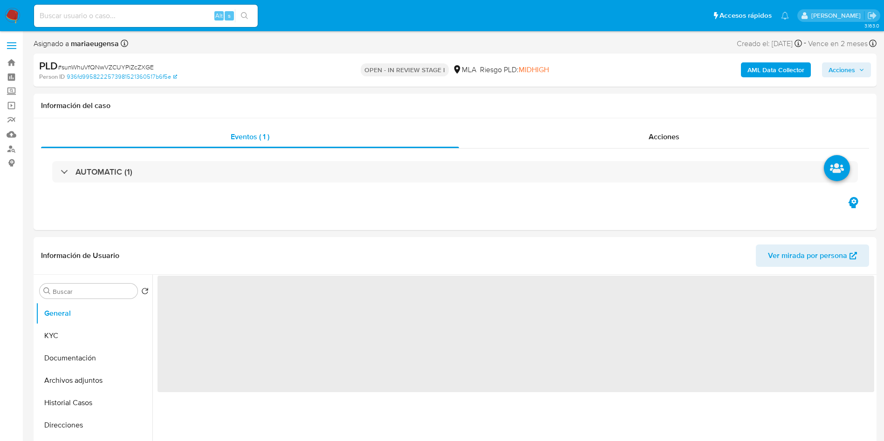
select select "10"
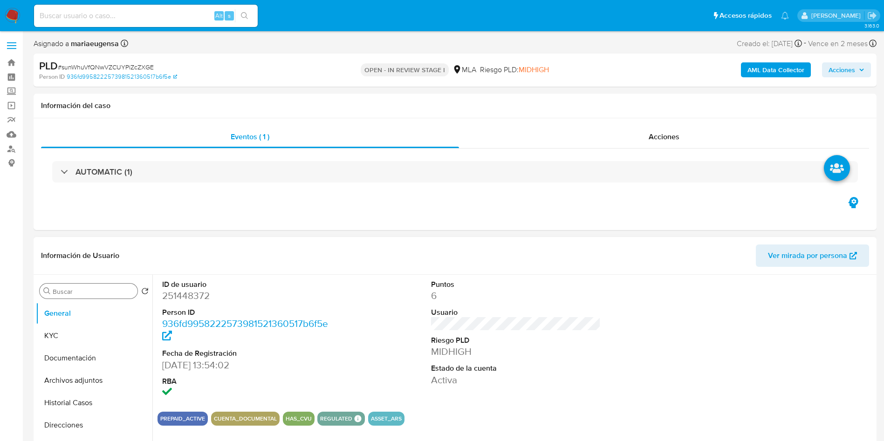
click at [83, 295] on input "Buscar" at bounding box center [93, 292] width 81 height 8
click at [79, 328] on button "Archivos adjuntos" at bounding box center [90, 336] width 109 height 22
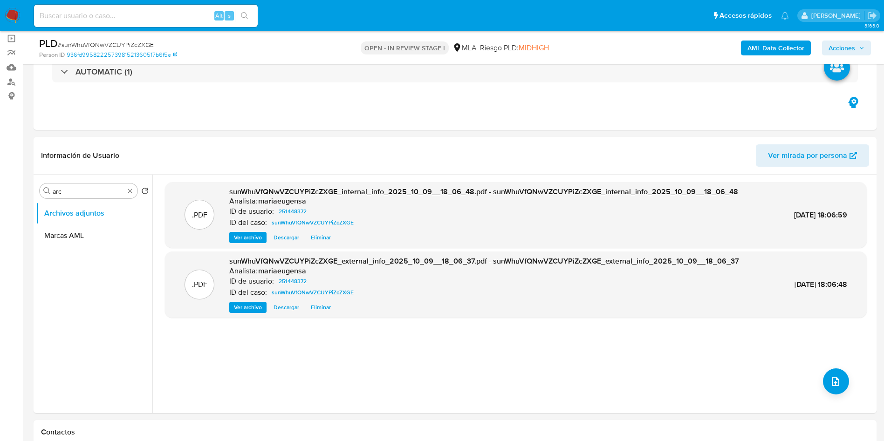
scroll to position [71, 0]
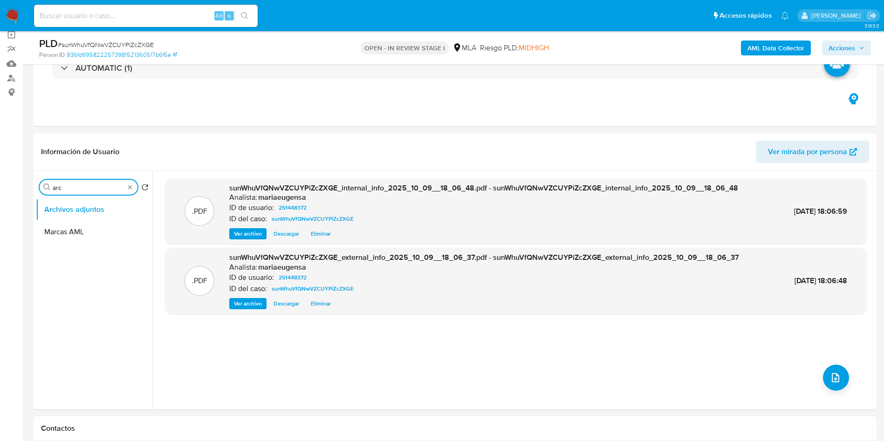
drag, startPoint x: 100, startPoint y: 187, endPoint x: 0, endPoint y: 186, distance: 100.2
type input "kyc"
click at [64, 214] on button "KYC" at bounding box center [90, 210] width 109 height 22
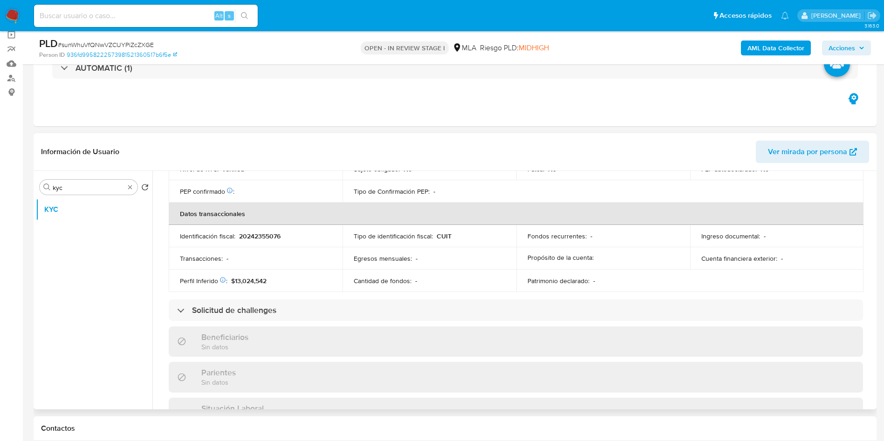
scroll to position [474, 0]
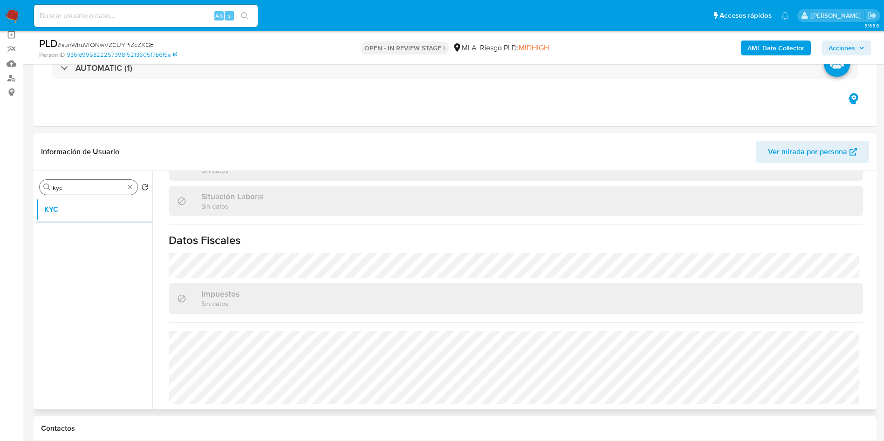
click at [93, 189] on input "kyc" at bounding box center [89, 188] width 72 height 8
type input "direc"
click at [100, 230] on button "Direcciones" at bounding box center [94, 232] width 117 height 22
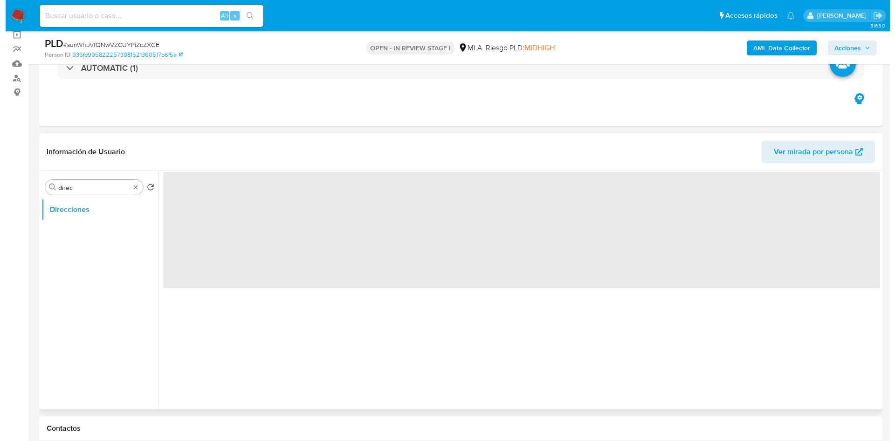
scroll to position [0, 0]
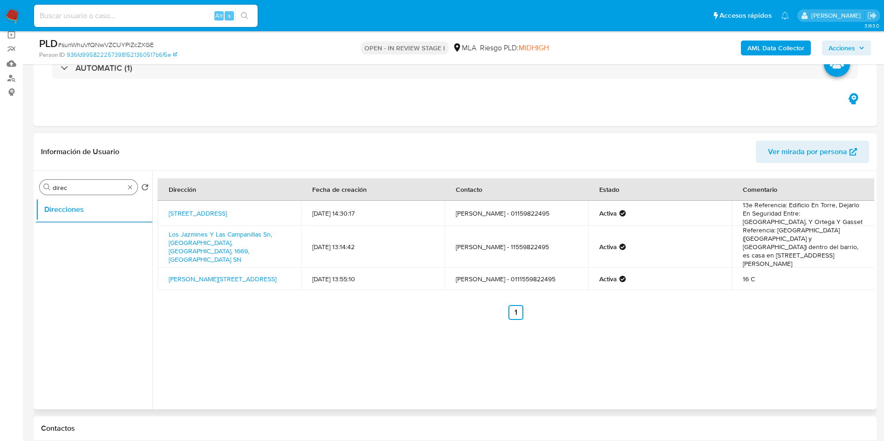
click at [116, 193] on div "Buscar direc" at bounding box center [89, 187] width 98 height 15
click at [113, 189] on input "direc" at bounding box center [89, 188] width 72 height 8
click at [113, 189] on input "a" at bounding box center [89, 188] width 72 height 8
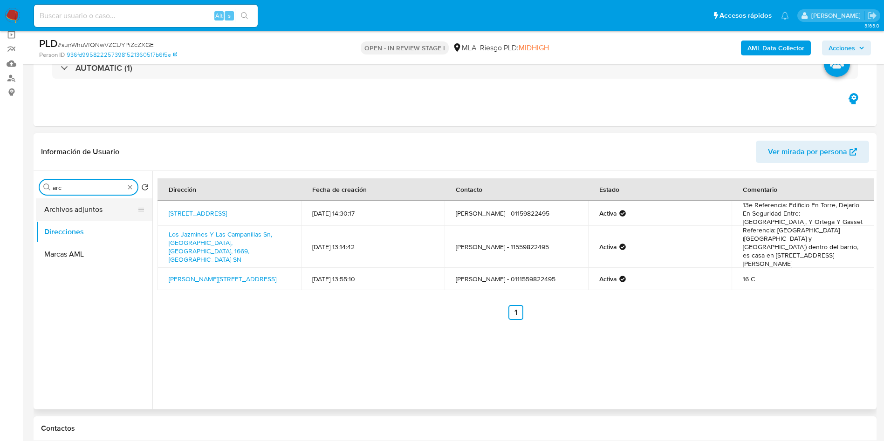
type input "arc"
click at [100, 213] on button "Archivos adjuntos" at bounding box center [90, 210] width 109 height 22
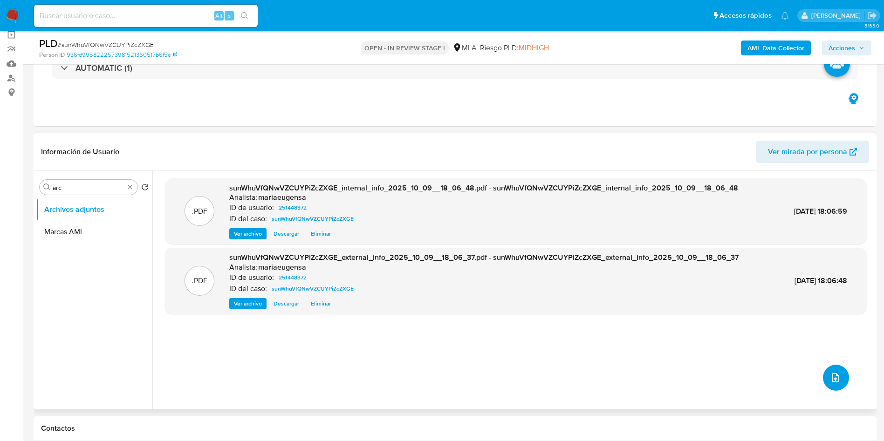
click at [837, 373] on span "upload-file" at bounding box center [835, 377] width 11 height 11
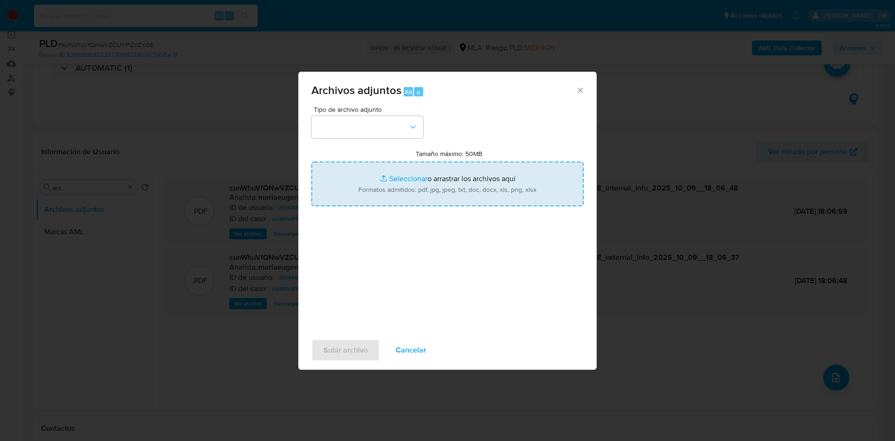
click at [485, 201] on input "Tamaño máximo: 50MB Seleccionar archivos" at bounding box center [447, 184] width 272 height 45
type input "C:\fakepath\Caselog sunWhuVfQNwVZCUYPiZcZXGE_2025_09_17_13_43_58 (1).docx"
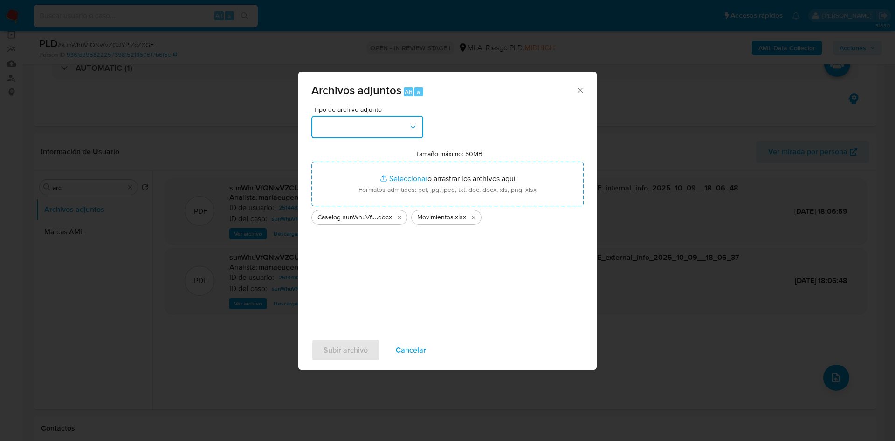
click at [342, 117] on button "button" at bounding box center [367, 127] width 112 height 22
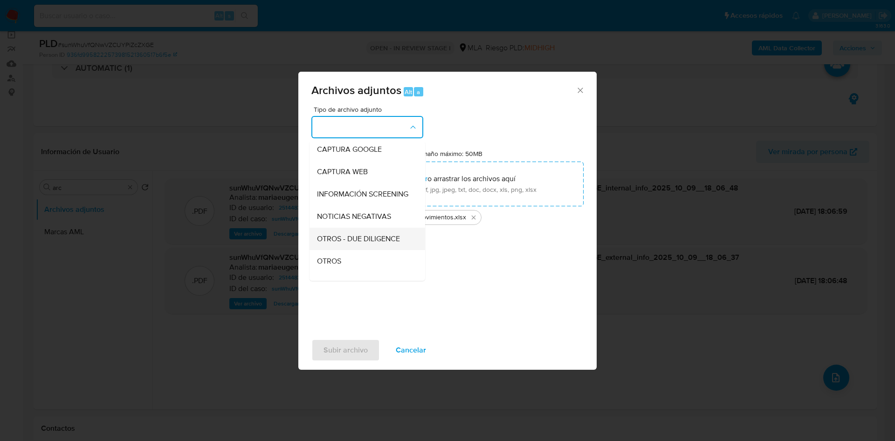
scroll to position [140, 0]
click at [332, 195] on span "OTROS" at bounding box center [329, 191] width 24 height 9
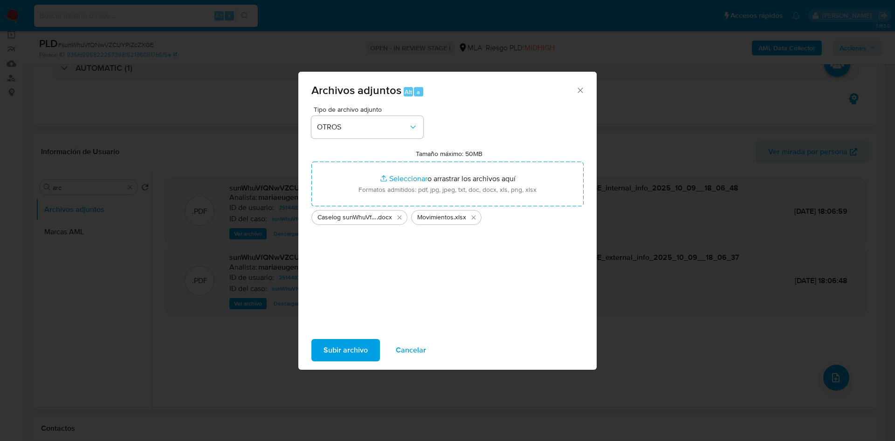
click at [330, 348] on span "Subir archivo" at bounding box center [346, 350] width 44 height 21
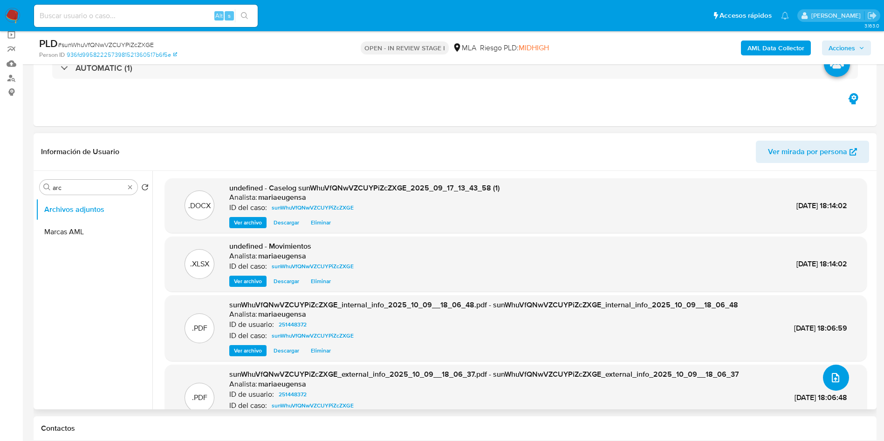
click at [832, 381] on icon "upload-file" at bounding box center [835, 377] width 7 height 9
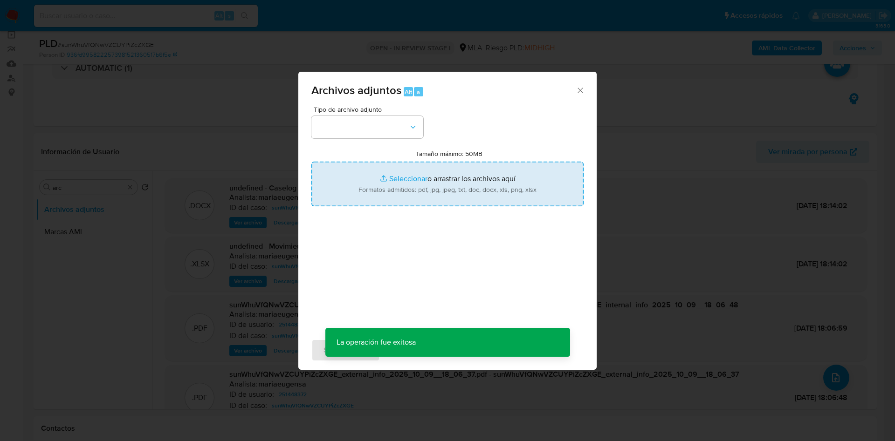
click at [427, 190] on input "Tamaño máximo: 50MB Seleccionar archivos" at bounding box center [447, 184] width 272 height 45
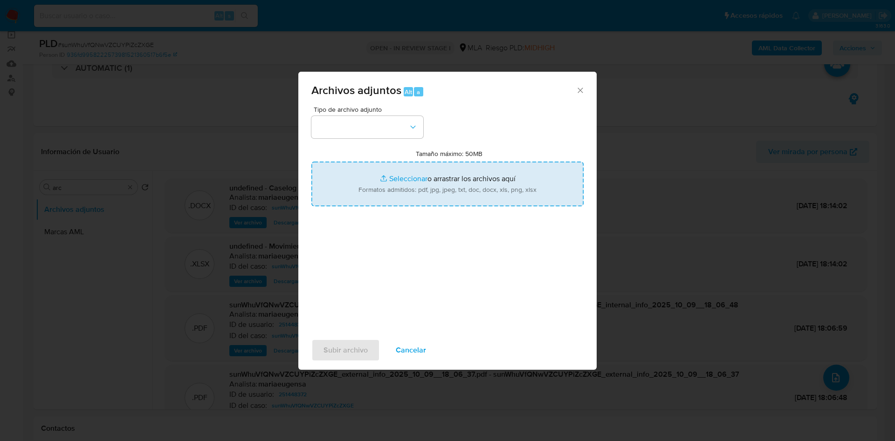
type input "C:\fakepath\Caselog sunWhuVfQNwVZCUYPiZcZXGE_2025_09_17_13_43_58 V2.docx"
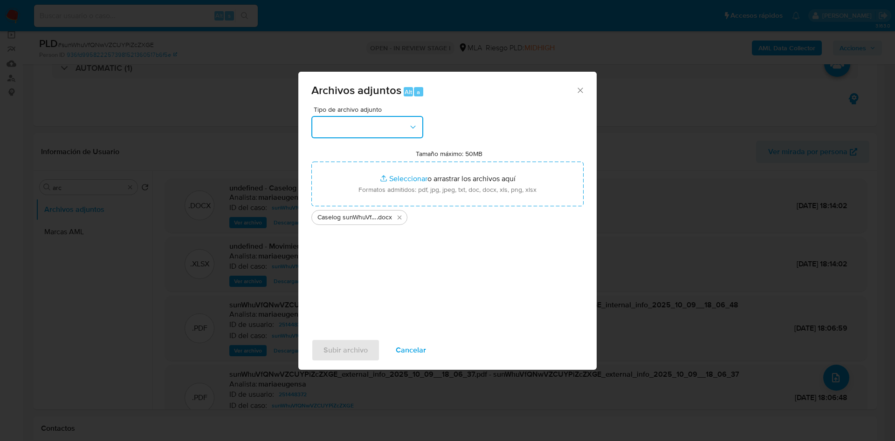
click at [369, 124] on button "button" at bounding box center [367, 127] width 112 height 22
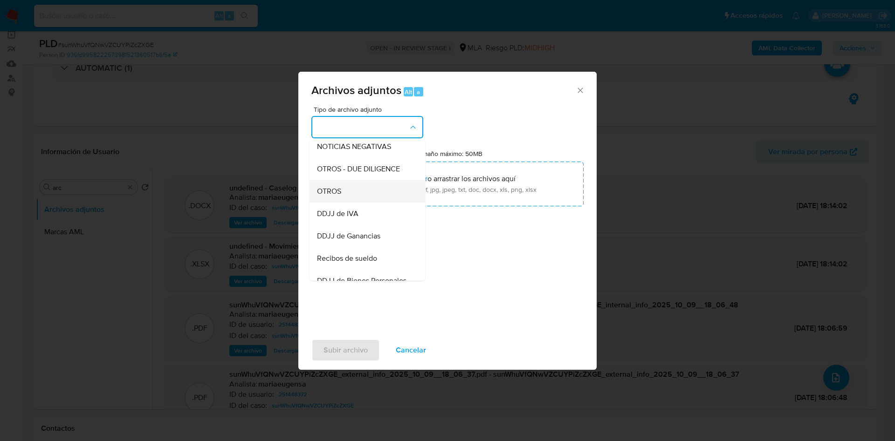
click at [350, 201] on div "OTROS" at bounding box center [364, 191] width 95 height 22
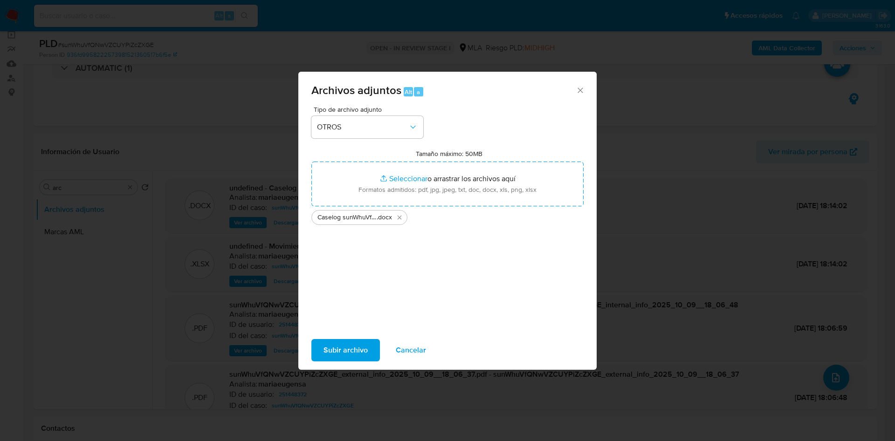
click at [338, 352] on span "Subir archivo" at bounding box center [346, 350] width 44 height 21
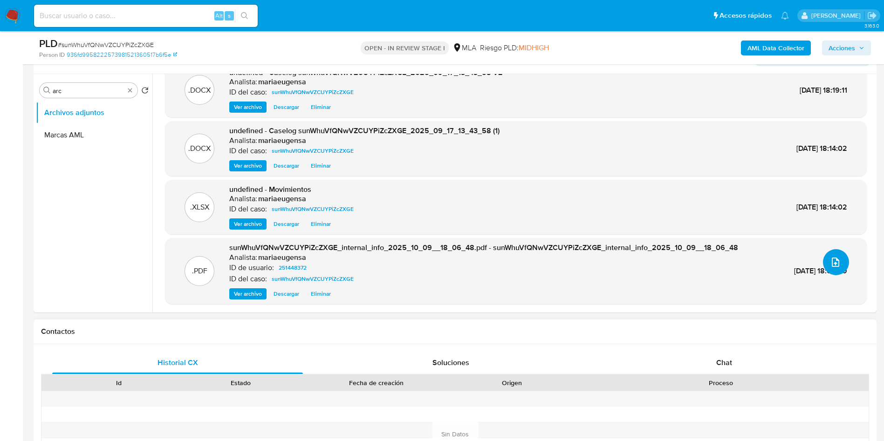
scroll to position [211, 0]
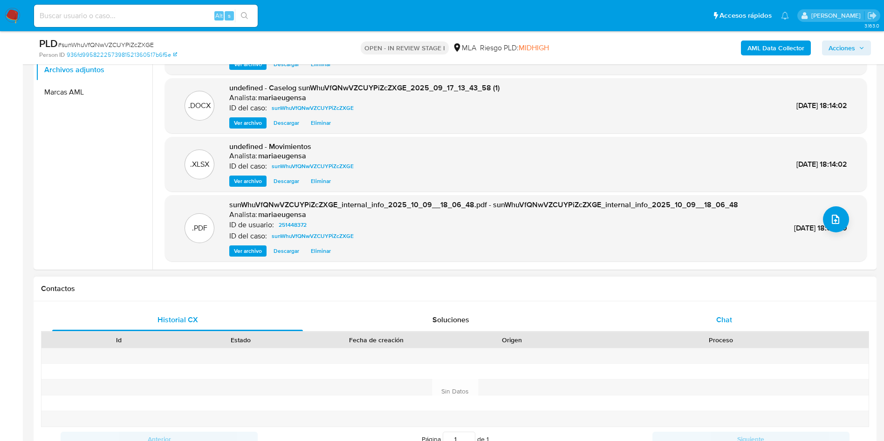
click at [717, 321] on span "Chat" at bounding box center [725, 320] width 16 height 11
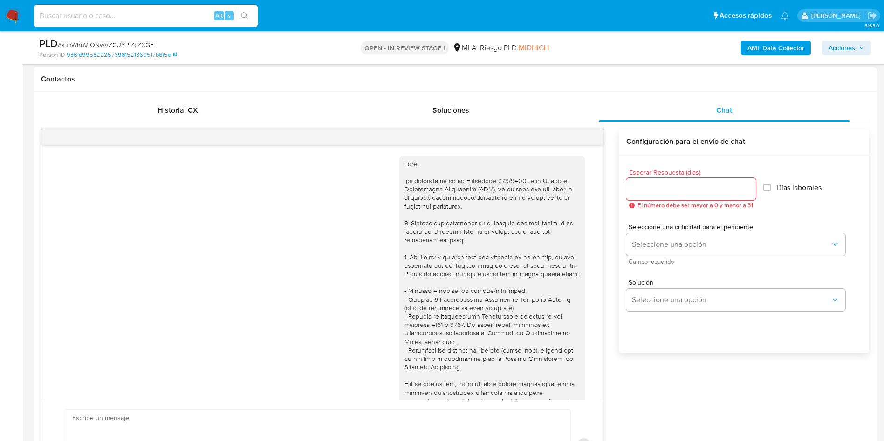
scroll to position [477, 0]
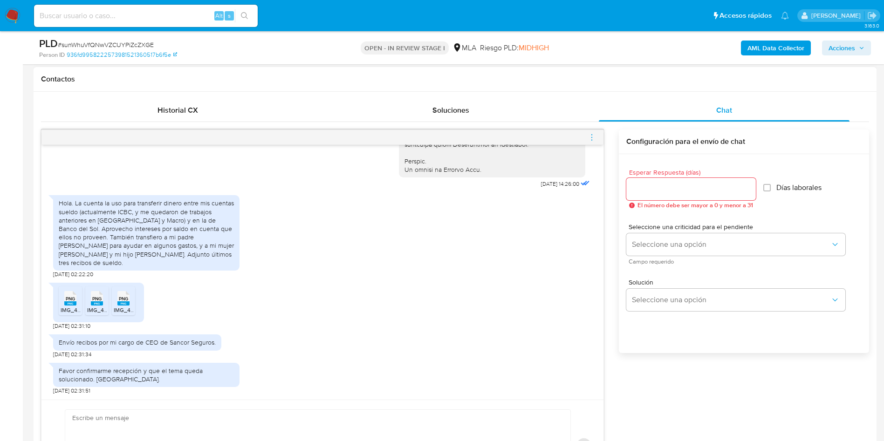
click at [68, 294] on icon at bounding box center [70, 298] width 12 height 14
click at [108, 301] on li "PNG PNG IMG_4461.png" at bounding box center [96, 301] width 23 height 29
click at [127, 302] on span "PNG" at bounding box center [123, 299] width 9 height 6
click at [640, 196] on div at bounding box center [692, 189] width 130 height 22
click at [643, 187] on input "Esperar Respuesta (días)" at bounding box center [692, 189] width 130 height 12
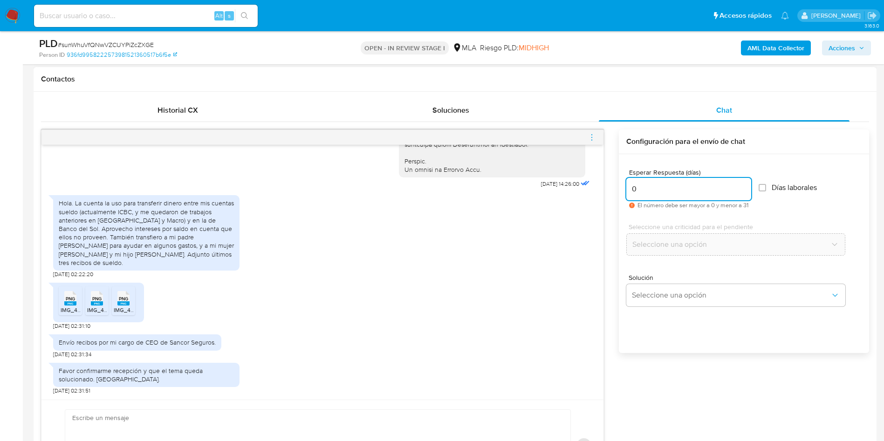
type input "0"
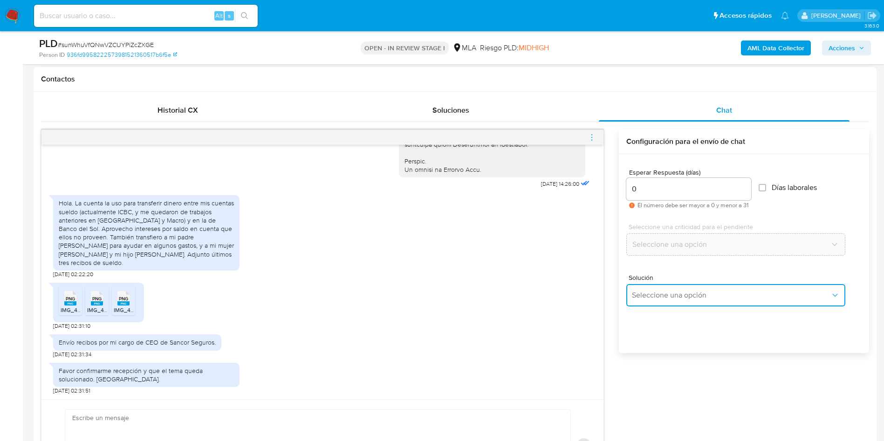
click at [661, 302] on button "Seleccione una opción" at bounding box center [736, 295] width 219 height 22
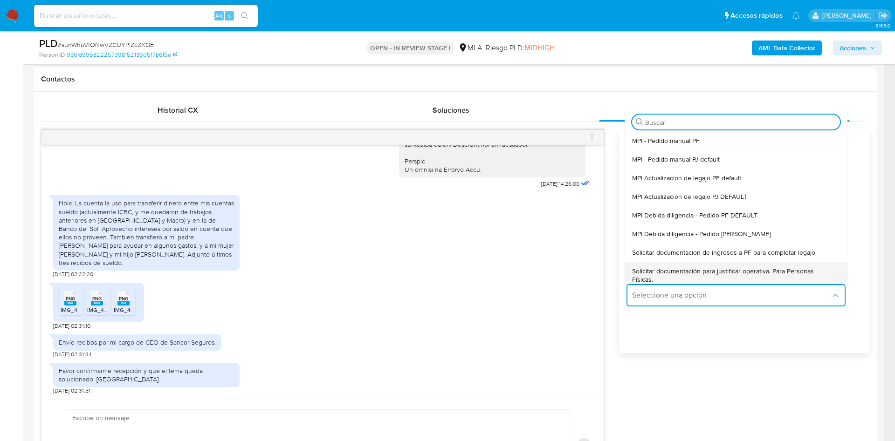
click at [653, 263] on div "Solicitar documentación para justificar operativa. Para Personas Físicas." at bounding box center [733, 275] width 202 height 27
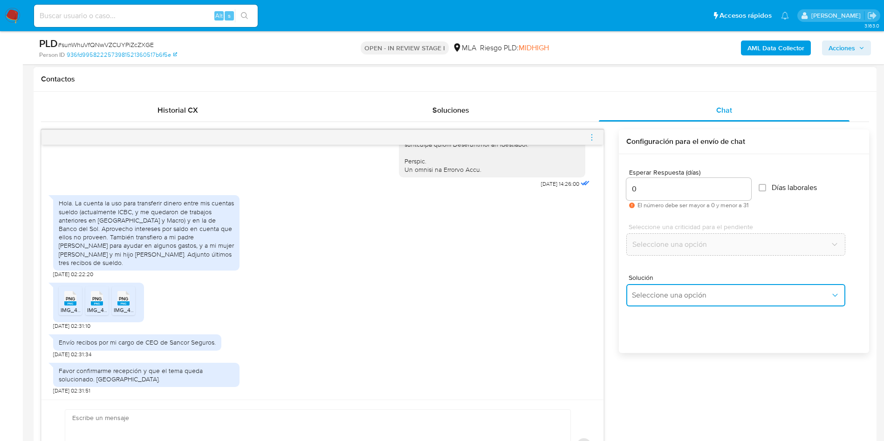
type textarea "Hola,En función de las operaciones registradas en tu cuenta de Mercado Pago, ne…"
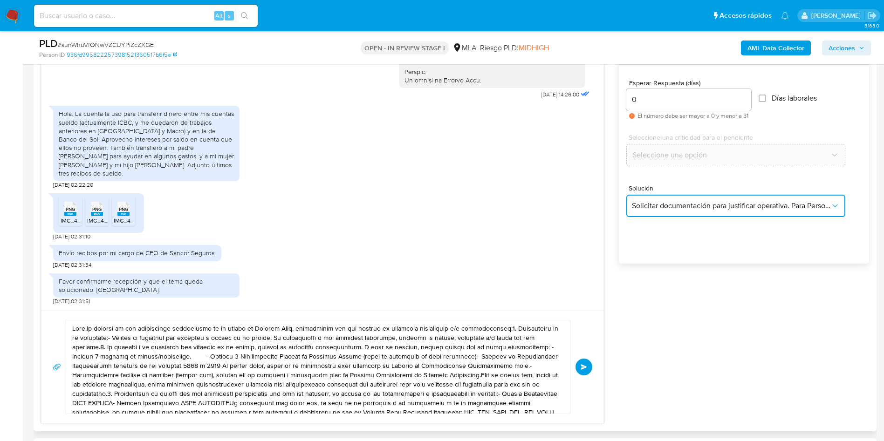
scroll to position [560, 0]
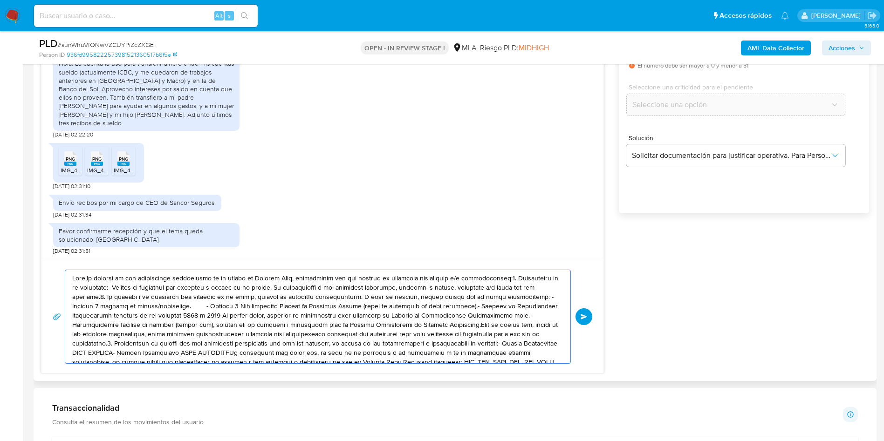
click at [405, 325] on textarea at bounding box center [315, 316] width 487 height 93
click at [405, 324] on textarea at bounding box center [315, 316] width 487 height 93
click at [405, 325] on textarea at bounding box center [315, 316] width 487 height 93
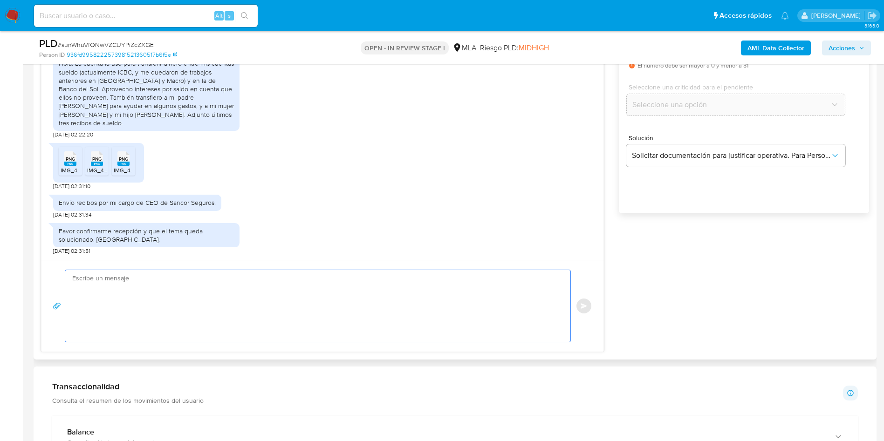
paste textarea "Hola, ¡Muchas gracias por tu respuesta! Confirmamos la recepción de la document…"
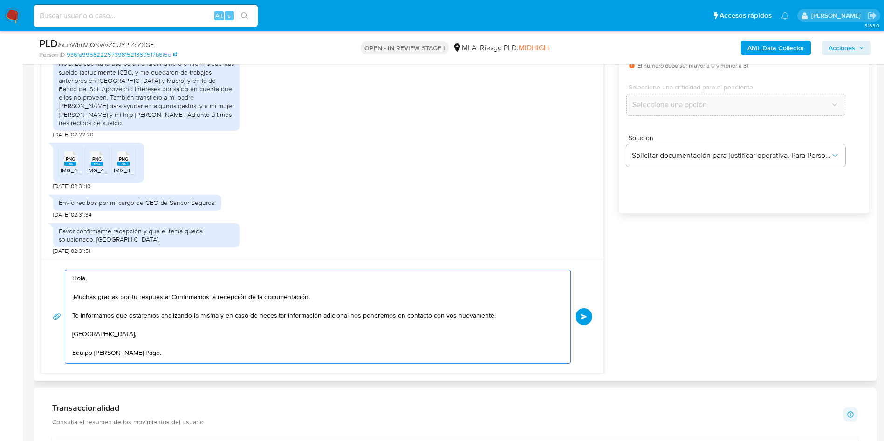
scroll to position [3, 0]
type textarea "Hola, ¡Muchas gracias por tu respuesta! Confirmamos la recepción de la document…"
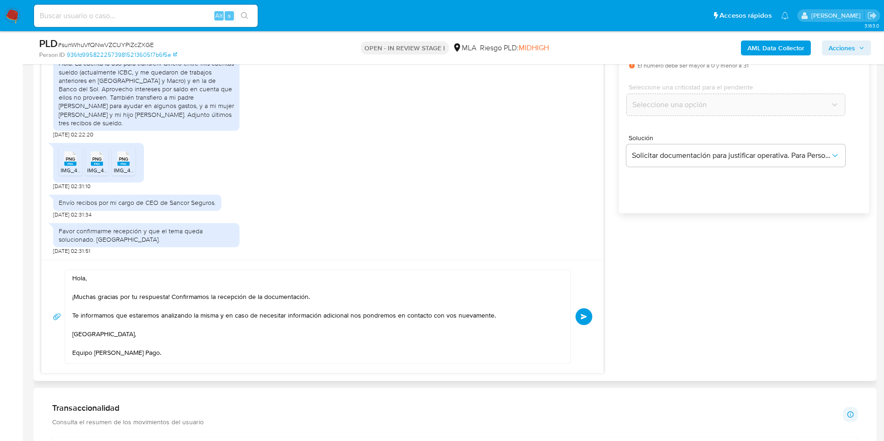
drag, startPoint x: 19, startPoint y: 344, endPoint x: 72, endPoint y: 331, distance: 54.7
click at [19, 344] on aside "Bandeja Tablero Screening Búsqueda en Listas Watchlist Herramientas Operaciones…" at bounding box center [11, 444] width 23 height 2009
click at [586, 319] on button "Enviar" at bounding box center [584, 317] width 17 height 17
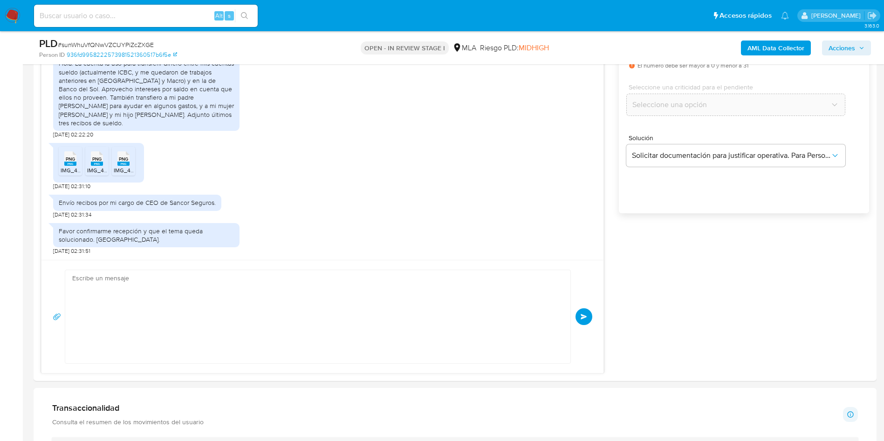
scroll to position [606, 0]
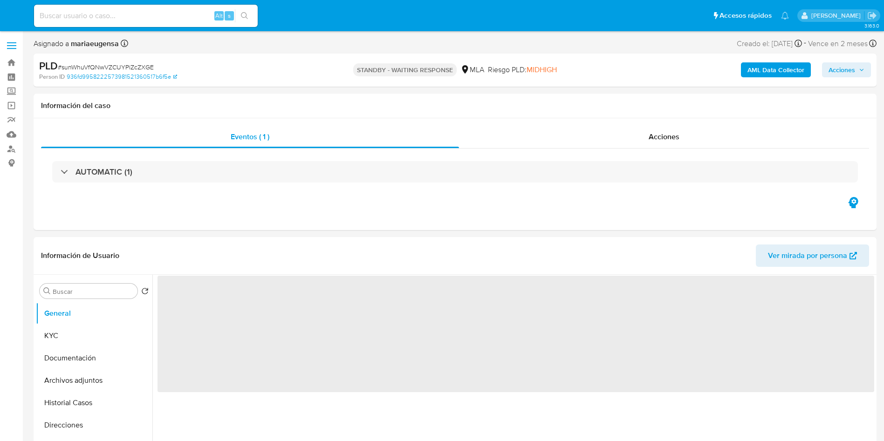
select select "10"
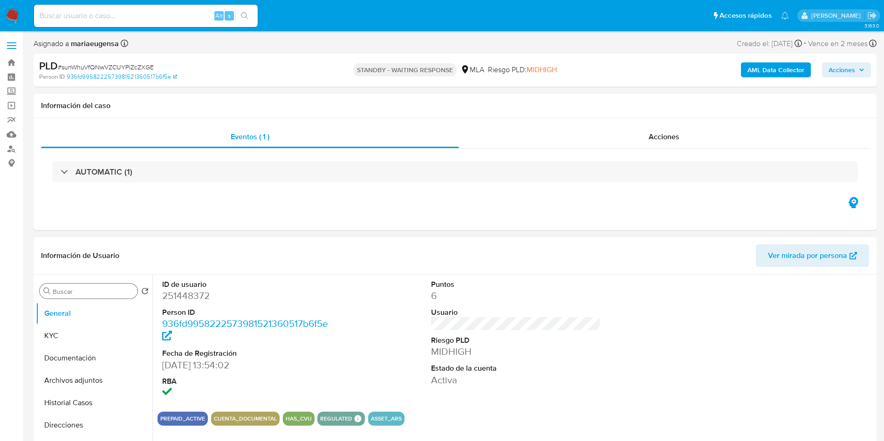
click at [113, 297] on div "Buscar" at bounding box center [89, 291] width 98 height 15
click at [110, 292] on input "Buscar" at bounding box center [93, 292] width 81 height 8
type input "arc"
click at [112, 331] on button "Archivos adjuntos" at bounding box center [90, 336] width 109 height 22
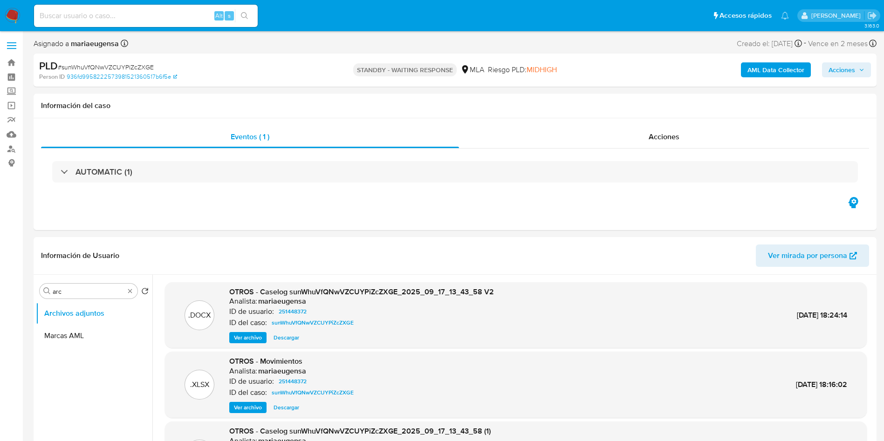
click at [113, 63] on span "# sunWhuVfQNwVZCUYPiZcZXGE" at bounding box center [106, 66] width 96 height 9
click at [112, 63] on span "# sunWhuVfQNwVZCUYPiZcZXGE" at bounding box center [106, 66] width 96 height 9
copy span "sunWhuVfQNwVZCUYPiZcZXGE"
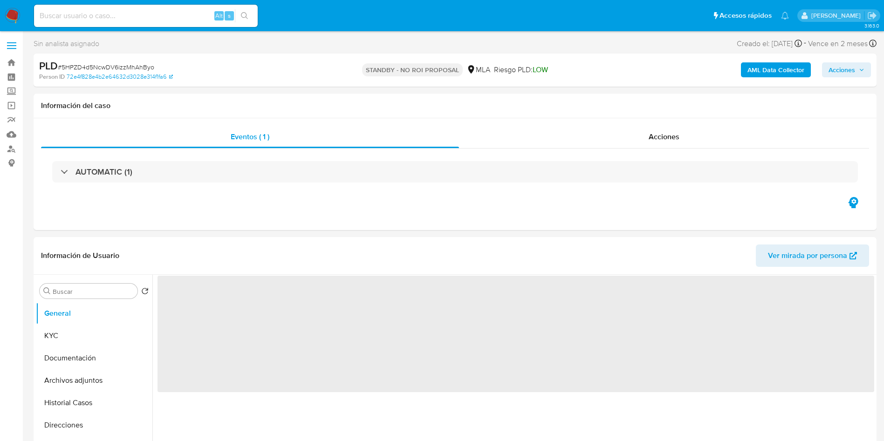
select select "10"
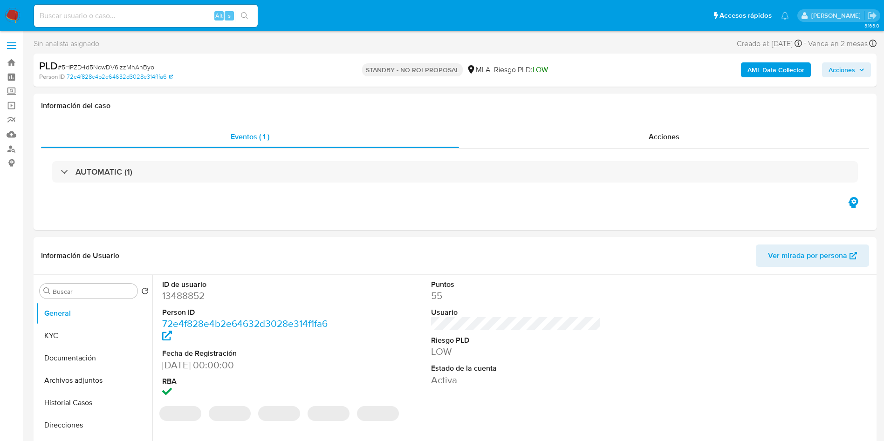
click at [3, 12] on nav "Pausado Ver notificaciones Alt s Accesos rápidos Presiona las siguientes teclas…" at bounding box center [442, 15] width 884 height 31
click at [12, 15] on img at bounding box center [13, 16] width 16 height 16
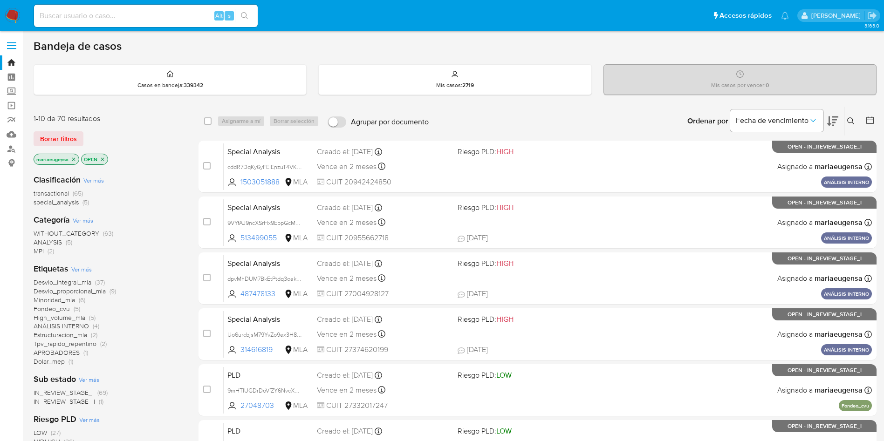
click at [854, 124] on icon at bounding box center [851, 120] width 7 height 7
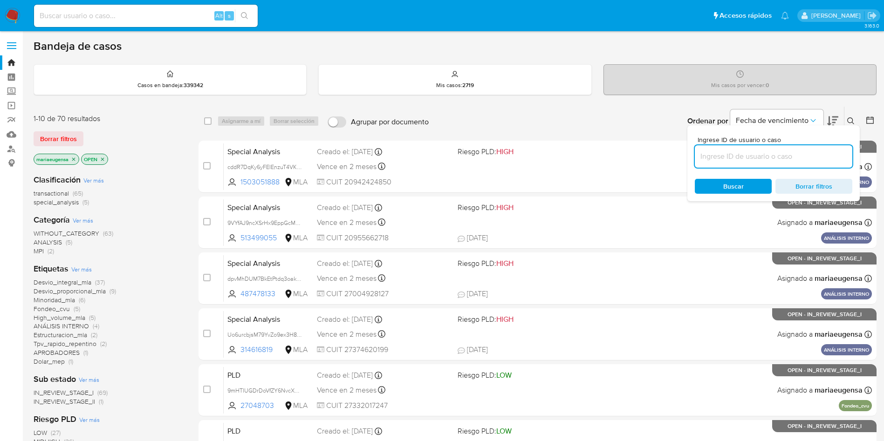
click at [791, 155] on input at bounding box center [774, 157] width 158 height 12
type input "sunWhuVfQNwVZCUYPiZcZXGE"
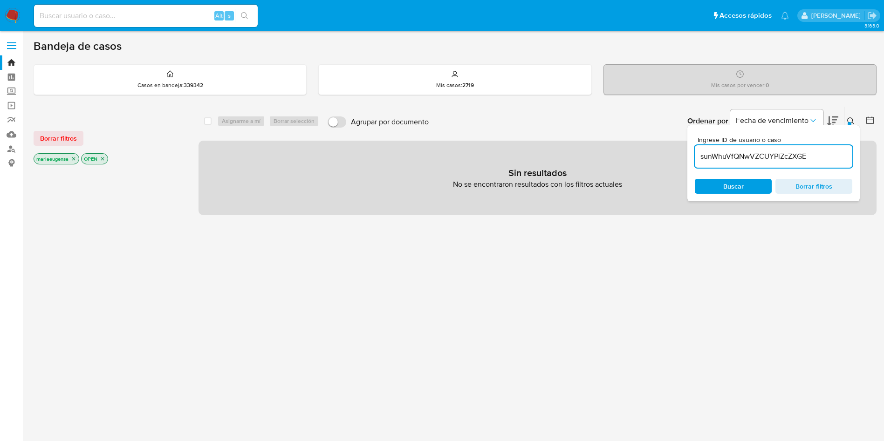
click at [854, 119] on icon at bounding box center [851, 120] width 7 height 7
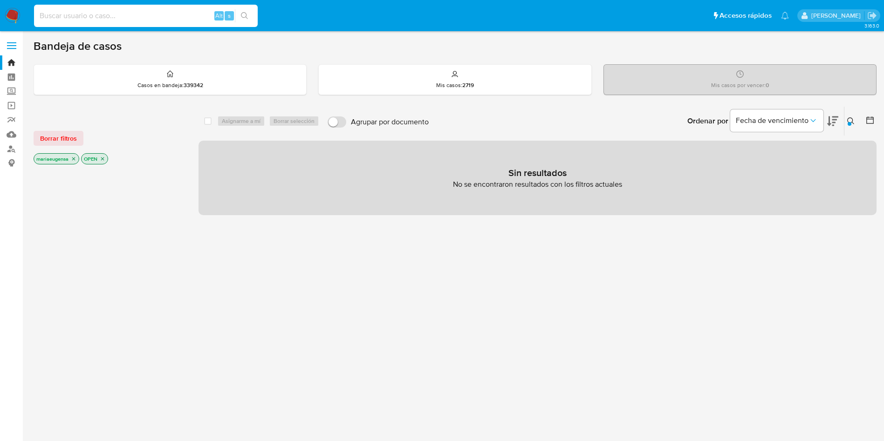
click at [117, 12] on input at bounding box center [146, 16] width 224 height 12
paste input "sunWhuVfQNwVZCUYPiZcZXGE"
type input "sunWhuVfQNwVZCUYPiZcZXGE"
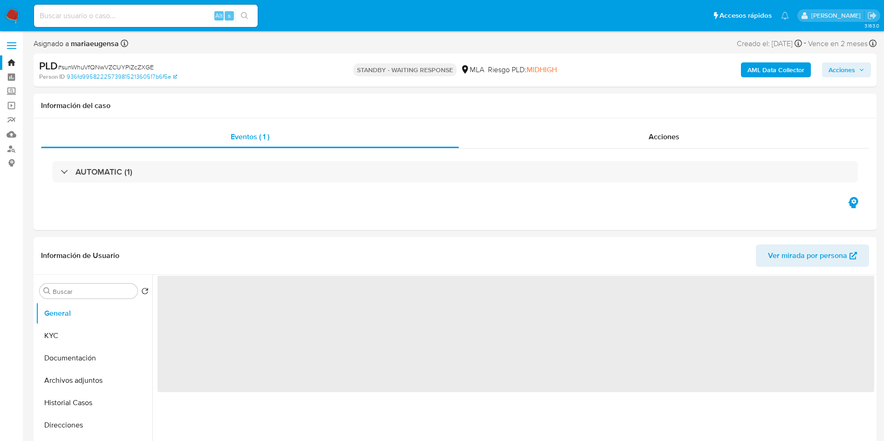
select select "10"
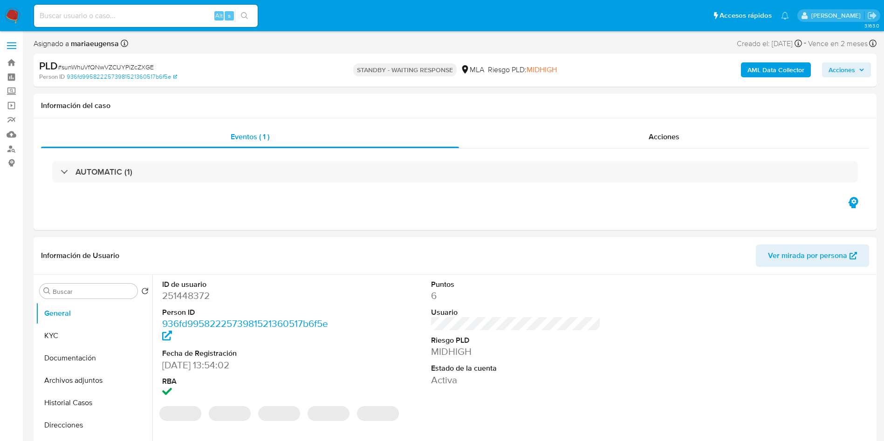
select select "10"
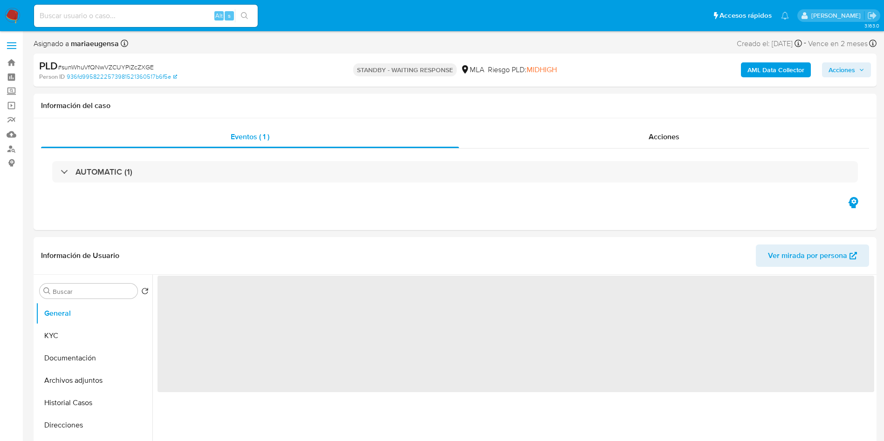
select select "10"
click at [125, 63] on span "# sunWhuVfQNwVZCUYPiZcZXGE" at bounding box center [106, 66] width 96 height 9
copy span "sunWhuVfQNwVZCUYPiZcZXGE"
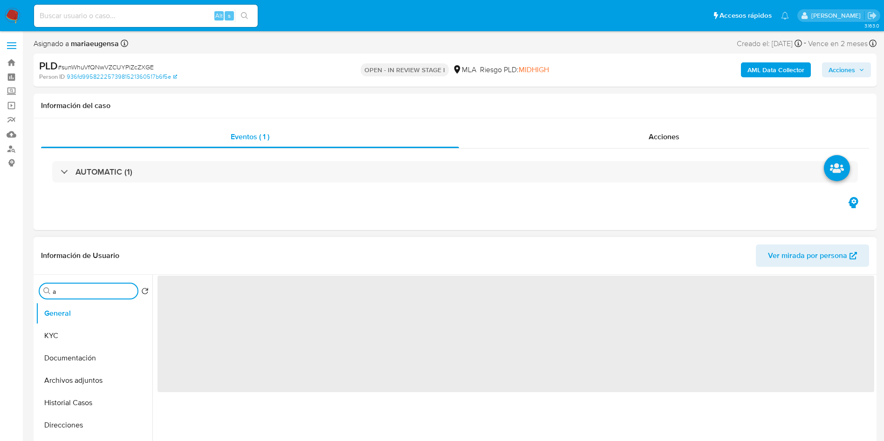
click at [85, 293] on input "a" at bounding box center [93, 292] width 81 height 8
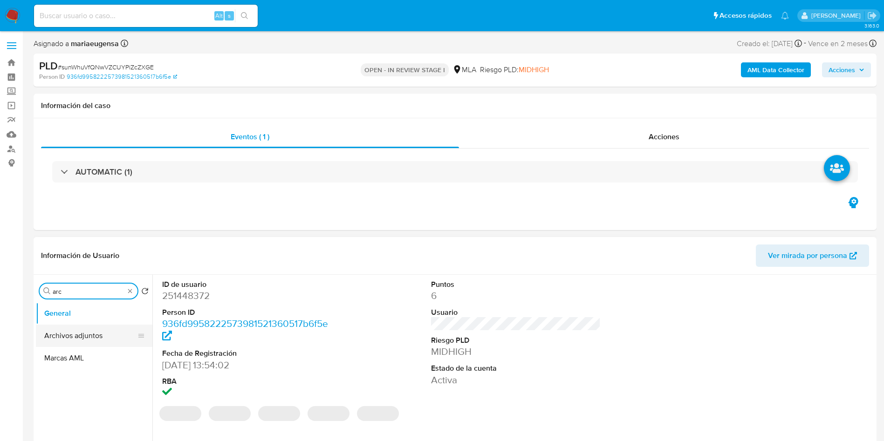
type input "arc"
click at [86, 342] on button "Archivos adjuntos" at bounding box center [90, 336] width 109 height 22
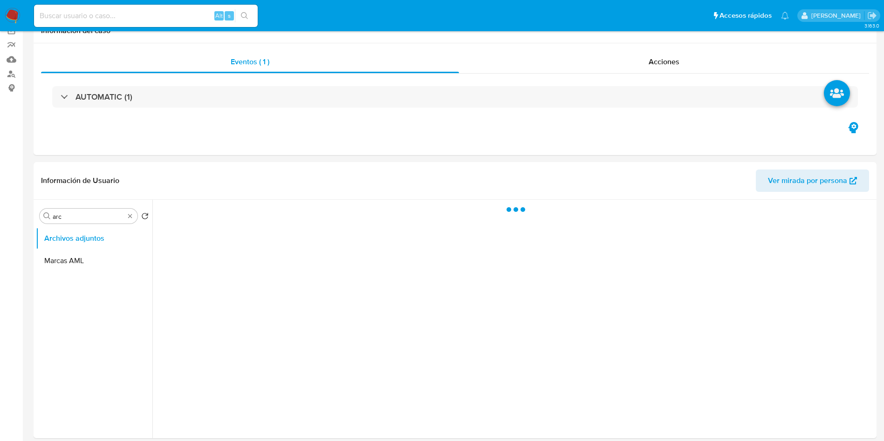
scroll to position [210, 0]
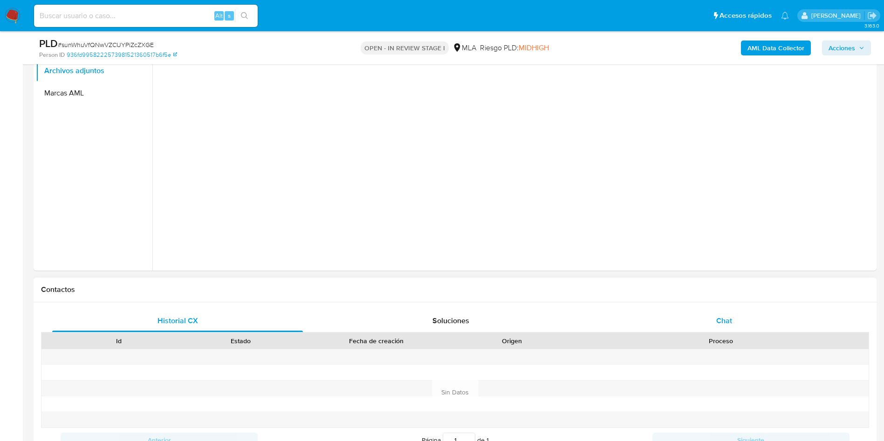
click at [700, 319] on div "Chat" at bounding box center [724, 321] width 251 height 22
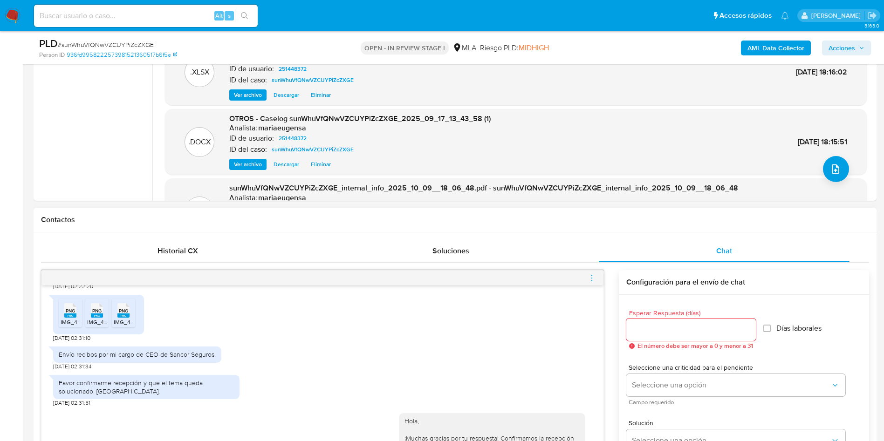
scroll to position [350, 0]
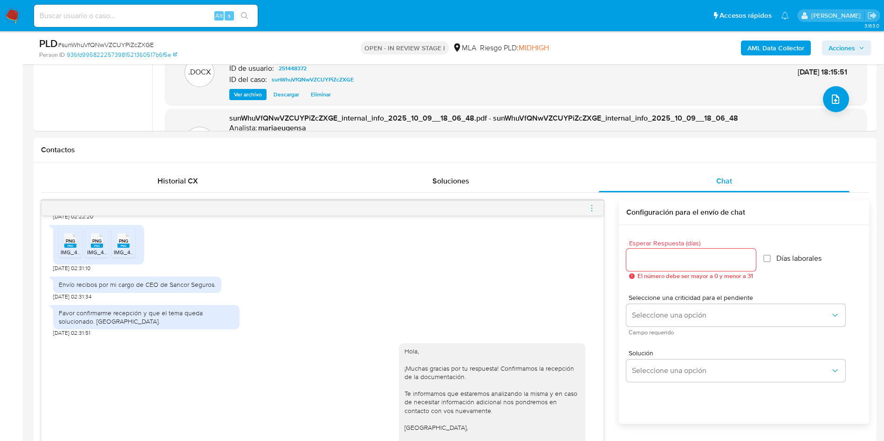
click at [594, 211] on icon "menu-action" at bounding box center [592, 208] width 8 height 8
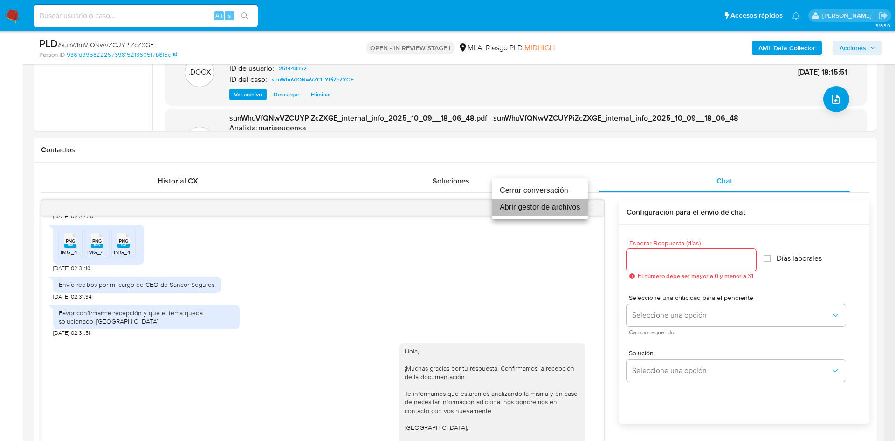
click at [527, 212] on li "Abrir gestor de archivos" at bounding box center [540, 207] width 96 height 17
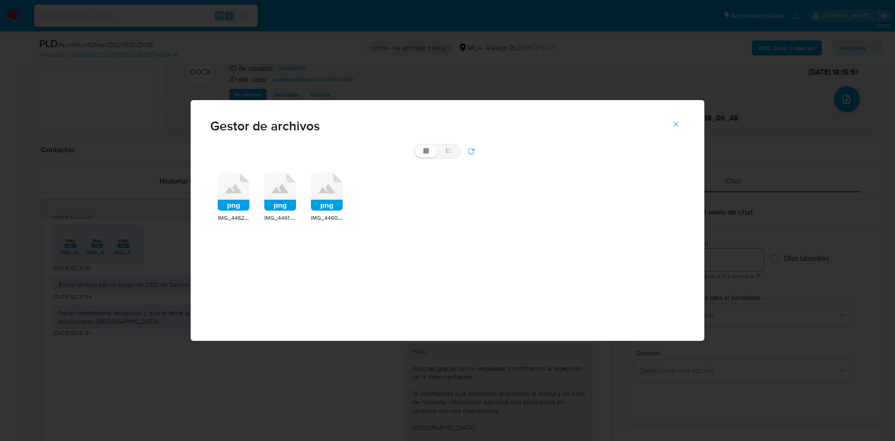
click at [228, 196] on icon at bounding box center [234, 192] width 32 height 38
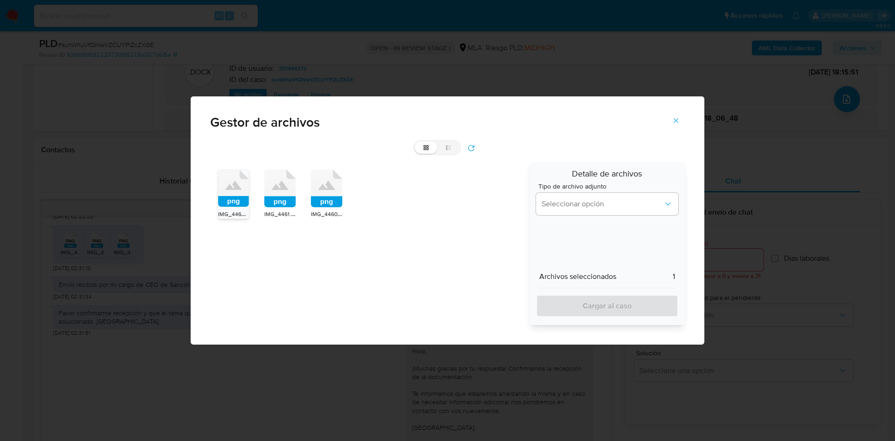
click at [287, 190] on icon "png" at bounding box center [280, 189] width 32 height 38
drag, startPoint x: 333, startPoint y: 195, endPoint x: 336, endPoint y: 200, distance: 5.0
click at [334, 195] on icon at bounding box center [327, 189] width 32 height 38
click at [568, 213] on button "Seleccionar opción" at bounding box center [607, 204] width 142 height 22
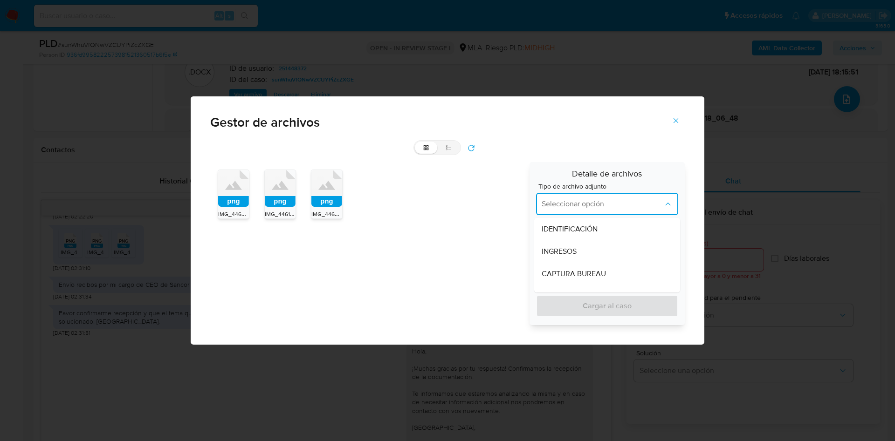
drag, startPoint x: 561, startPoint y: 247, endPoint x: 557, endPoint y: 285, distance: 38.9
click at [562, 248] on span "INGRESOS" at bounding box center [559, 251] width 35 height 9
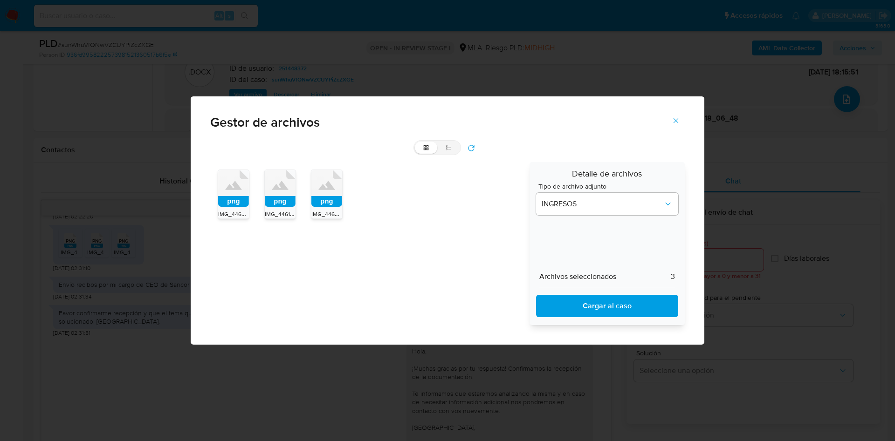
drag, startPoint x: 556, startPoint y: 294, endPoint x: 552, endPoint y: 319, distance: 26.0
click at [554, 306] on div "Archivos seleccionados 3 Cargar al caso" at bounding box center [607, 292] width 142 height 52
click at [552, 319] on div "Detalle de archivos Tipo de archivo adjunto INGRESOS Archivos seleccionados 3 C…" at bounding box center [607, 243] width 155 height 163
click at [555, 310] on span "Cargar al caso" at bounding box center [607, 306] width 118 height 21
click at [678, 119] on icon "Cerrar" at bounding box center [676, 121] width 8 height 8
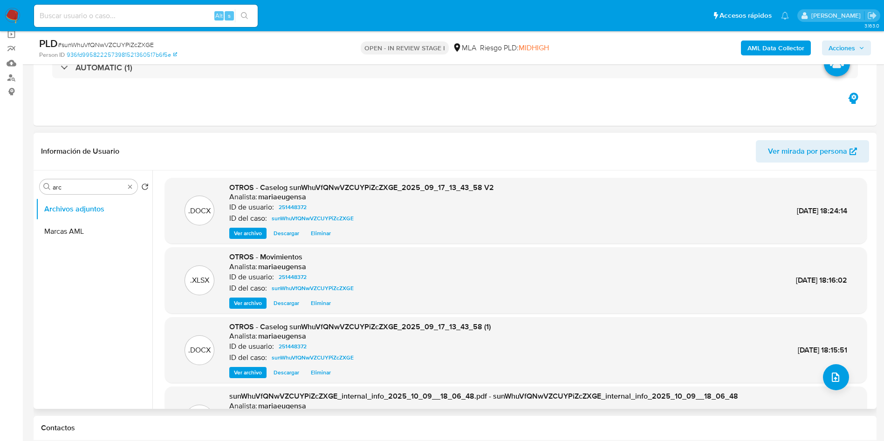
scroll to position [70, 0]
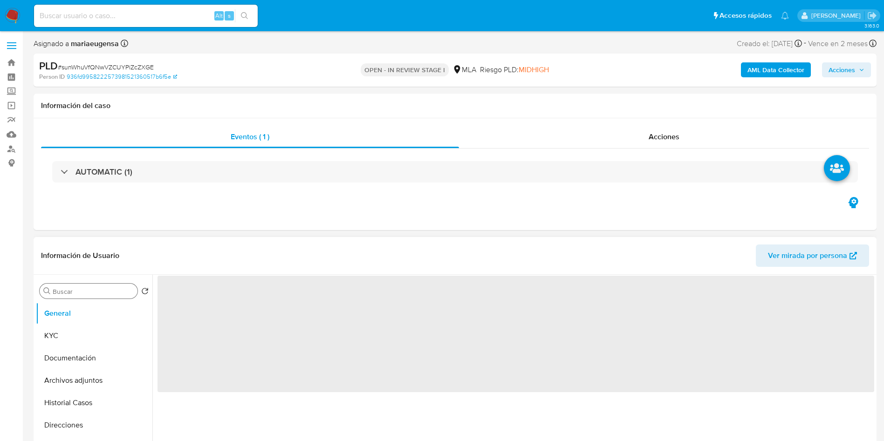
select select "10"
click at [73, 289] on input "Buscar" at bounding box center [93, 292] width 81 height 8
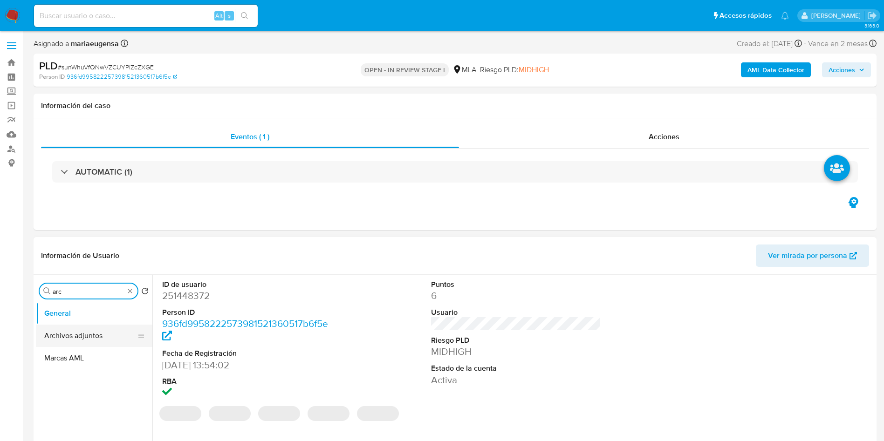
type input "arc"
drag, startPoint x: 97, startPoint y: 334, endPoint x: 519, endPoint y: 319, distance: 422.7
click at [97, 334] on button "Archivos adjuntos" at bounding box center [94, 336] width 117 height 22
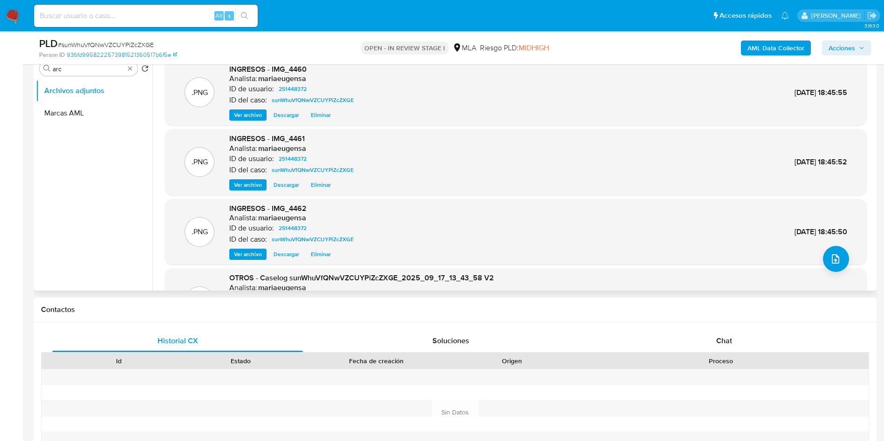
scroll to position [120, 0]
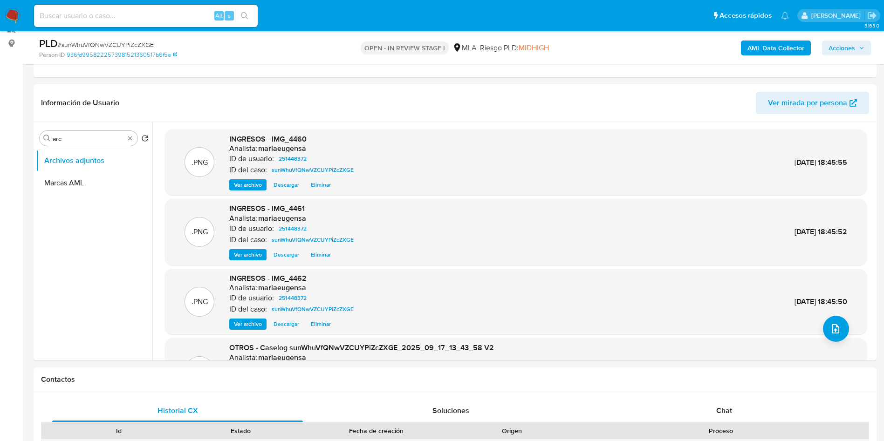
drag, startPoint x: 840, startPoint y: 46, endPoint x: 826, endPoint y: 55, distance: 17.1
click at [838, 47] on span "Acciones" at bounding box center [842, 48] width 27 height 15
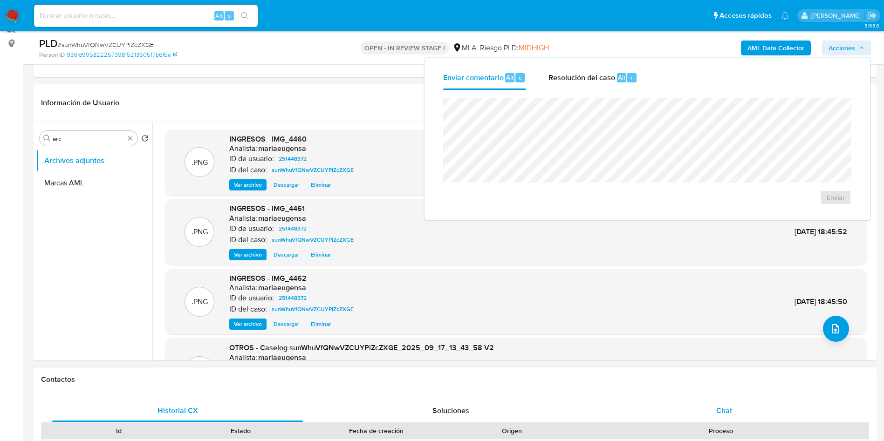
click at [761, 414] on div "Chat" at bounding box center [724, 411] width 251 height 22
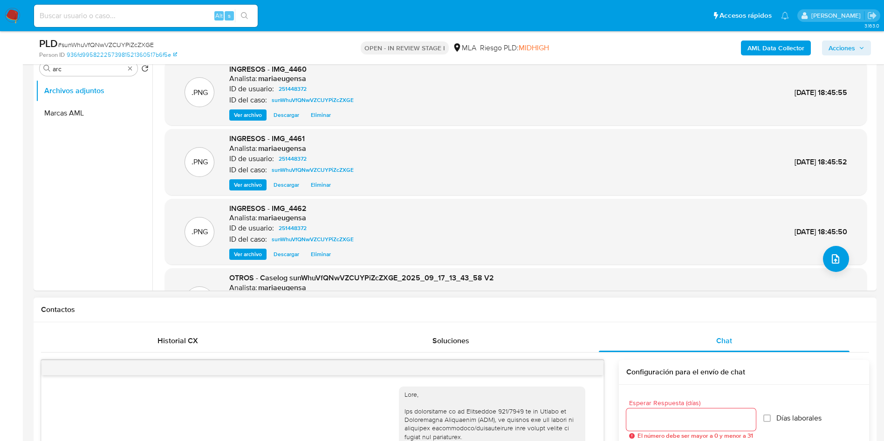
scroll to position [606, 0]
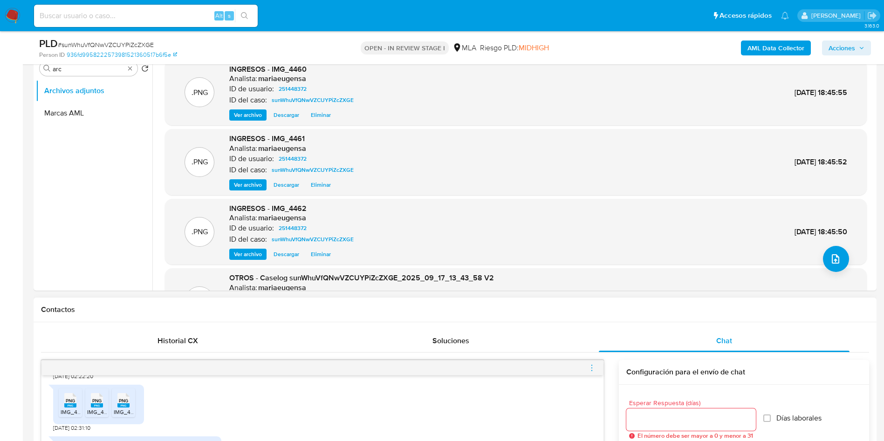
click at [589, 369] on icon "menu-action" at bounding box center [592, 368] width 8 height 8
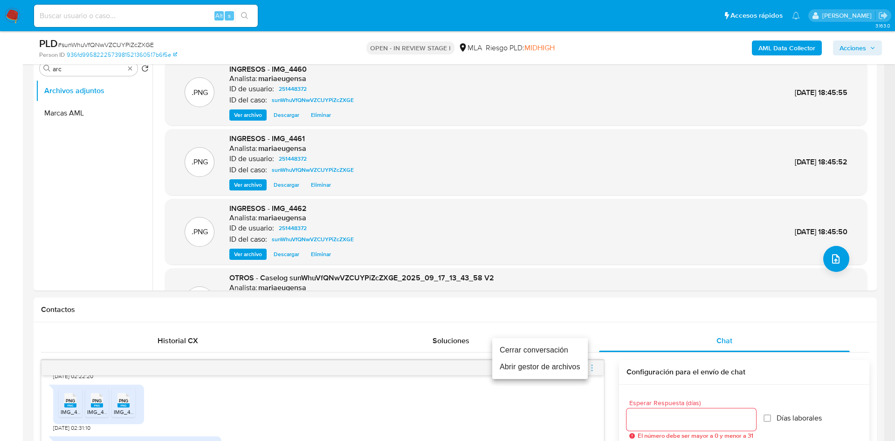
click at [577, 351] on li "Cerrar conversación" at bounding box center [540, 350] width 96 height 17
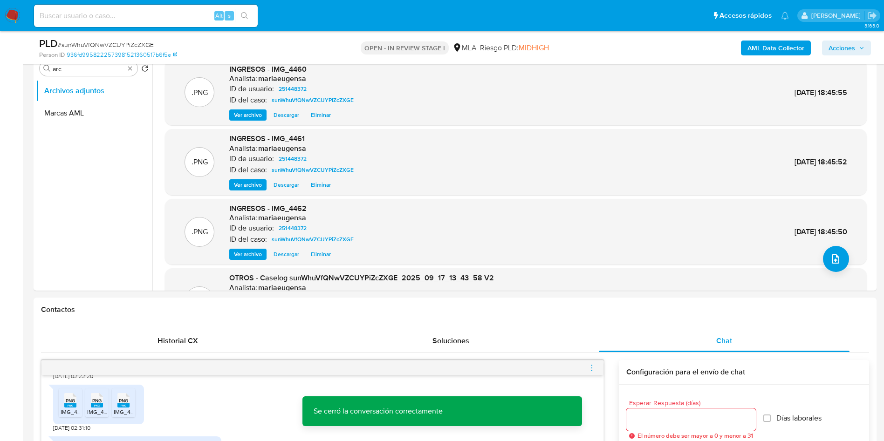
click at [857, 47] on span "Acciones" at bounding box center [847, 47] width 36 height 13
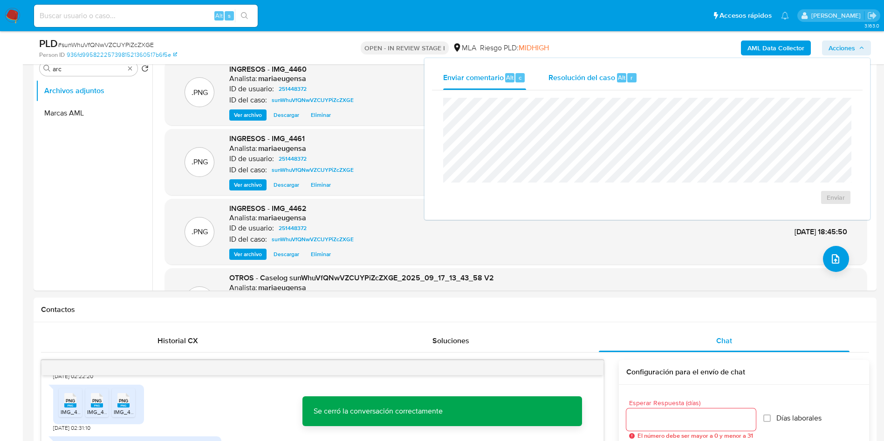
click at [582, 76] on span "Resolución del caso" at bounding box center [582, 77] width 67 height 11
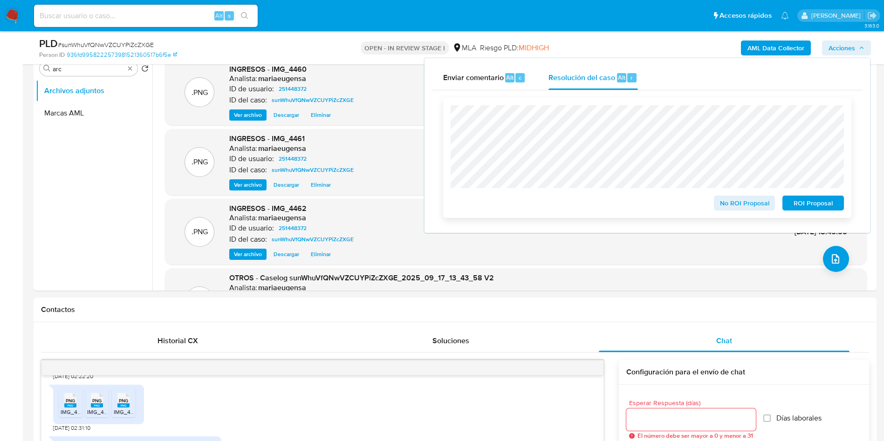
click at [734, 202] on span "No ROI Proposal" at bounding box center [745, 203] width 48 height 13
